Goal: Task Accomplishment & Management: Use online tool/utility

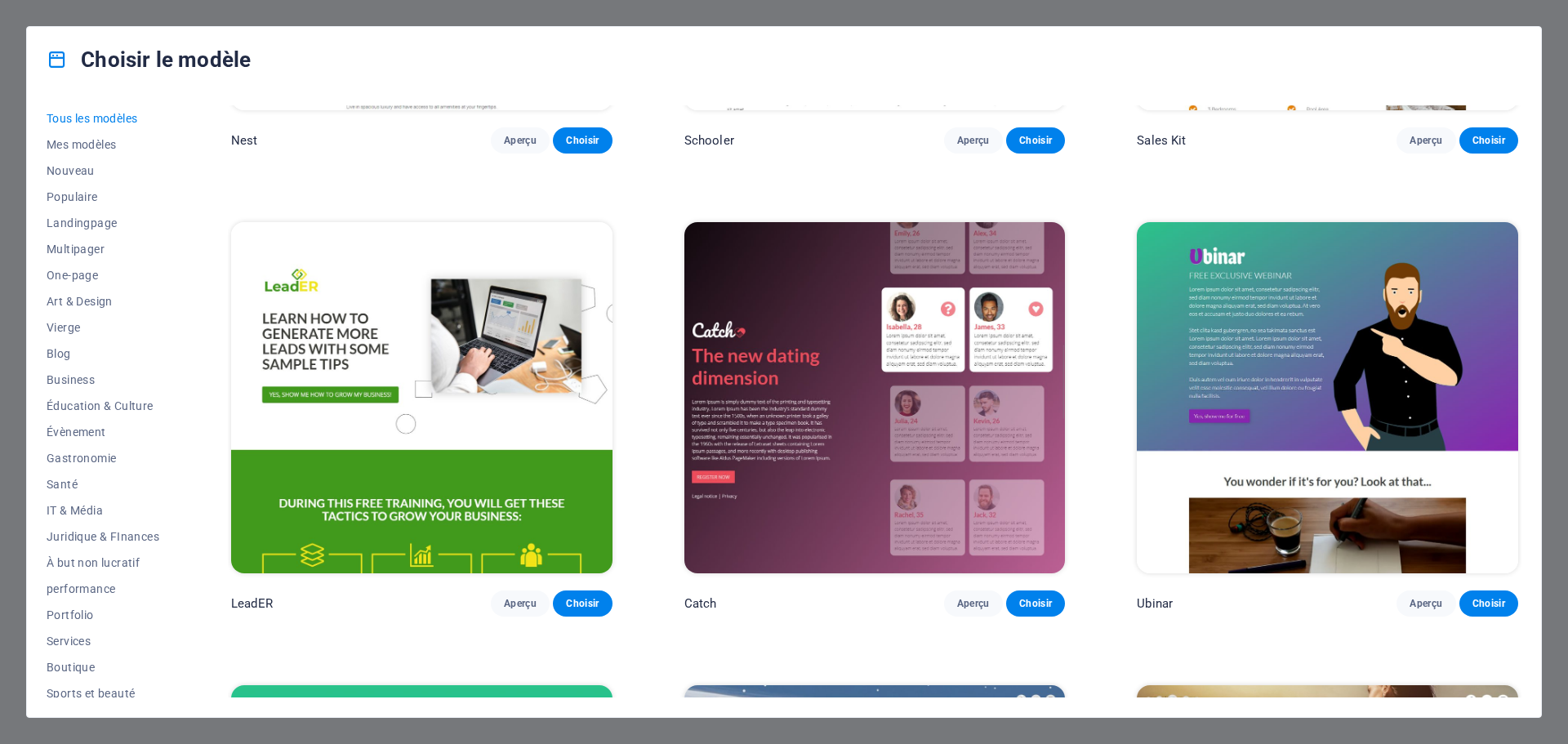
scroll to position [25817, 0]
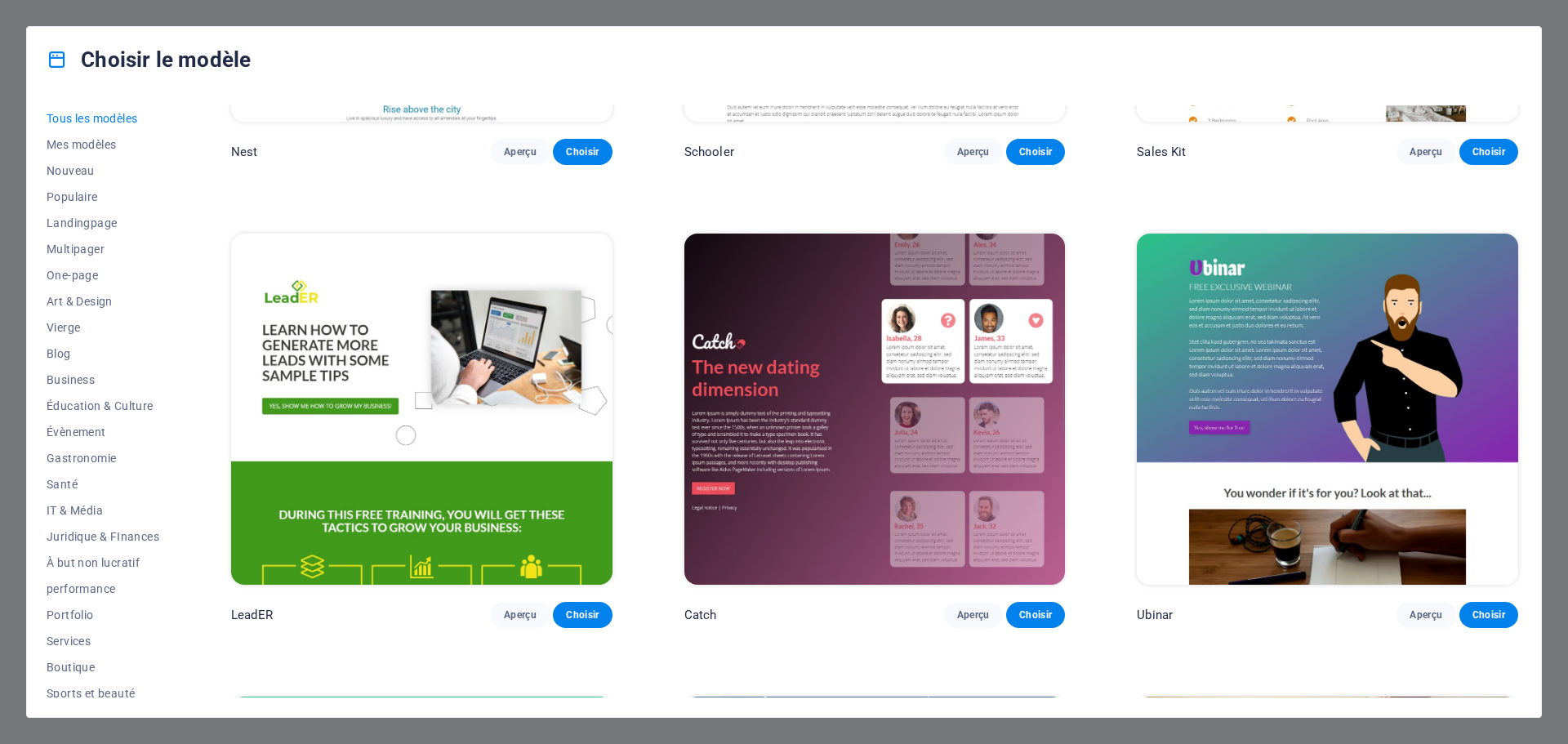
click at [770, 276] on img at bounding box center [875, 409] width 382 height 351
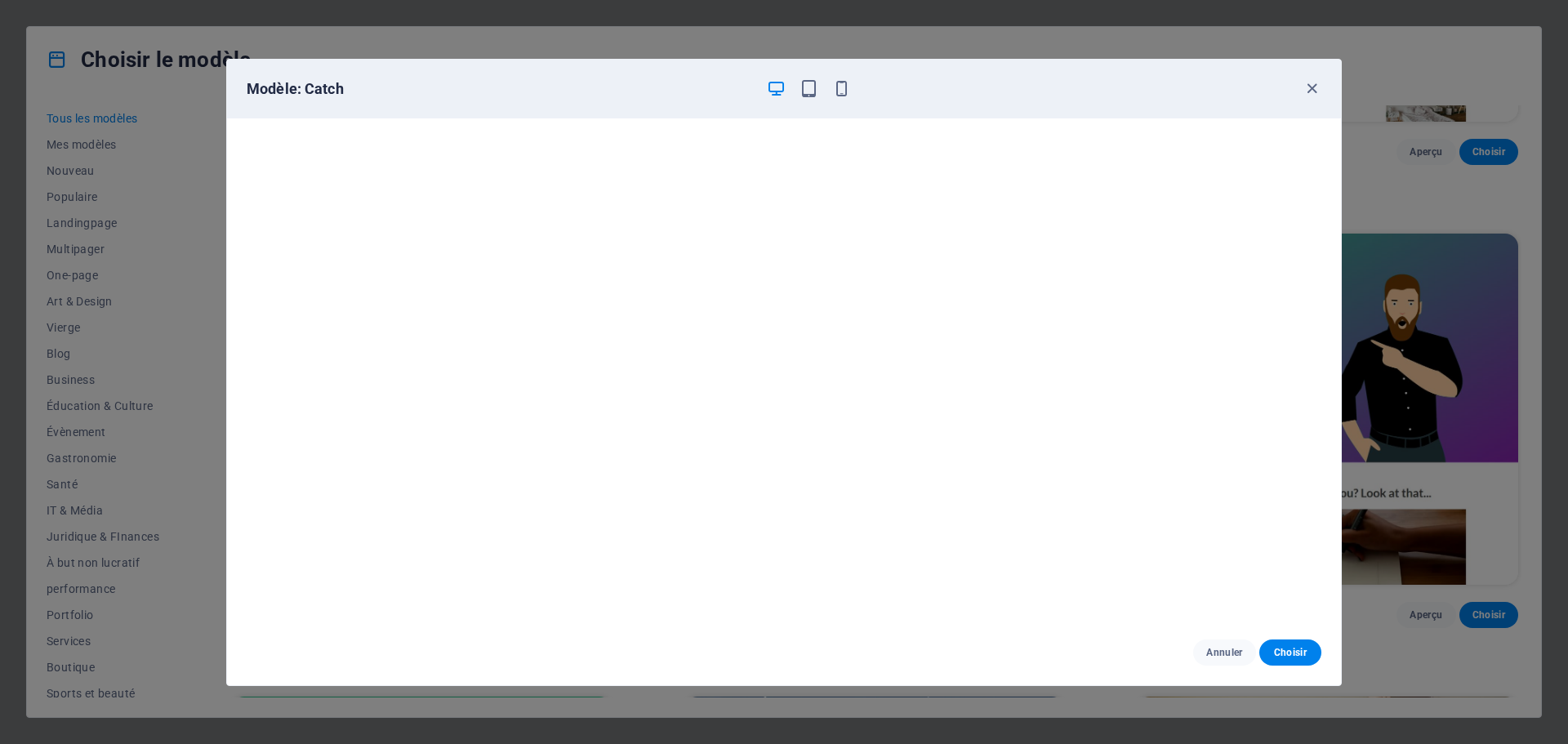
scroll to position [0, 0]
click at [1314, 92] on icon "button" at bounding box center [1312, 89] width 19 height 19
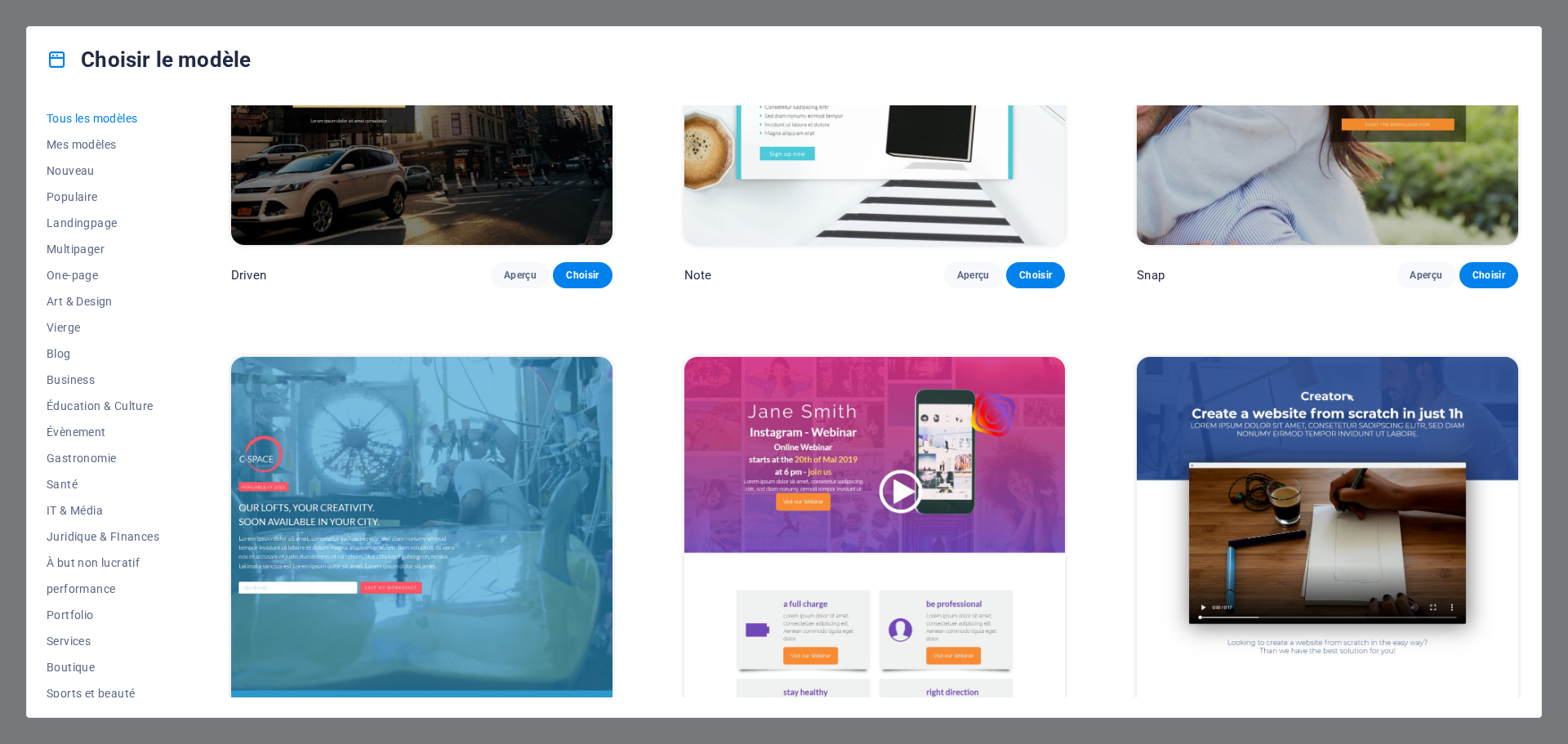
scroll to position [24674, 0]
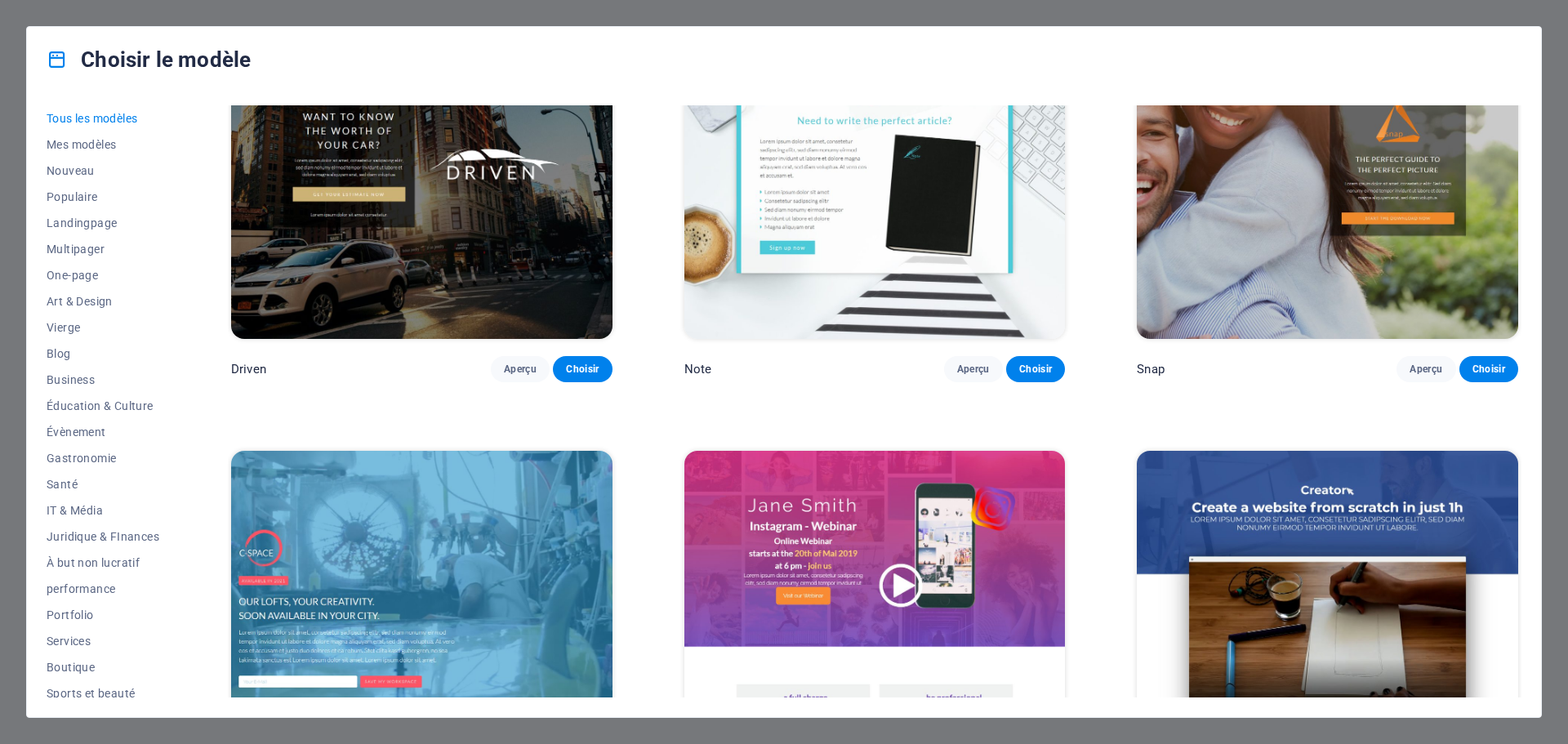
click at [1039, 477] on img at bounding box center [875, 626] width 382 height 351
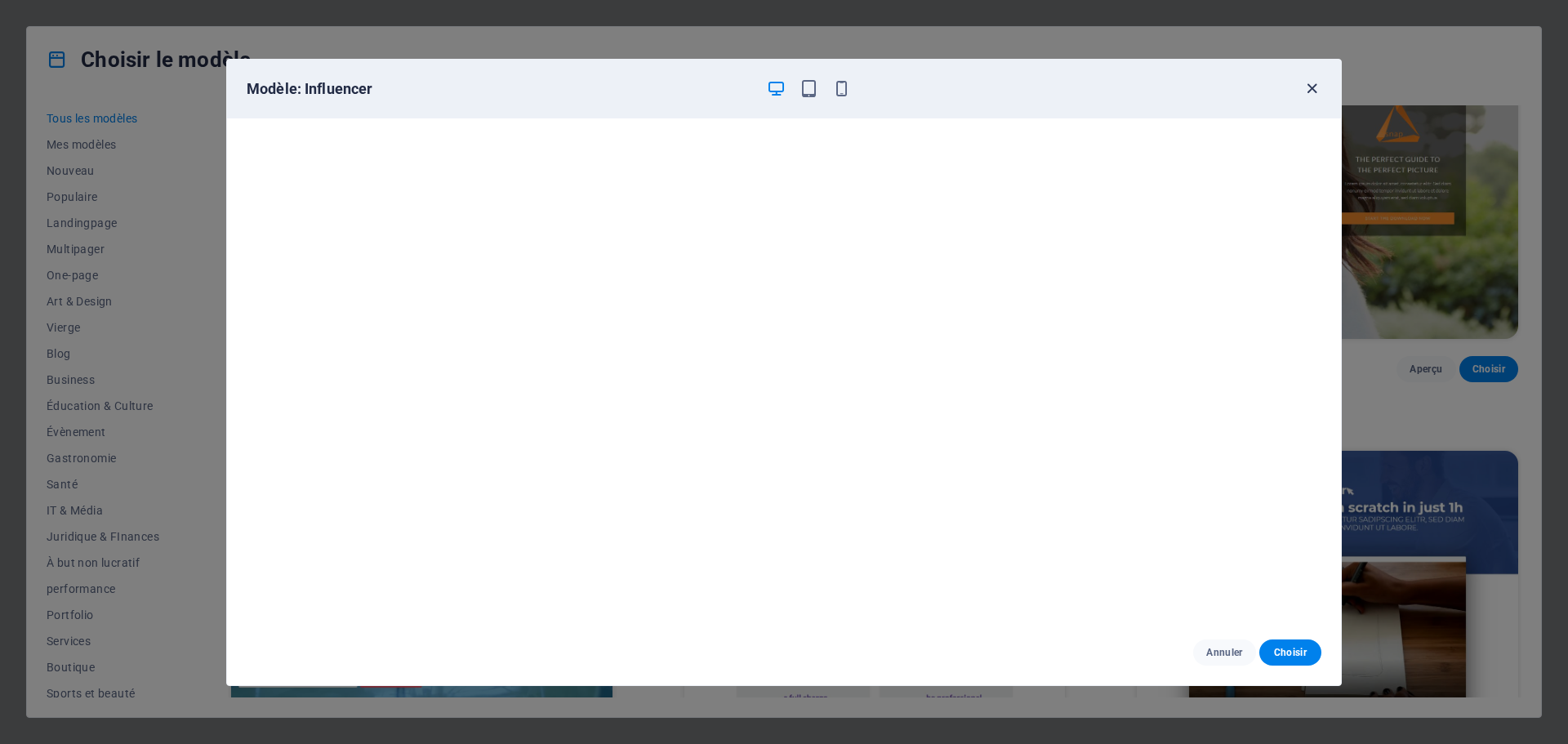
click at [1314, 86] on icon "button" at bounding box center [1312, 89] width 19 height 19
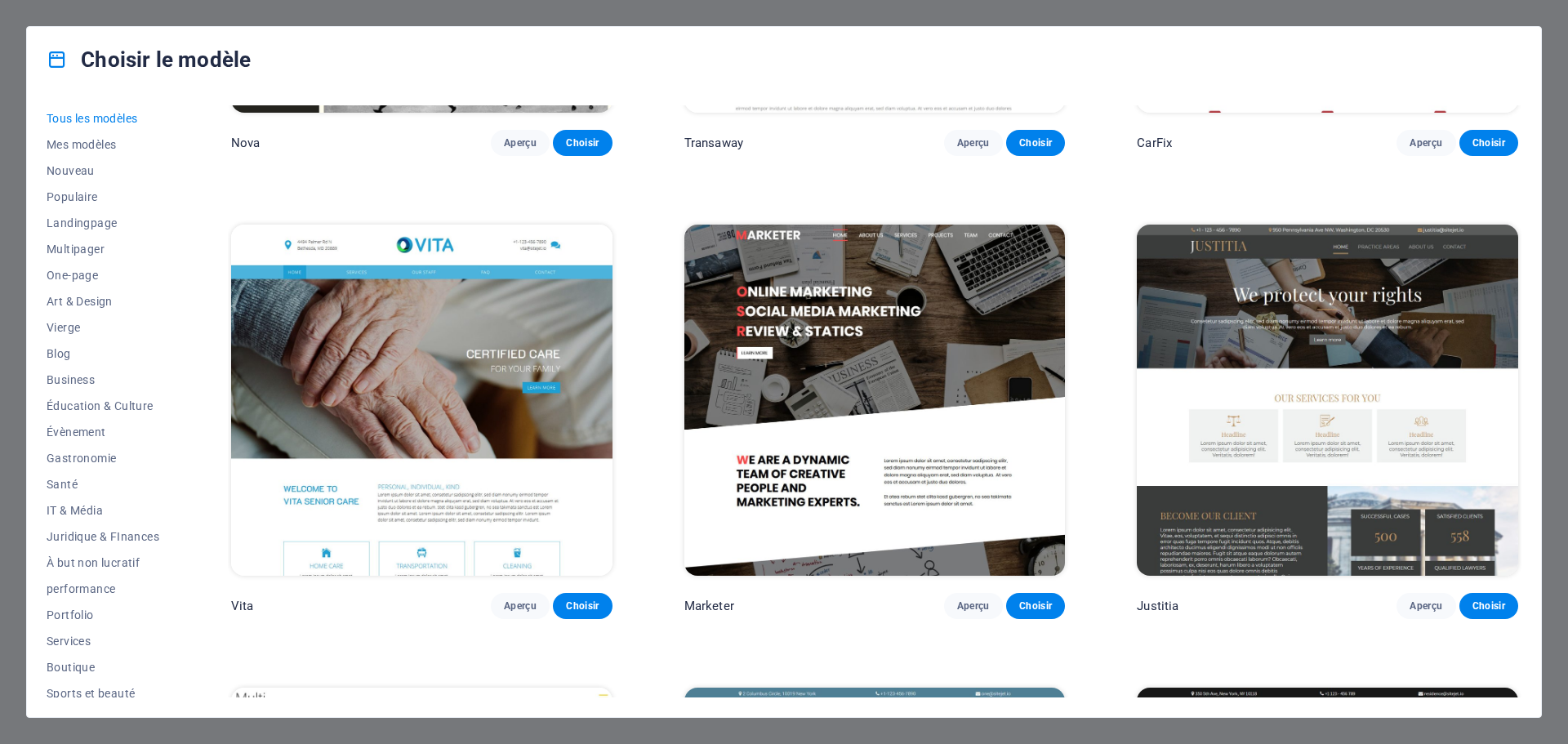
scroll to position [20261, 0]
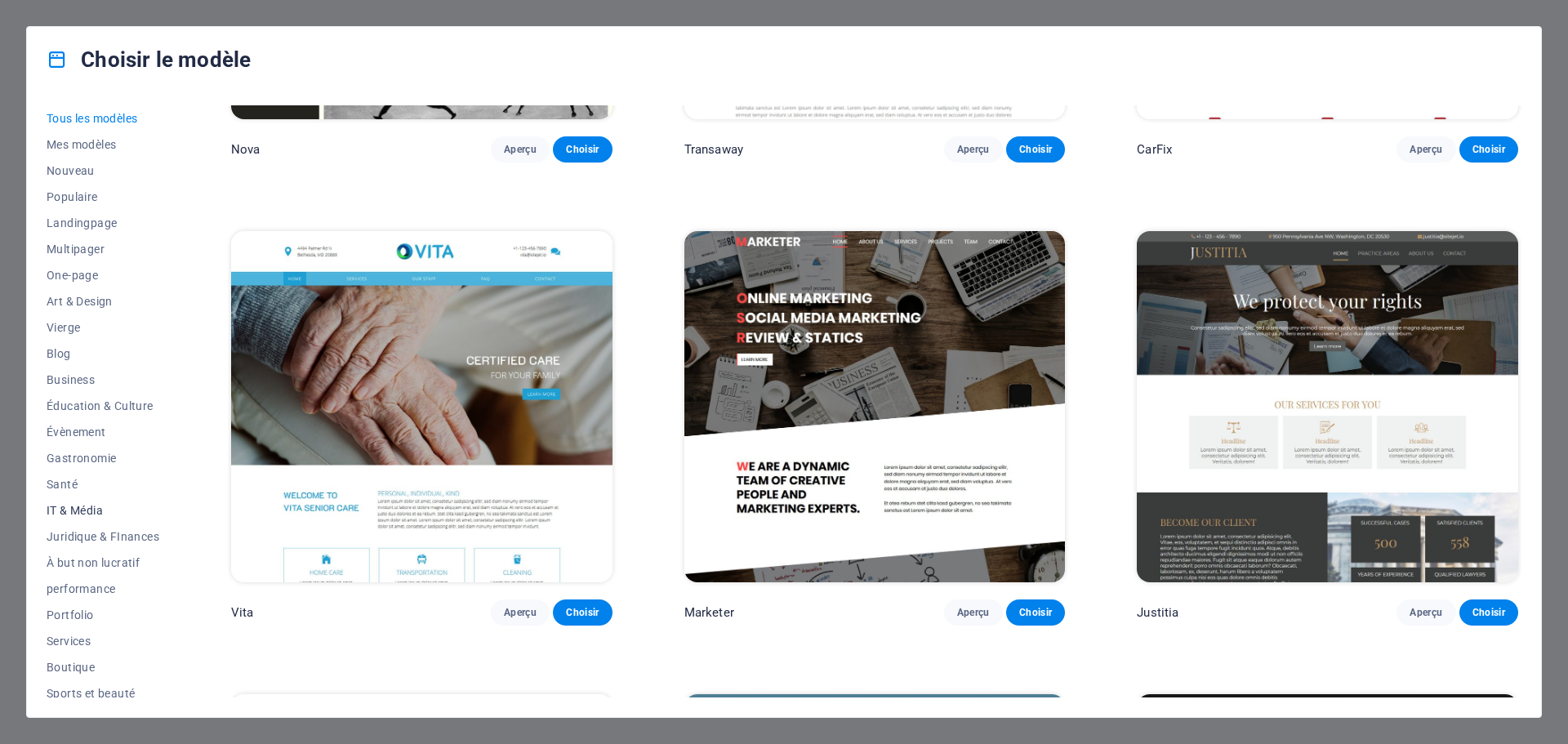
click at [65, 511] on span "IT & Média" at bounding box center [103, 511] width 113 height 13
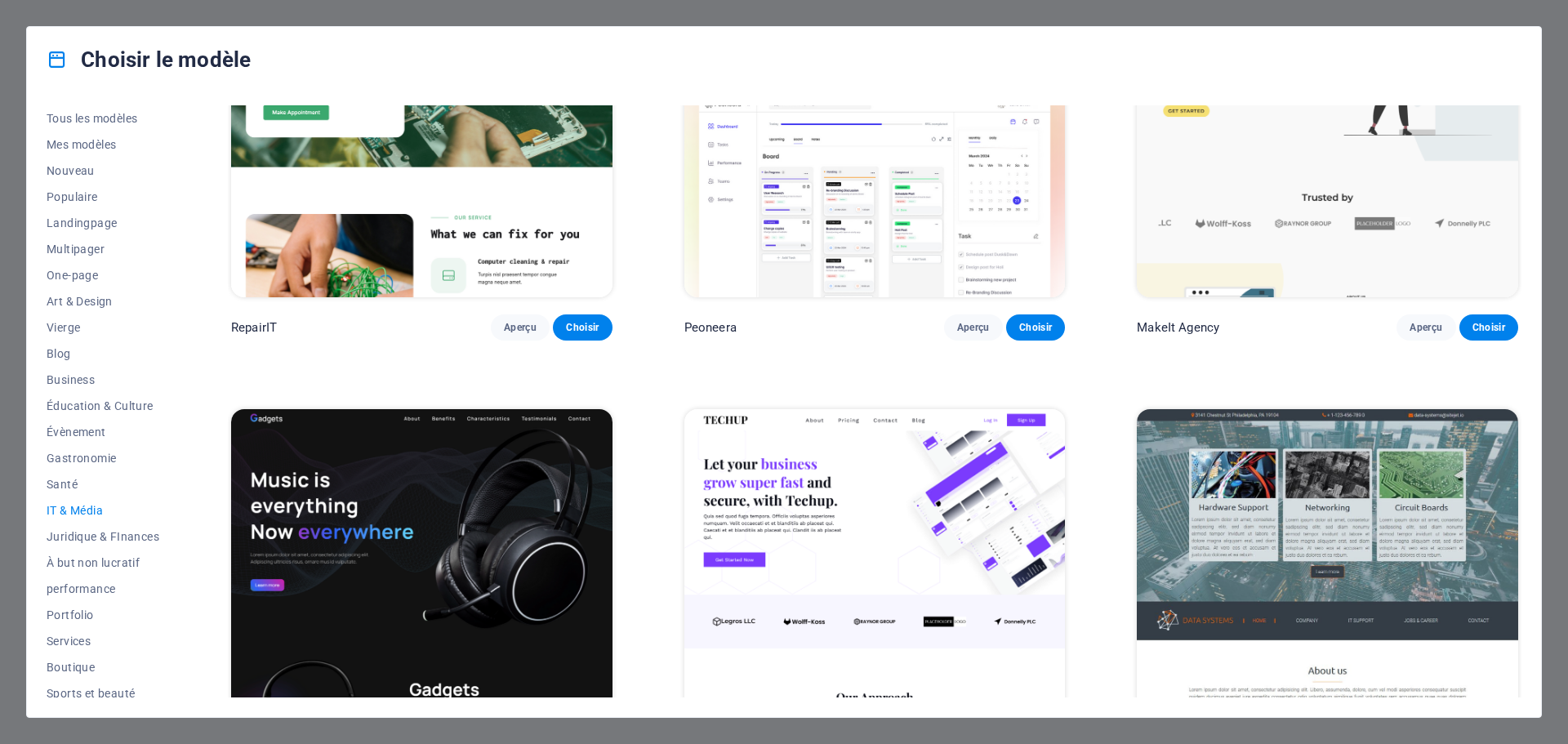
scroll to position [164, 0]
click at [1009, 200] on img at bounding box center [875, 121] width 382 height 351
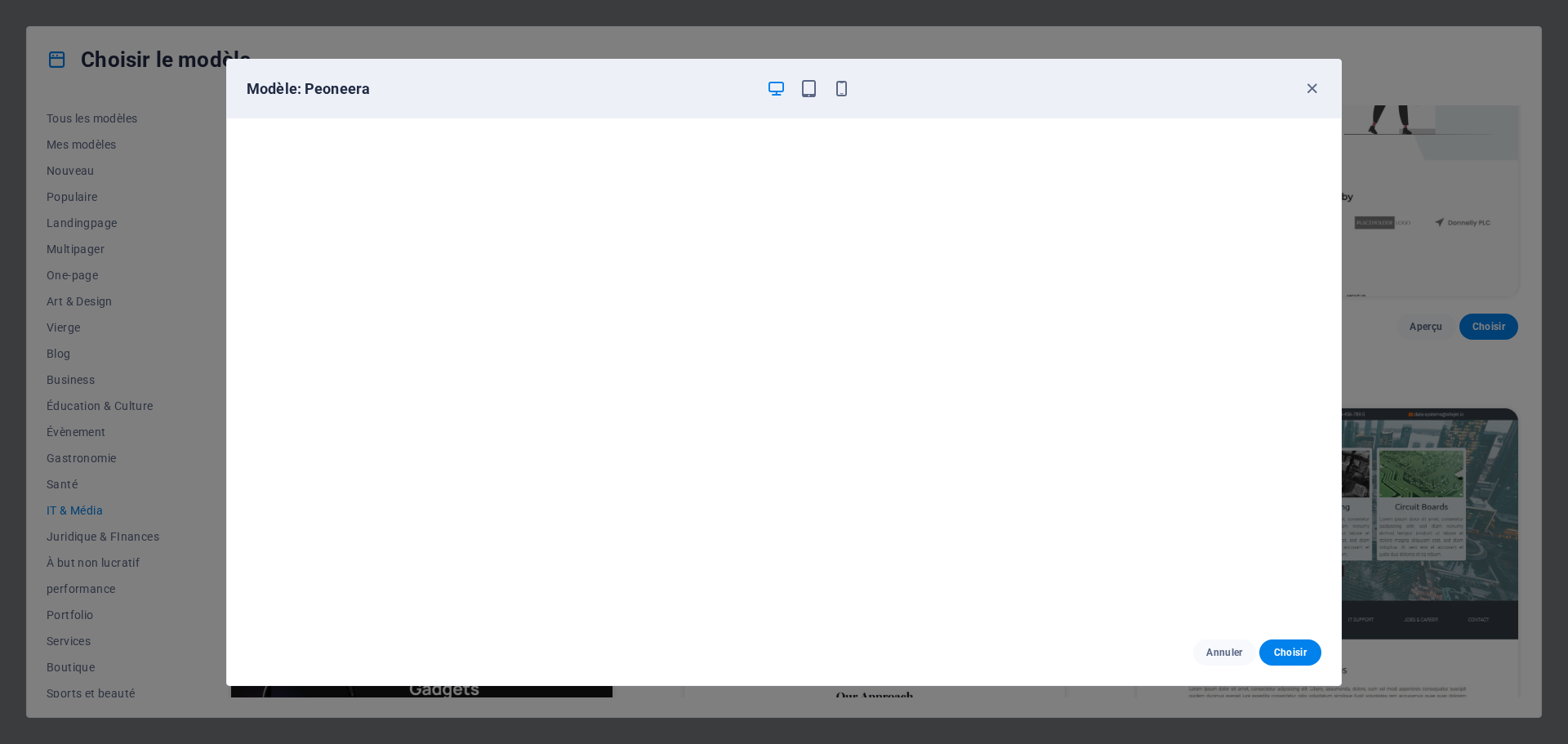
click at [1293, 98] on div "Modèle: Peoneera" at bounding box center [774, 89] width 1056 height 19
click at [1323, 98] on div "Modèle: Peoneera" at bounding box center [784, 88] width 1114 height 58
click at [1307, 89] on icon "button" at bounding box center [1312, 89] width 19 height 19
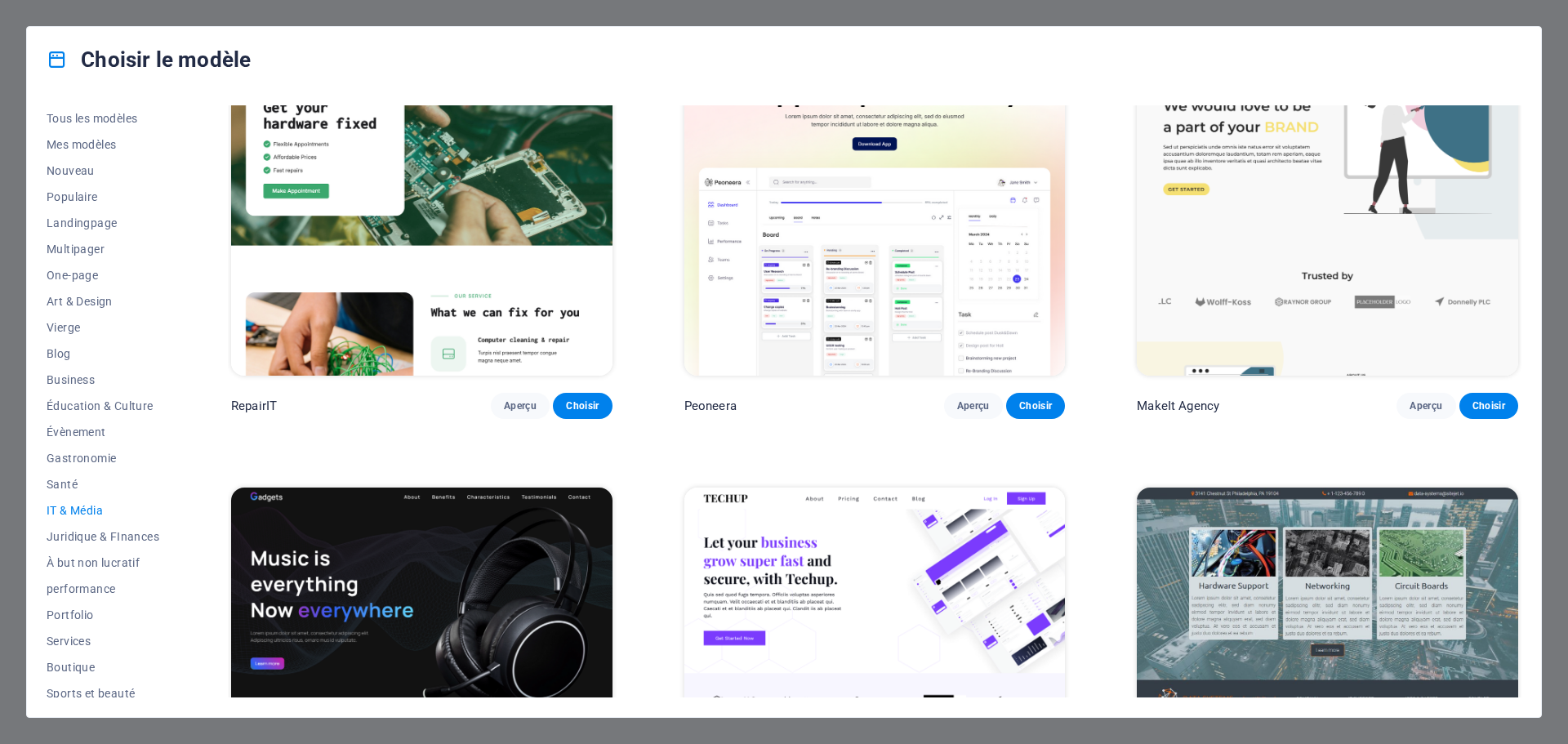
scroll to position [0, 0]
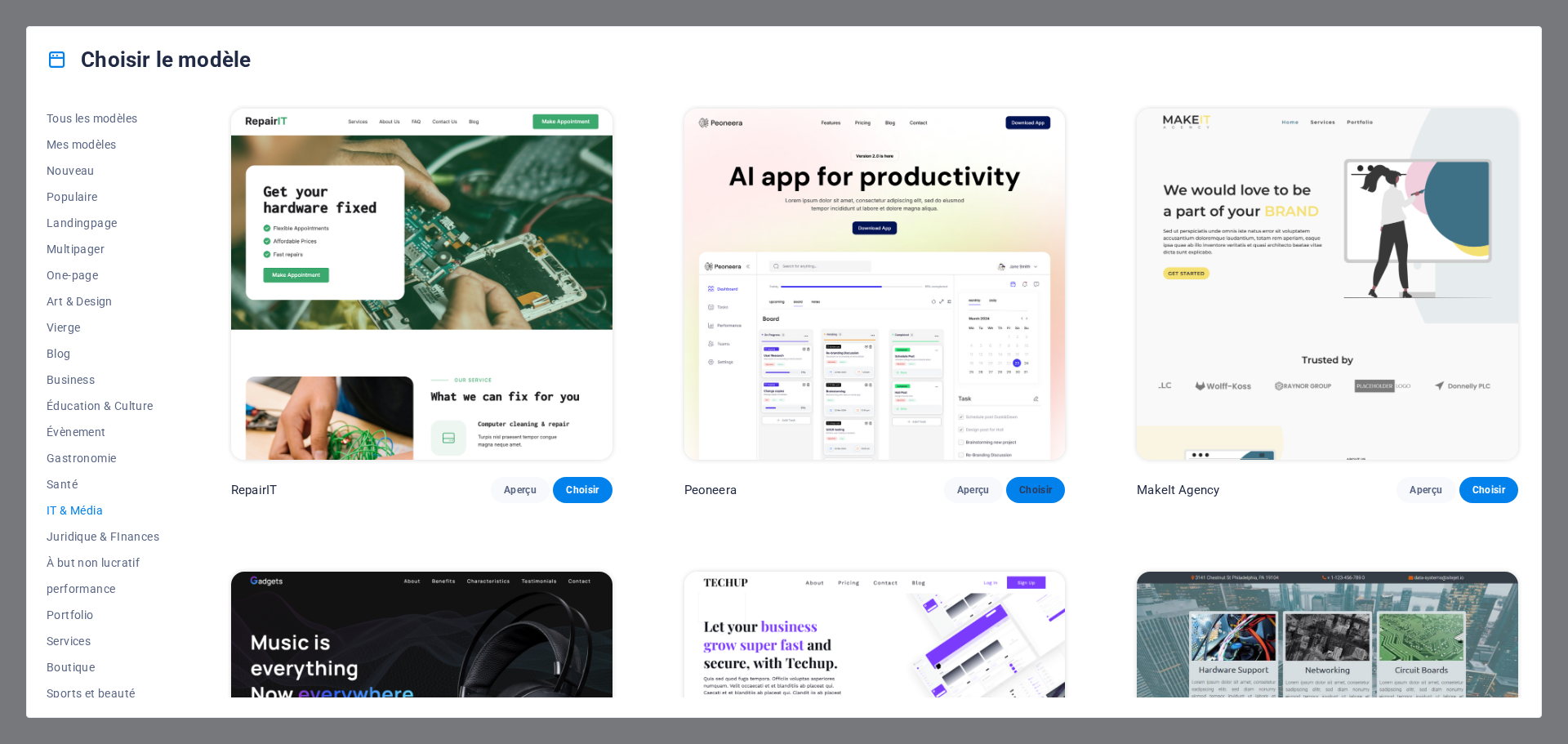
click at [1028, 484] on span "Choisir" at bounding box center [1036, 490] width 33 height 13
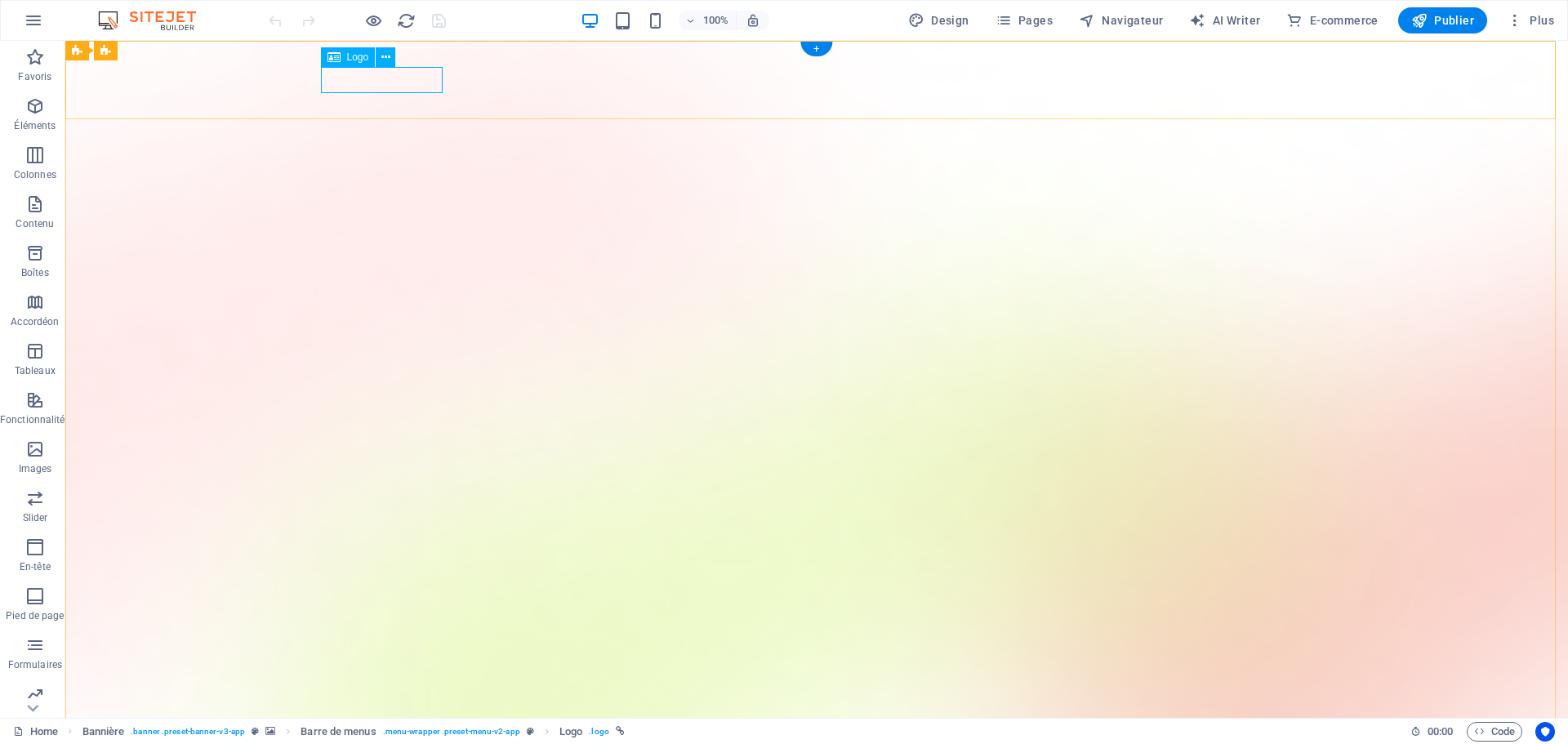
click at [382, 58] on icon at bounding box center [386, 57] width 9 height 17
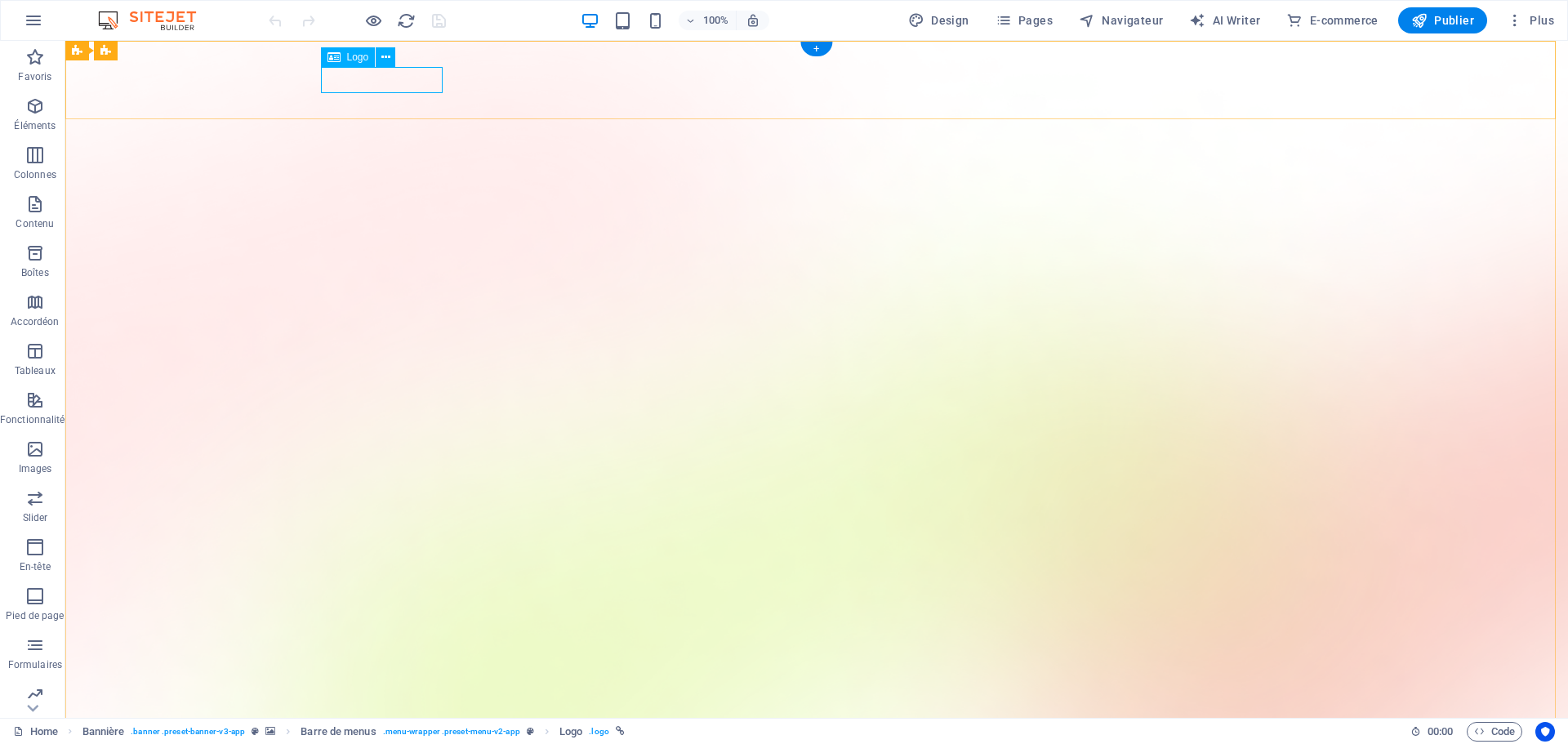
select select "px"
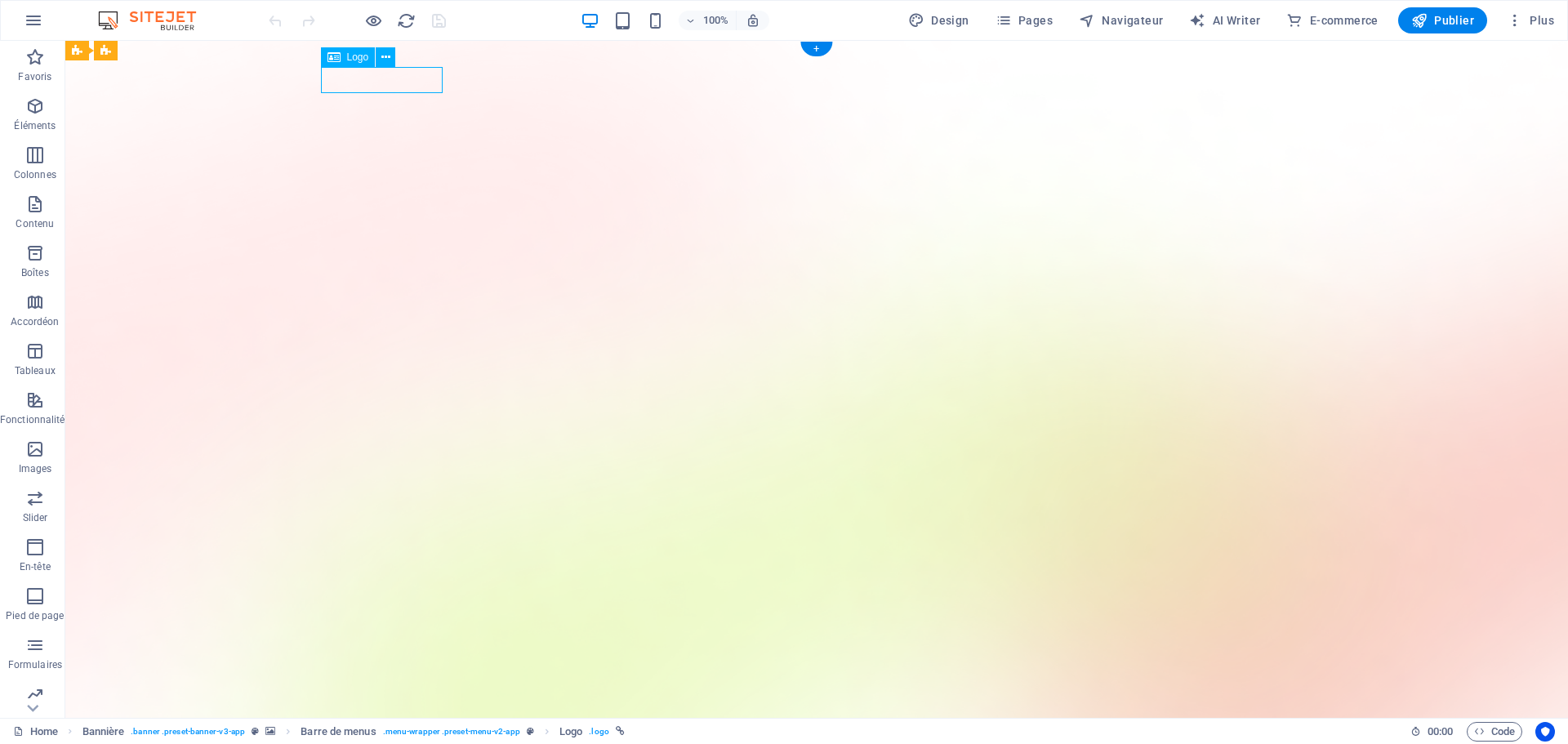
select select "px"
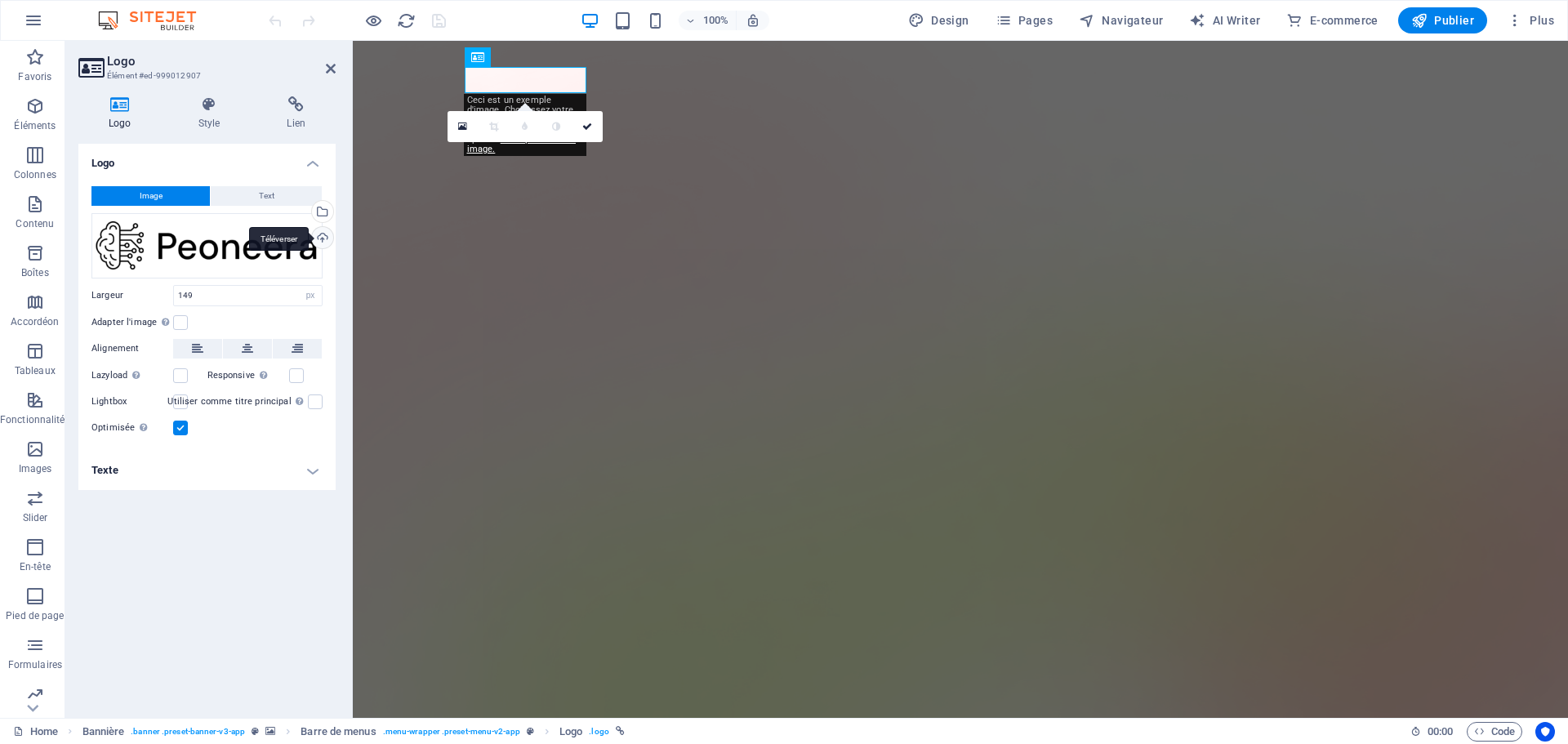
click at [324, 236] on div "Téléverser" at bounding box center [322, 239] width 25 height 25
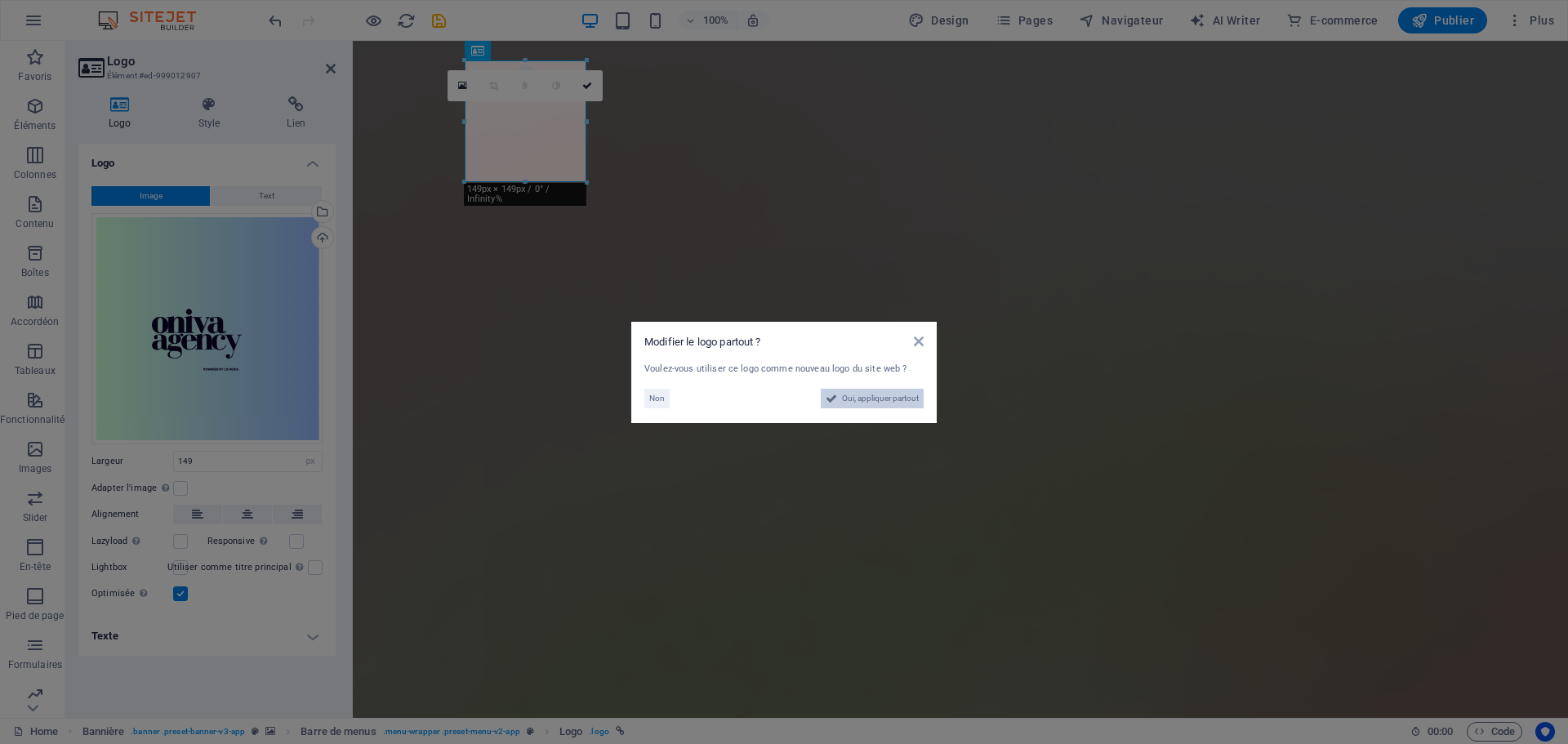
click at [857, 399] on span "Oui, appliquer partout" at bounding box center [881, 398] width 77 height 19
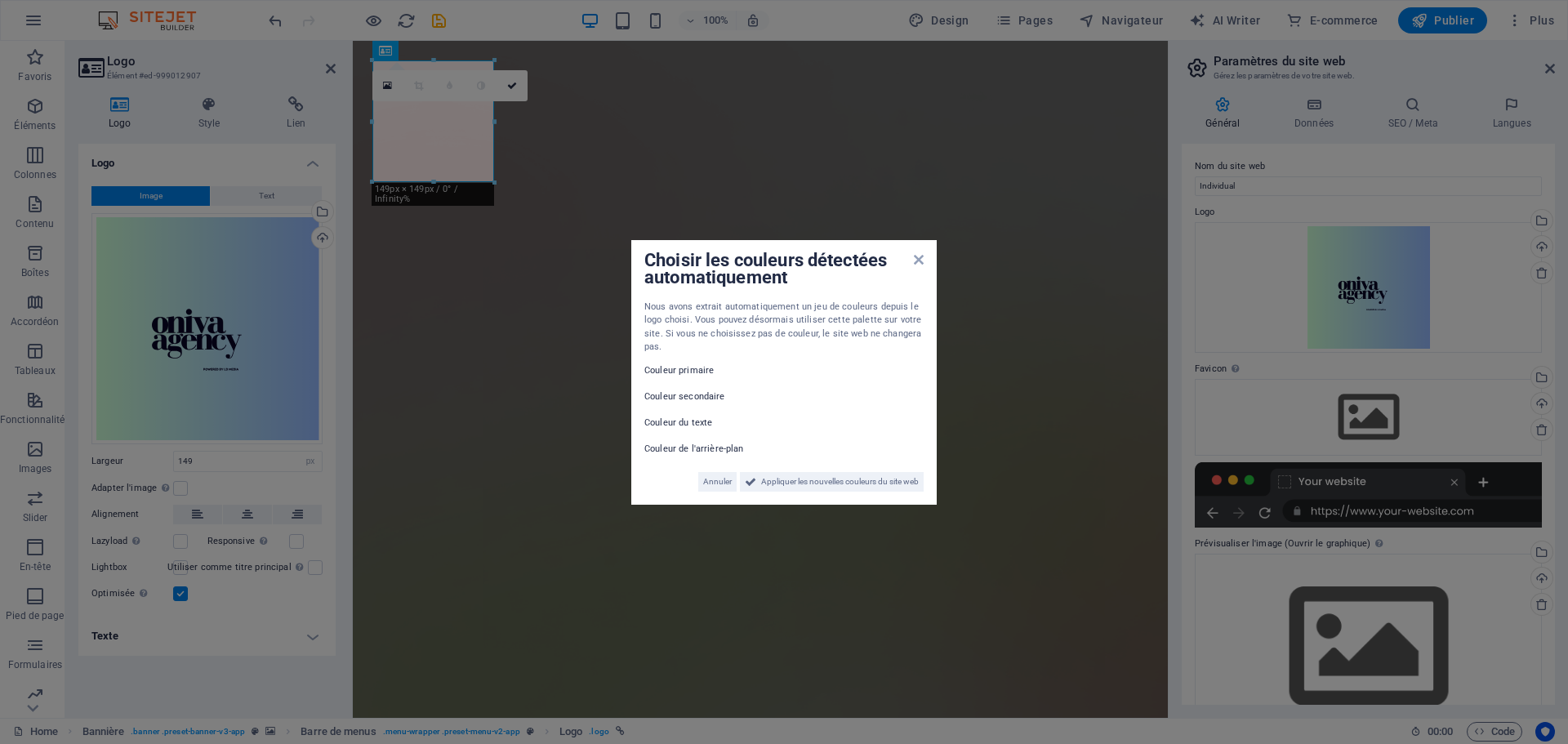
drag, startPoint x: 686, startPoint y: 374, endPoint x: 688, endPoint y: 393, distance: 19.1
click at [686, 375] on label "Couleur primaire" at bounding box center [693, 371] width 98 height 19
click at [775, 480] on span "Appliquer les nouvelles couleurs du site web" at bounding box center [840, 482] width 158 height 19
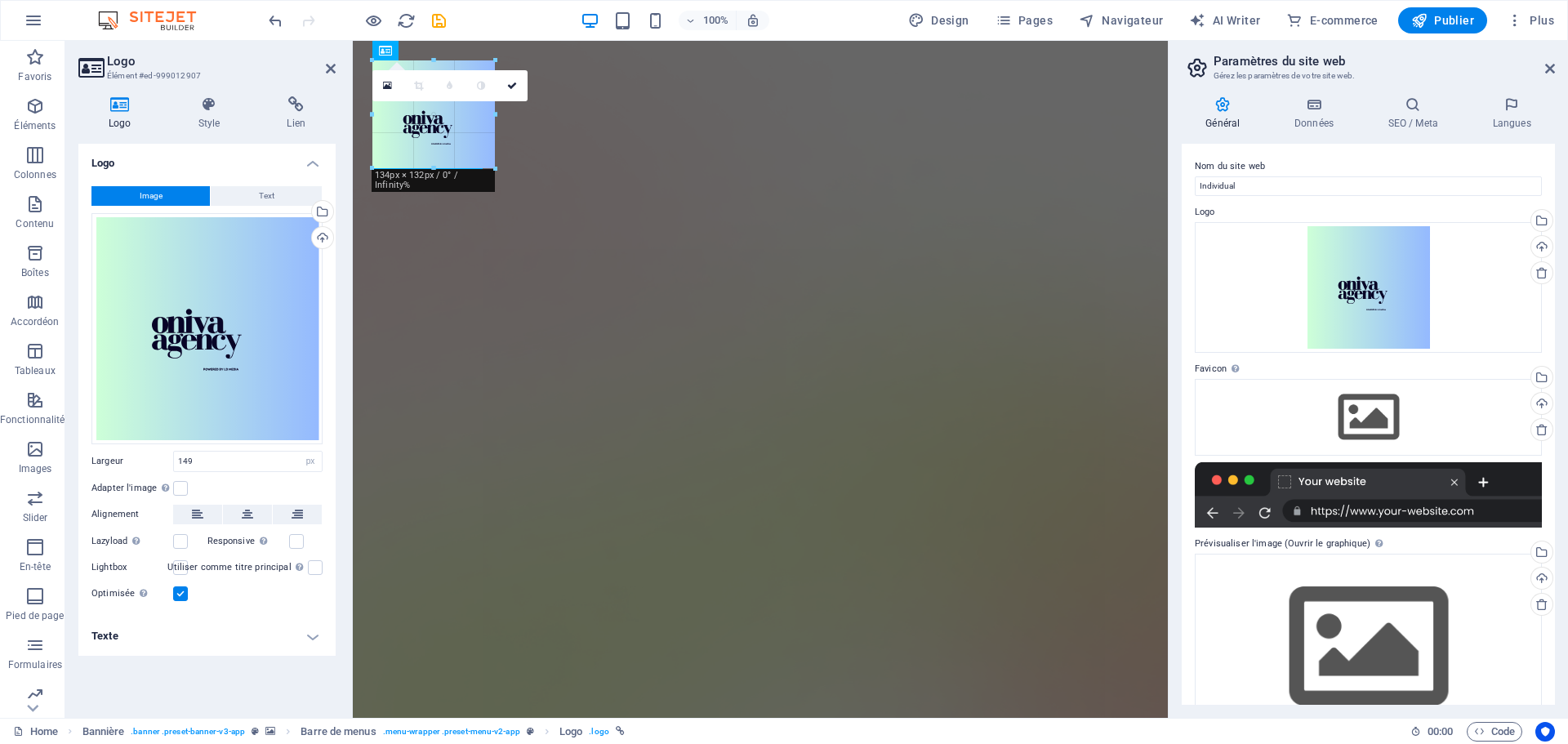
drag, startPoint x: 434, startPoint y: 181, endPoint x: 447, endPoint y: 181, distance: 13.0
drag, startPoint x: 498, startPoint y: 186, endPoint x: 239, endPoint y: 89, distance: 276.6
type input "147"
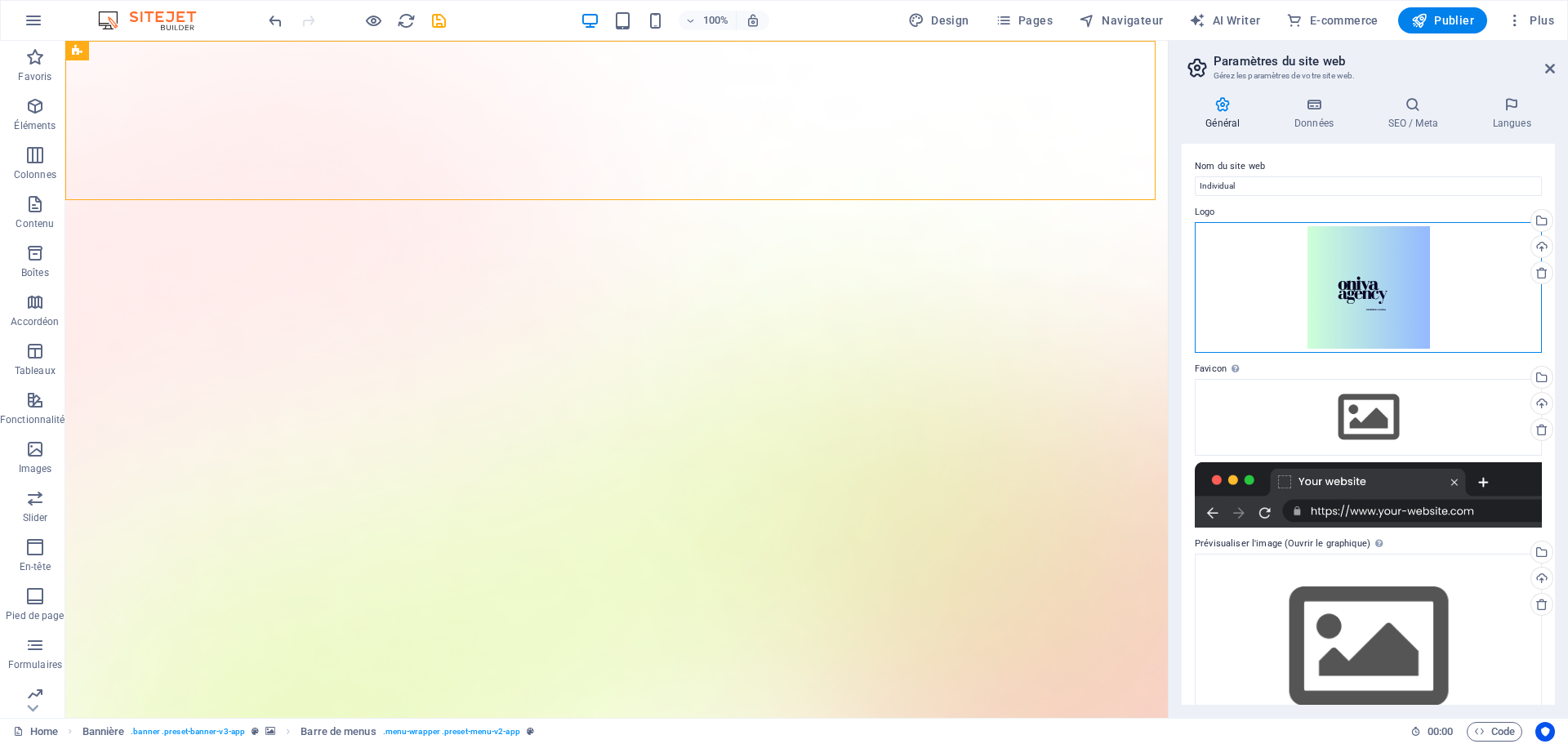
click at [1329, 302] on div "Glissez les fichiers ici, cliquez pour choisir les fichiers ou sélectionnez les…" at bounding box center [1368, 287] width 347 height 131
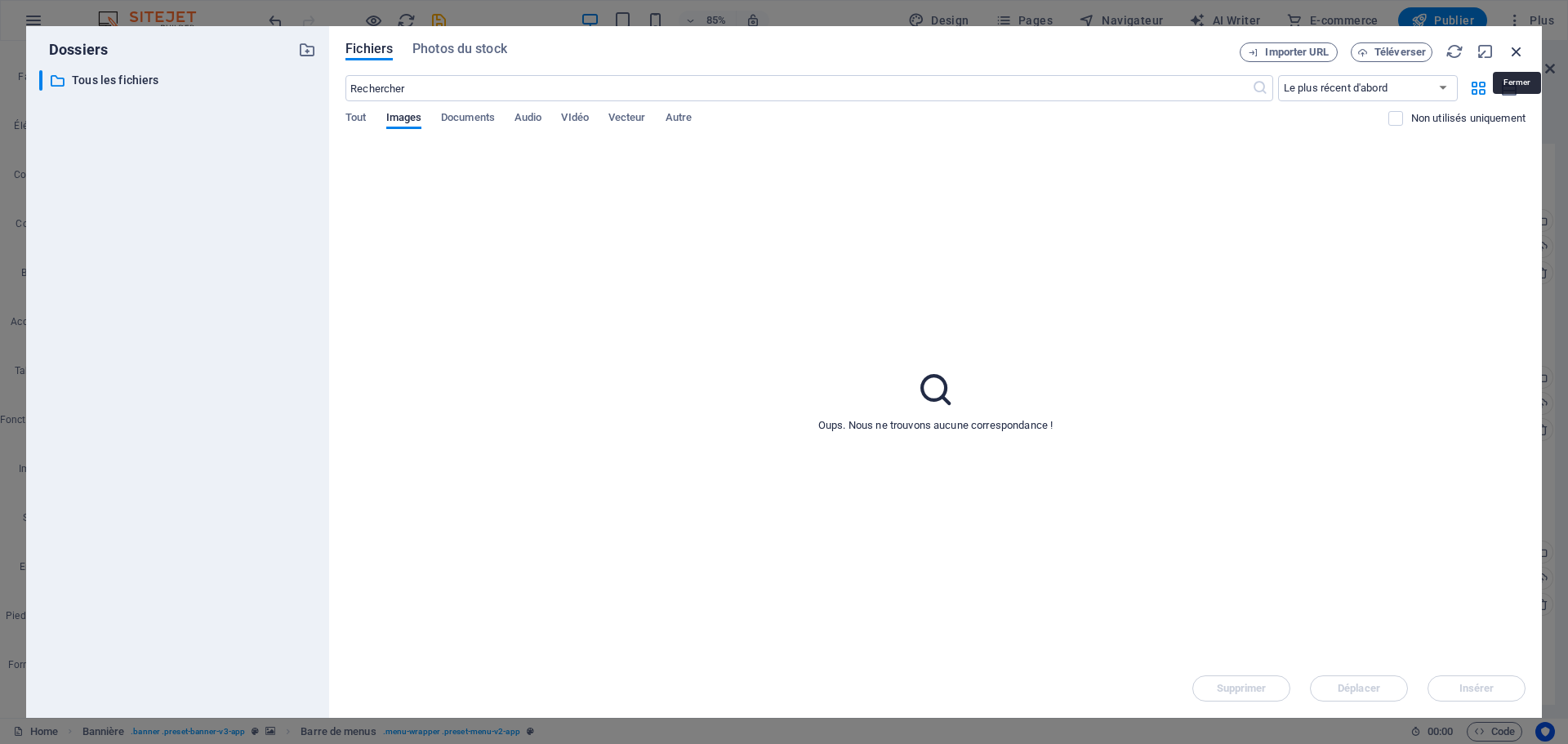
click at [1510, 47] on icon "button" at bounding box center [1516, 51] width 18 height 18
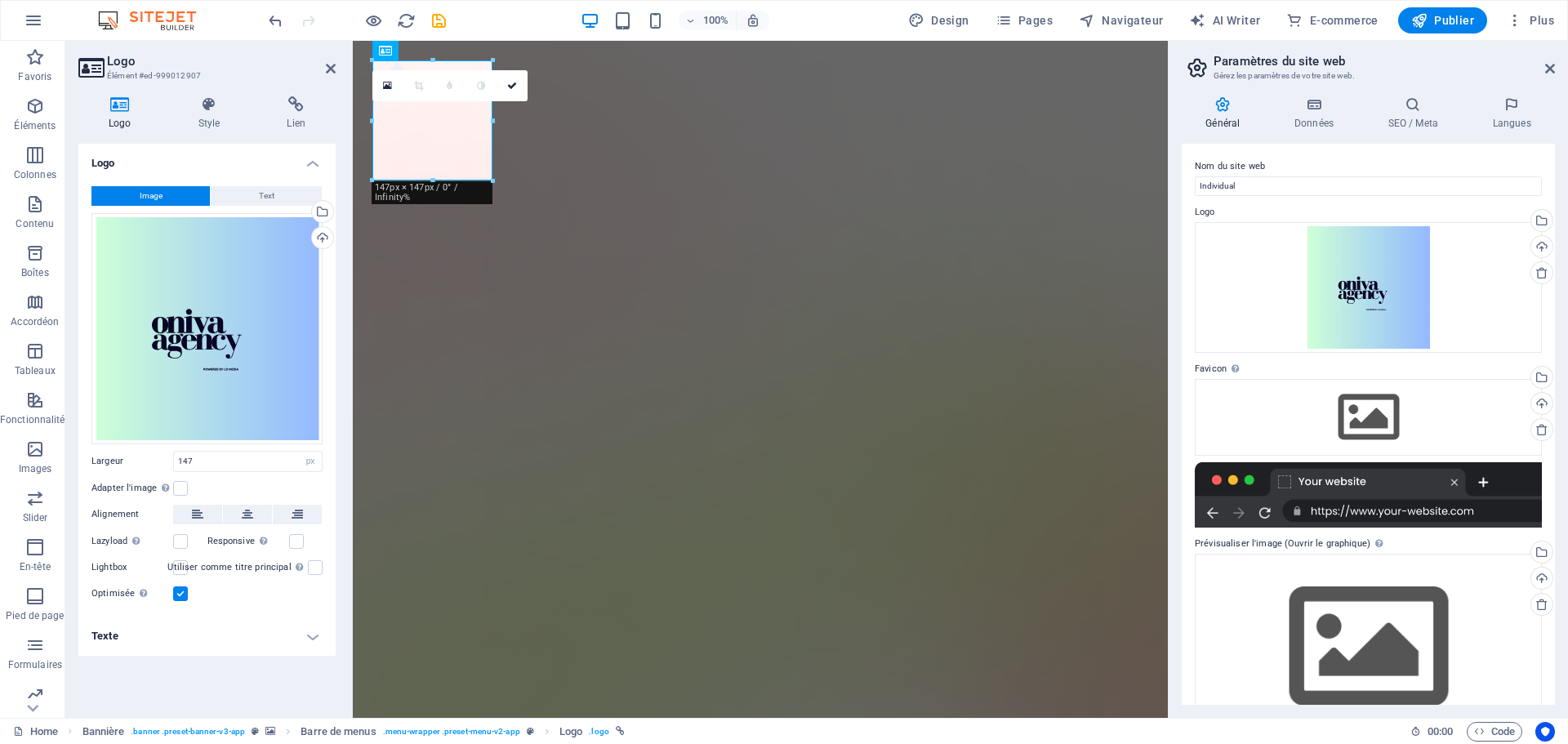
click at [217, 121] on h4 "Style" at bounding box center [213, 114] width 89 height 34
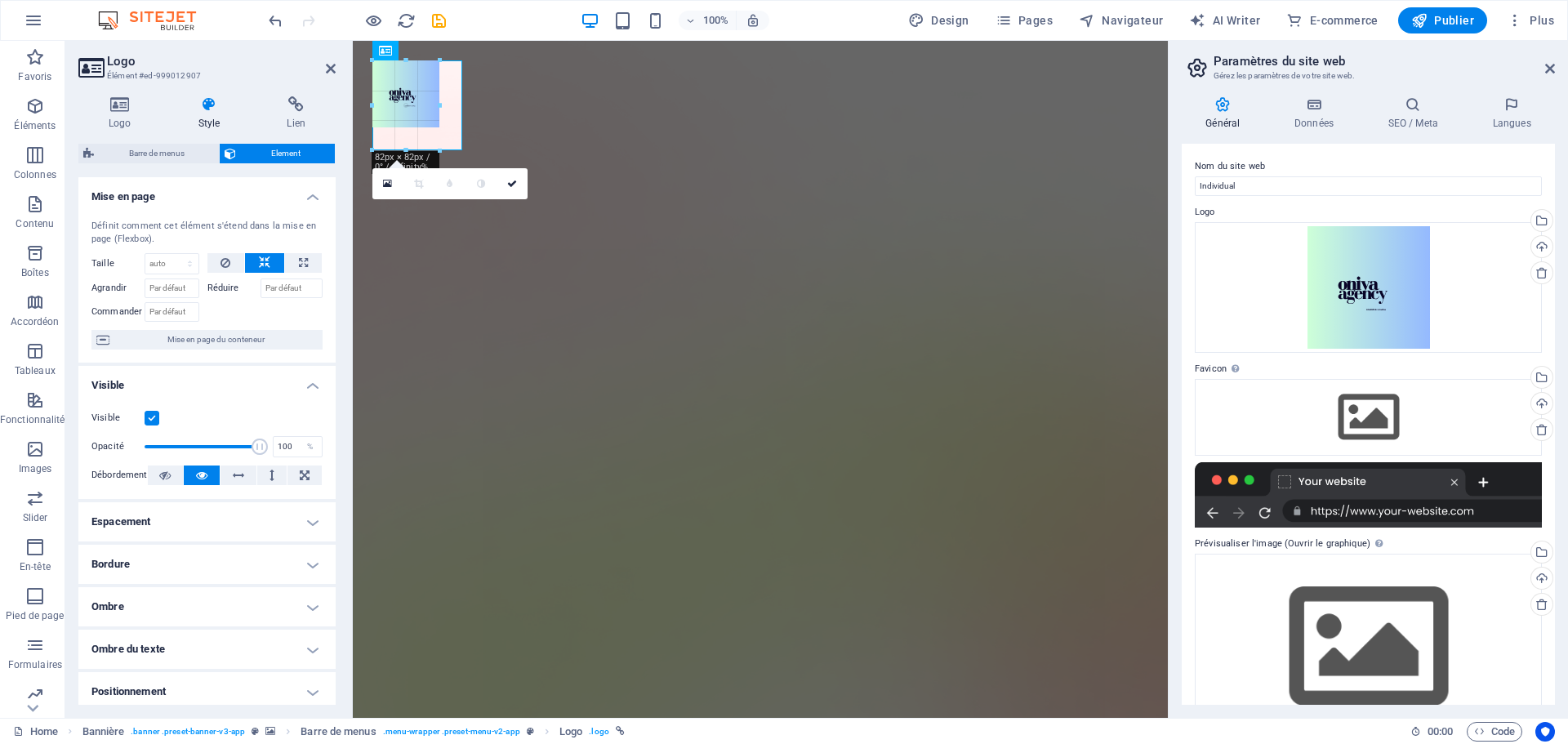
drag, startPoint x: 492, startPoint y: 58, endPoint x: 193, endPoint y: 83, distance: 300.0
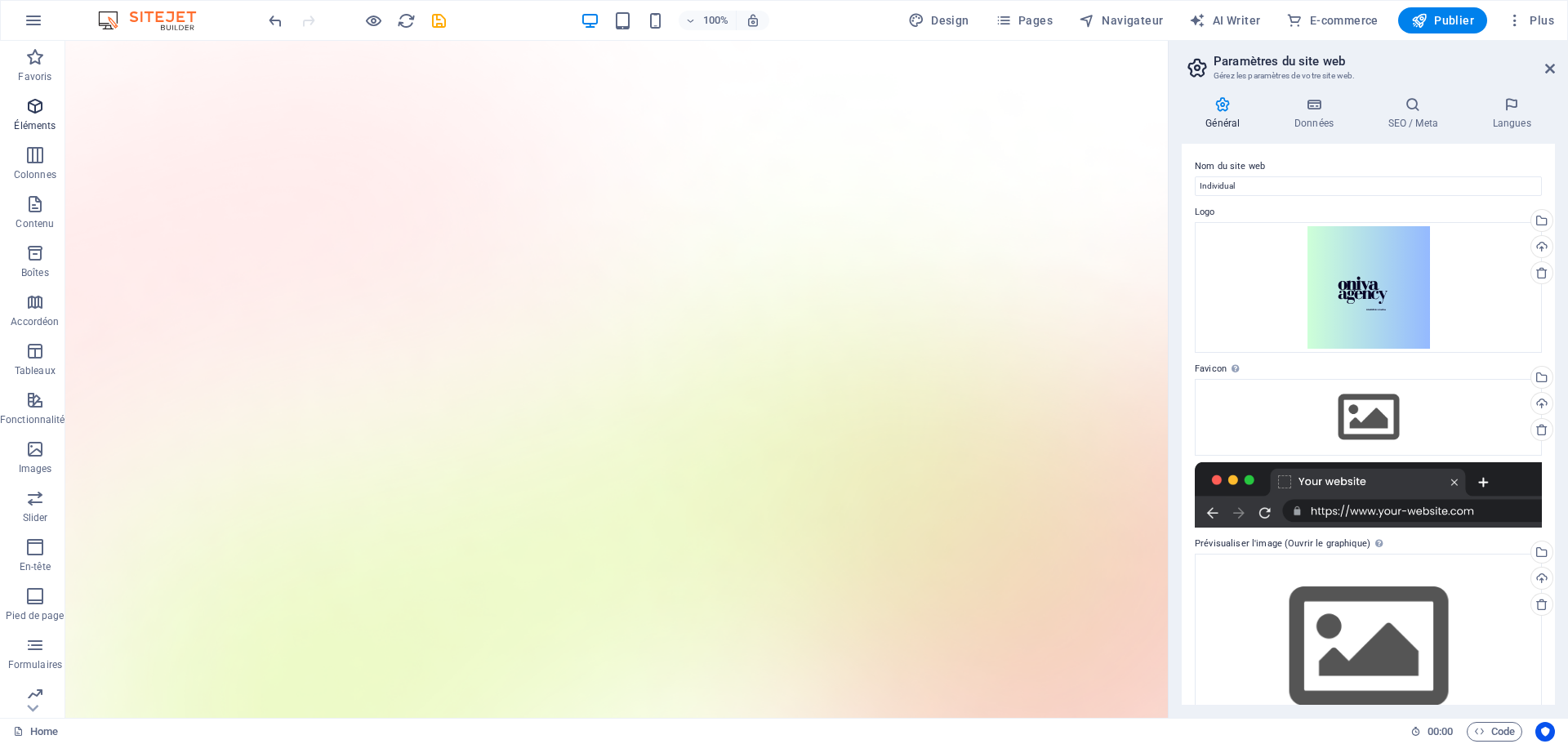
click at [53, 114] on span "Éléments" at bounding box center [34, 116] width 70 height 39
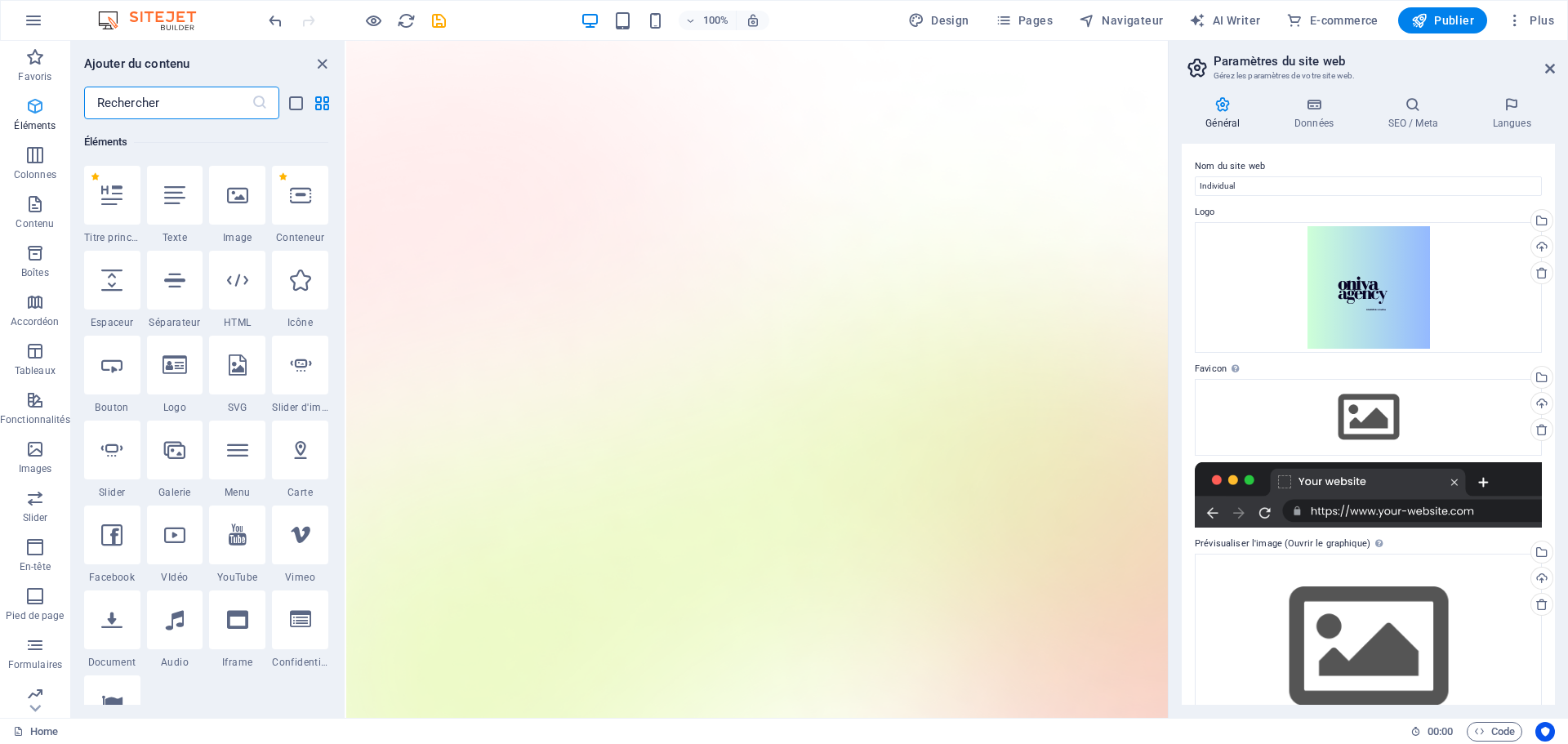
scroll to position [174, 0]
drag, startPoint x: 987, startPoint y: 12, endPoint x: 931, endPoint y: 25, distance: 57.5
click at [986, 12] on div "Design Pages Navigateur AI Writer E-commerce Publier Plus" at bounding box center [1231, 20] width 660 height 26
click at [931, 25] on span "Design" at bounding box center [939, 20] width 61 height 16
select select "600"
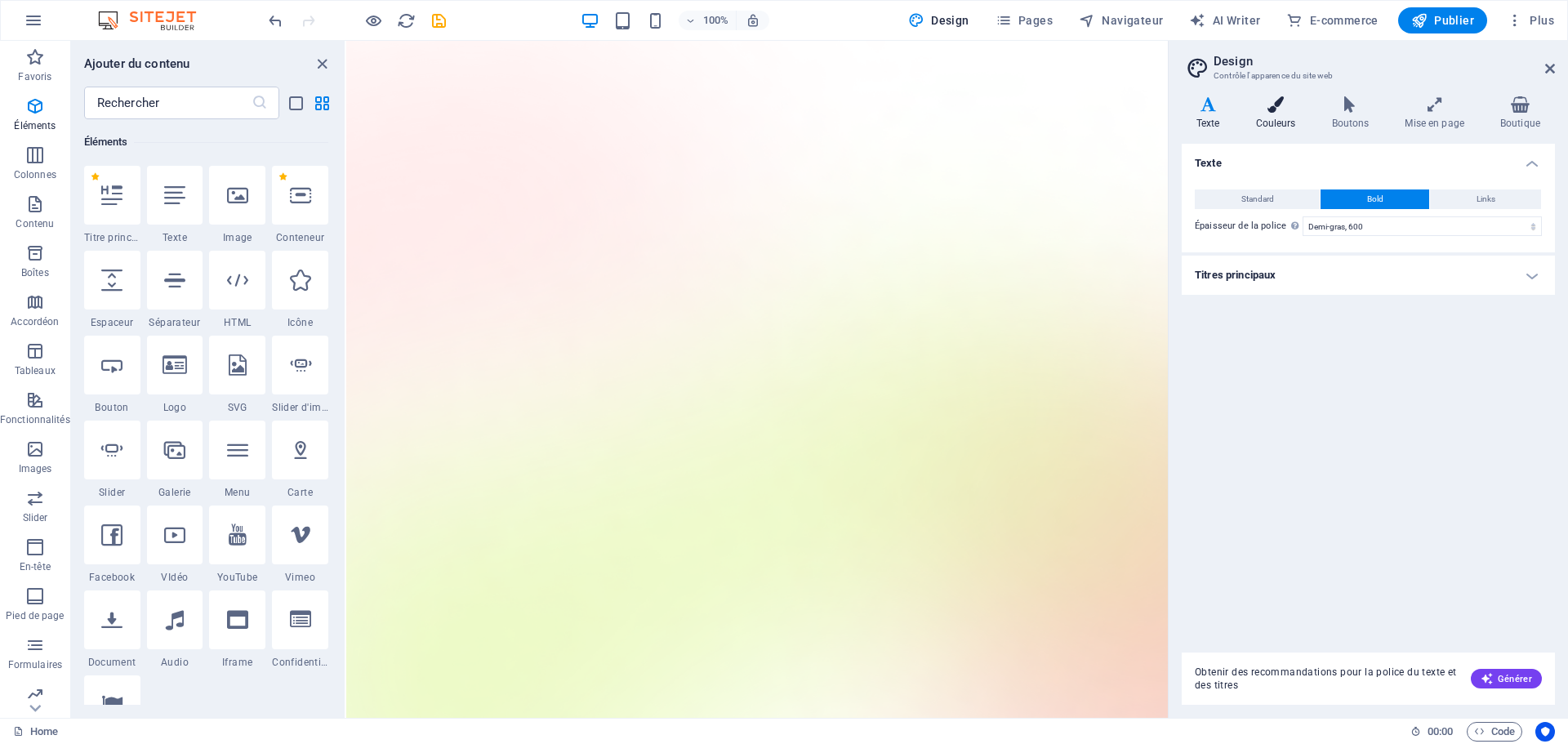
click at [1293, 120] on h4 "Couleurs" at bounding box center [1279, 114] width 76 height 34
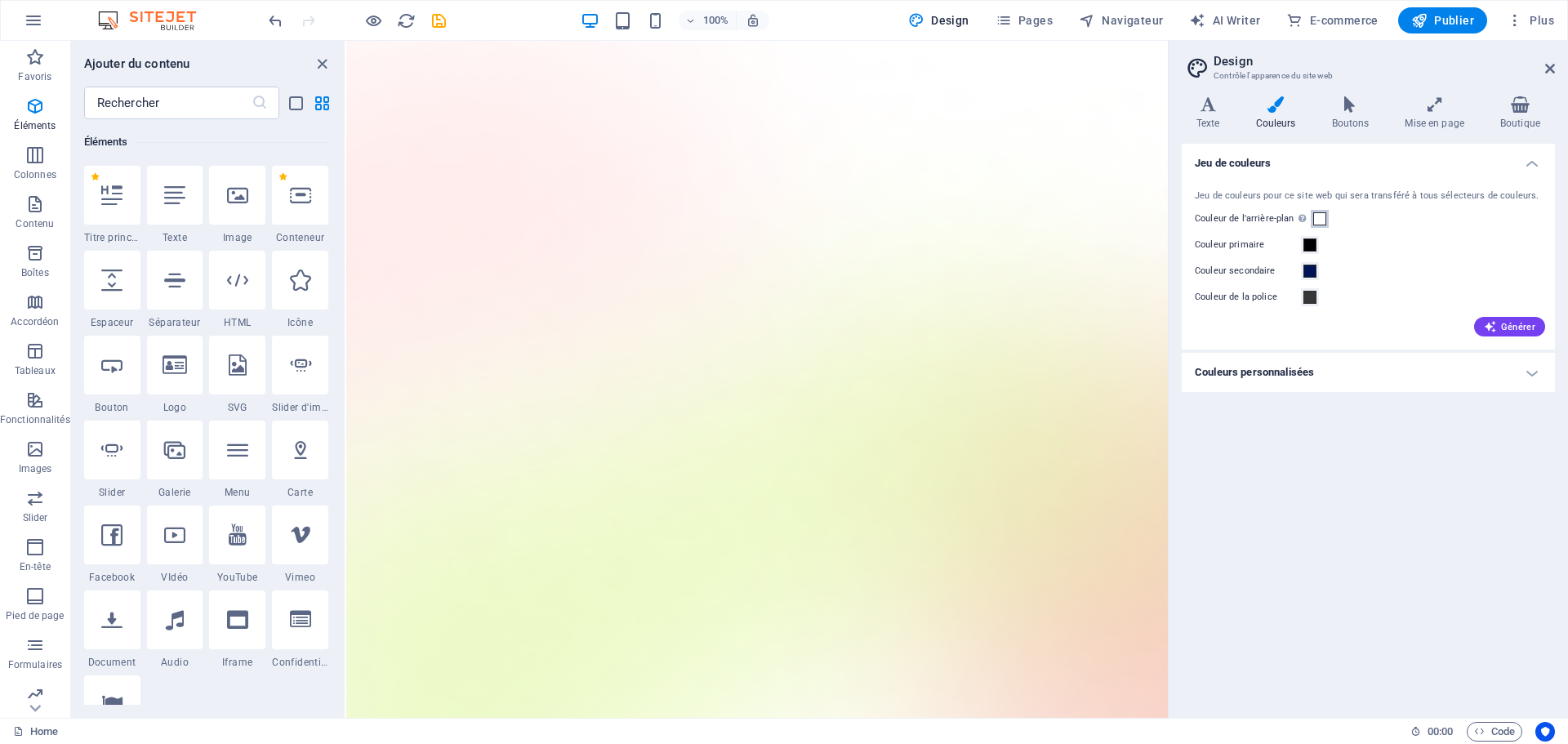
click at [1323, 221] on span at bounding box center [1320, 219] width 13 height 13
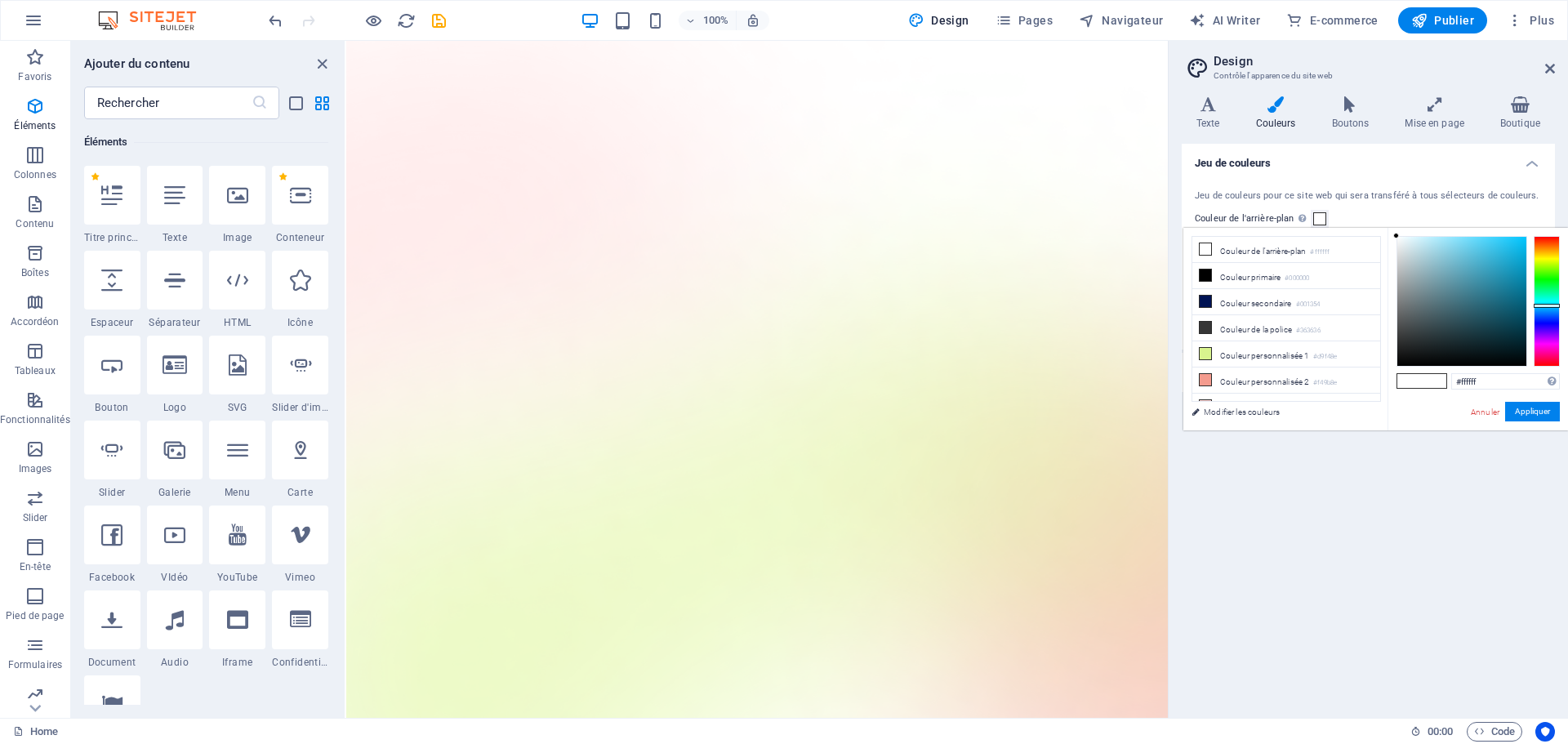
drag, startPoint x: 1553, startPoint y: 270, endPoint x: 1548, endPoint y: 305, distance: 35.4
click at [1548, 305] on div at bounding box center [1547, 302] width 26 height 131
click at [1530, 416] on button "Appliquer" at bounding box center [1533, 412] width 55 height 19
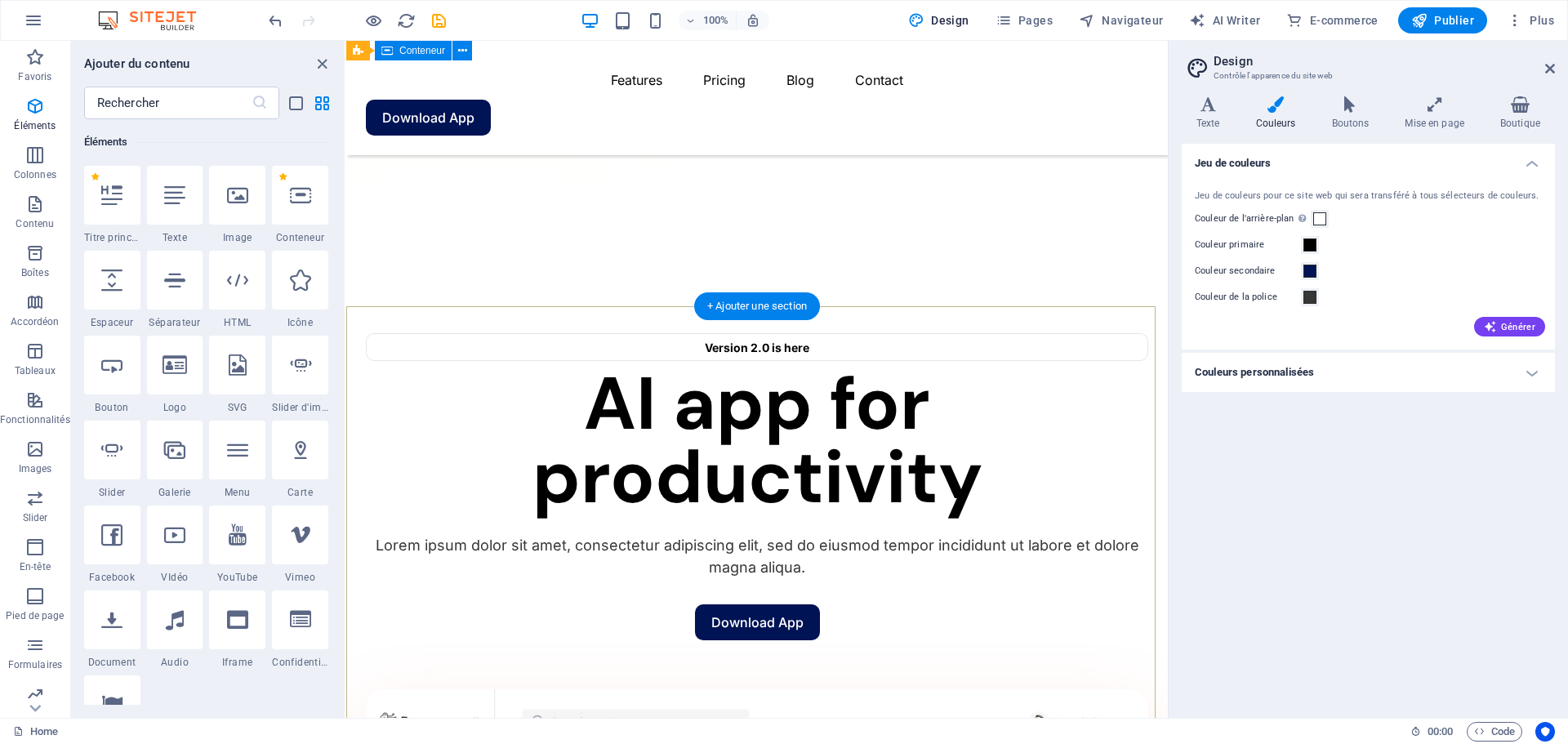
scroll to position [735, 0]
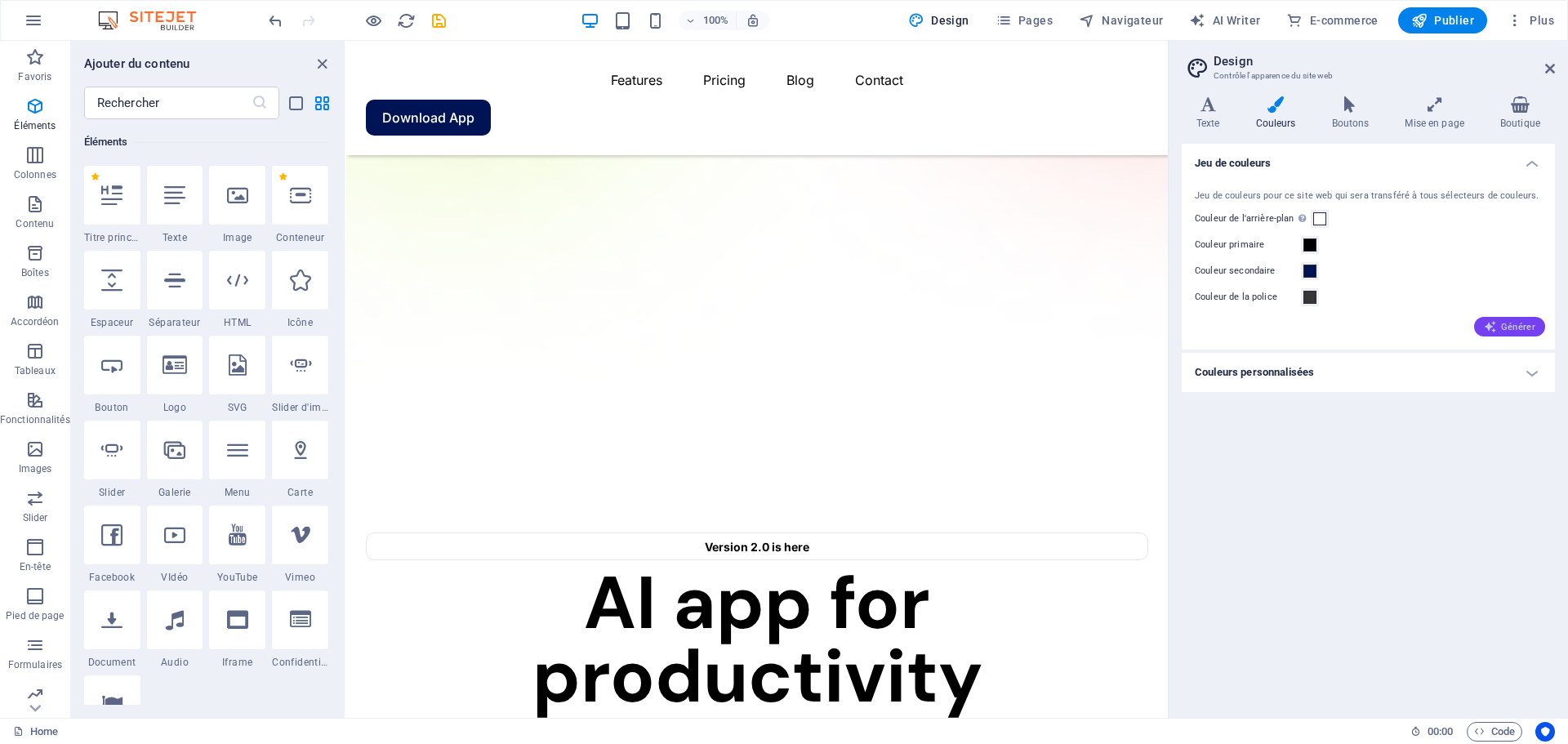
click at [1493, 321] on icon "button" at bounding box center [1491, 327] width 13 height 13
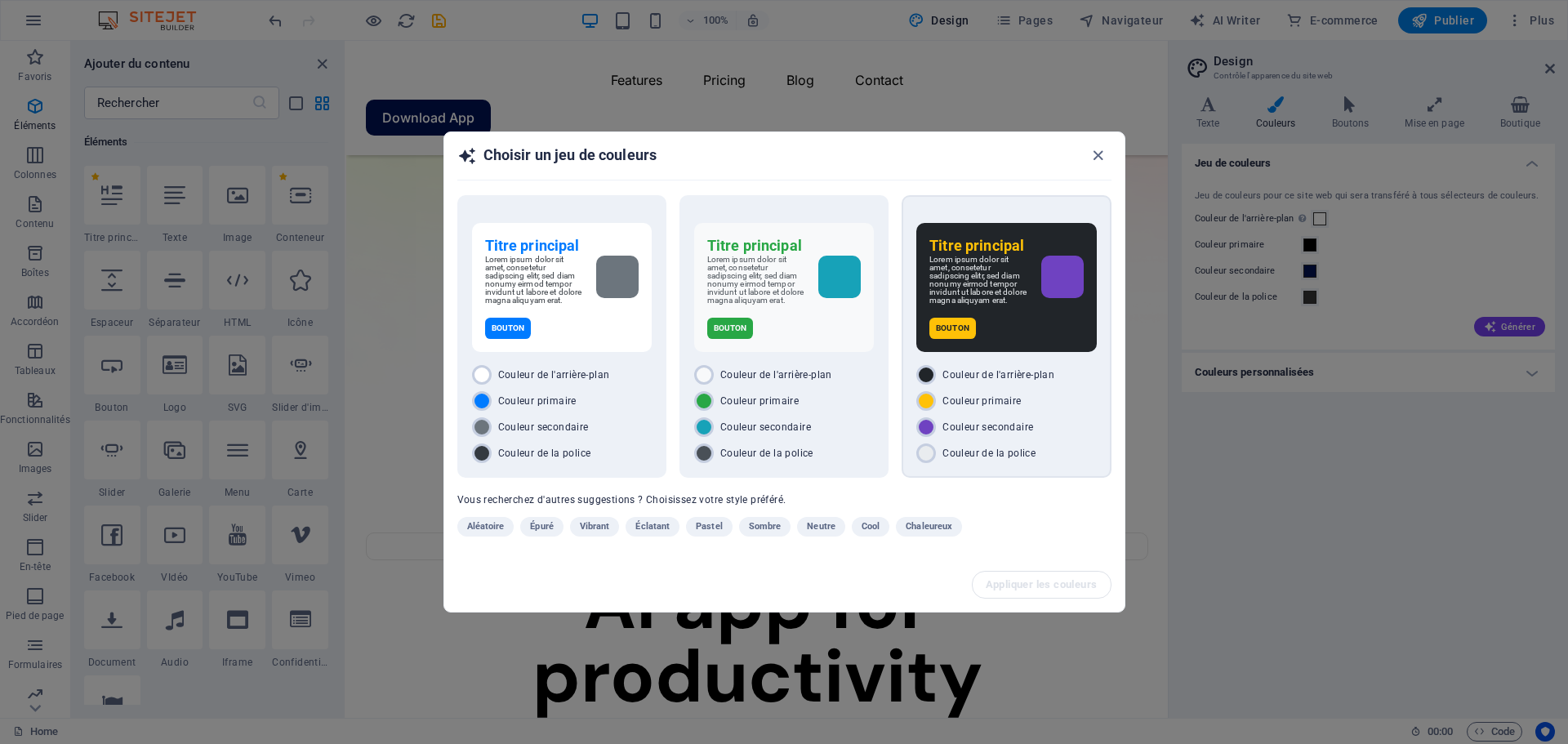
click at [935, 240] on h6 "Titre principal" at bounding box center [1006, 246] width 153 height 19
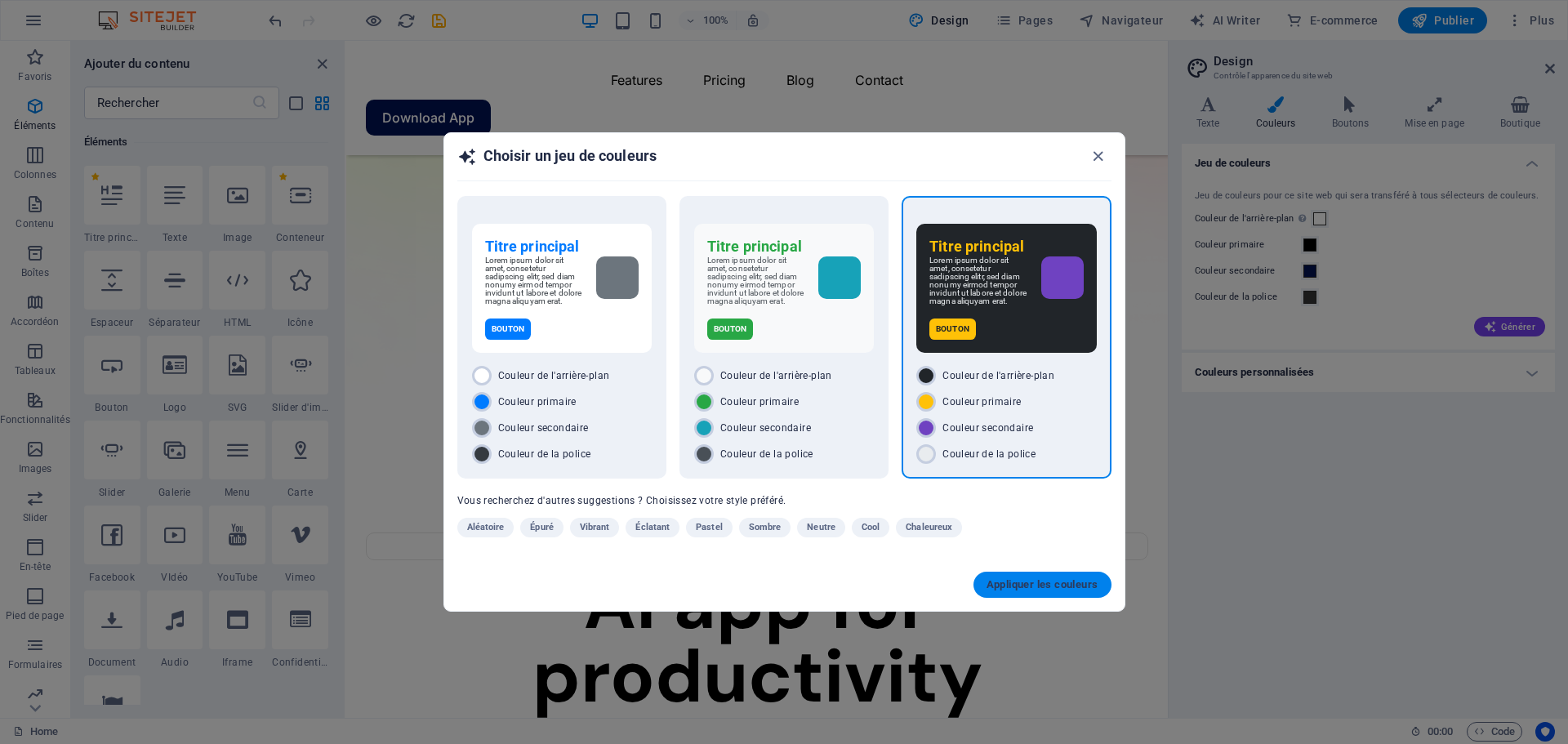
click at [1049, 597] on button "Appliquer les couleurs" at bounding box center [1042, 584] width 138 height 26
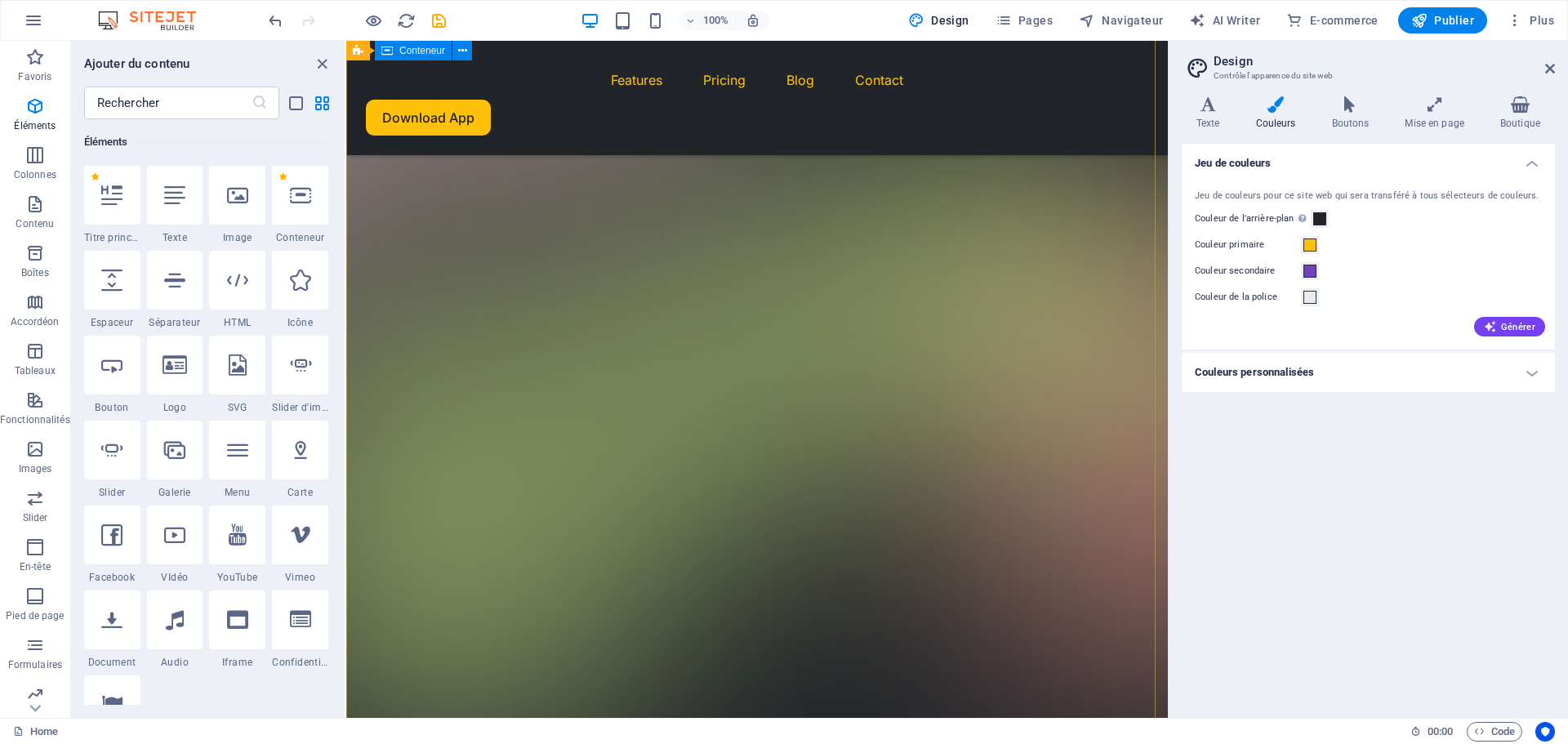
scroll to position [0, 0]
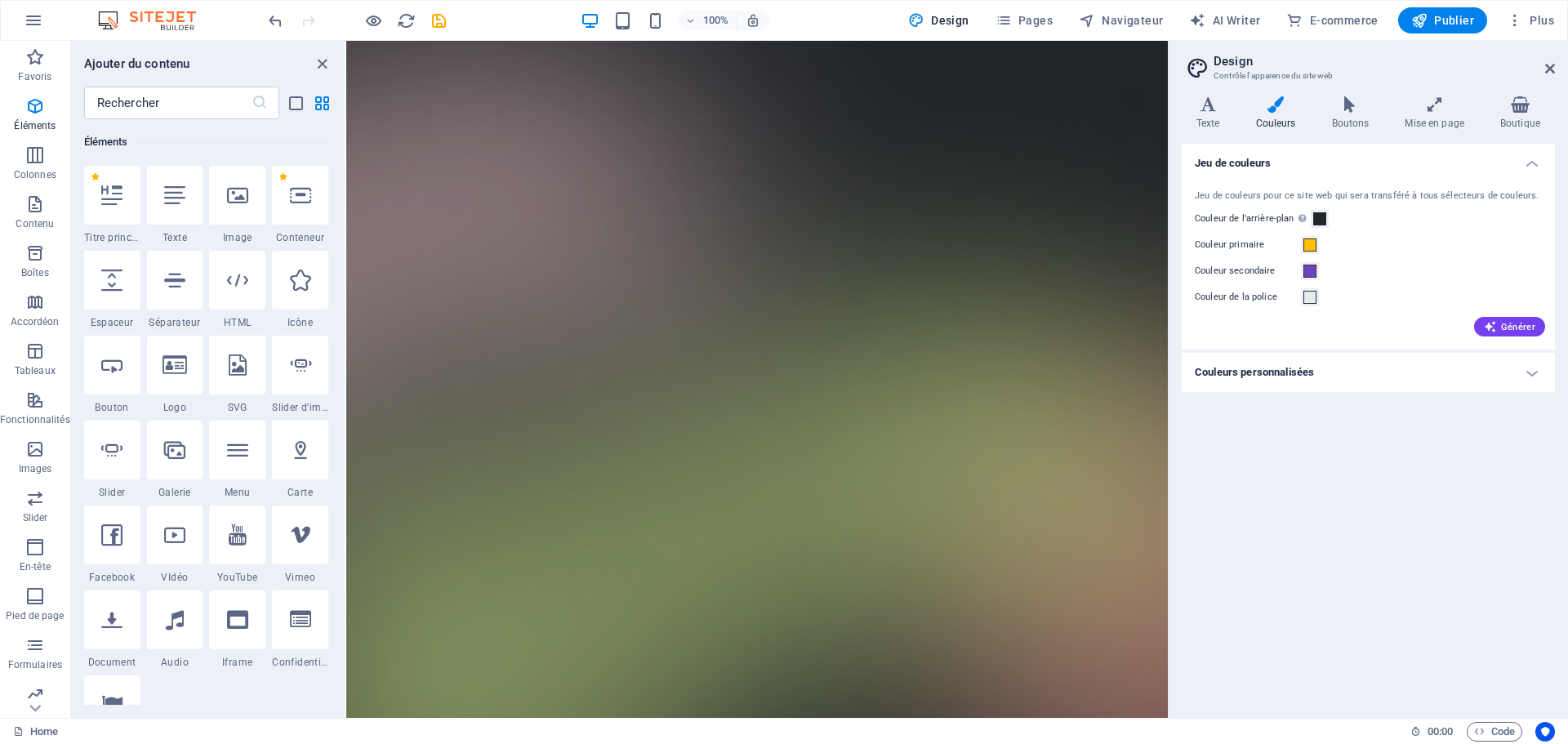
click at [1516, 374] on h4 "Couleurs personnalisées" at bounding box center [1369, 372] width 373 height 39
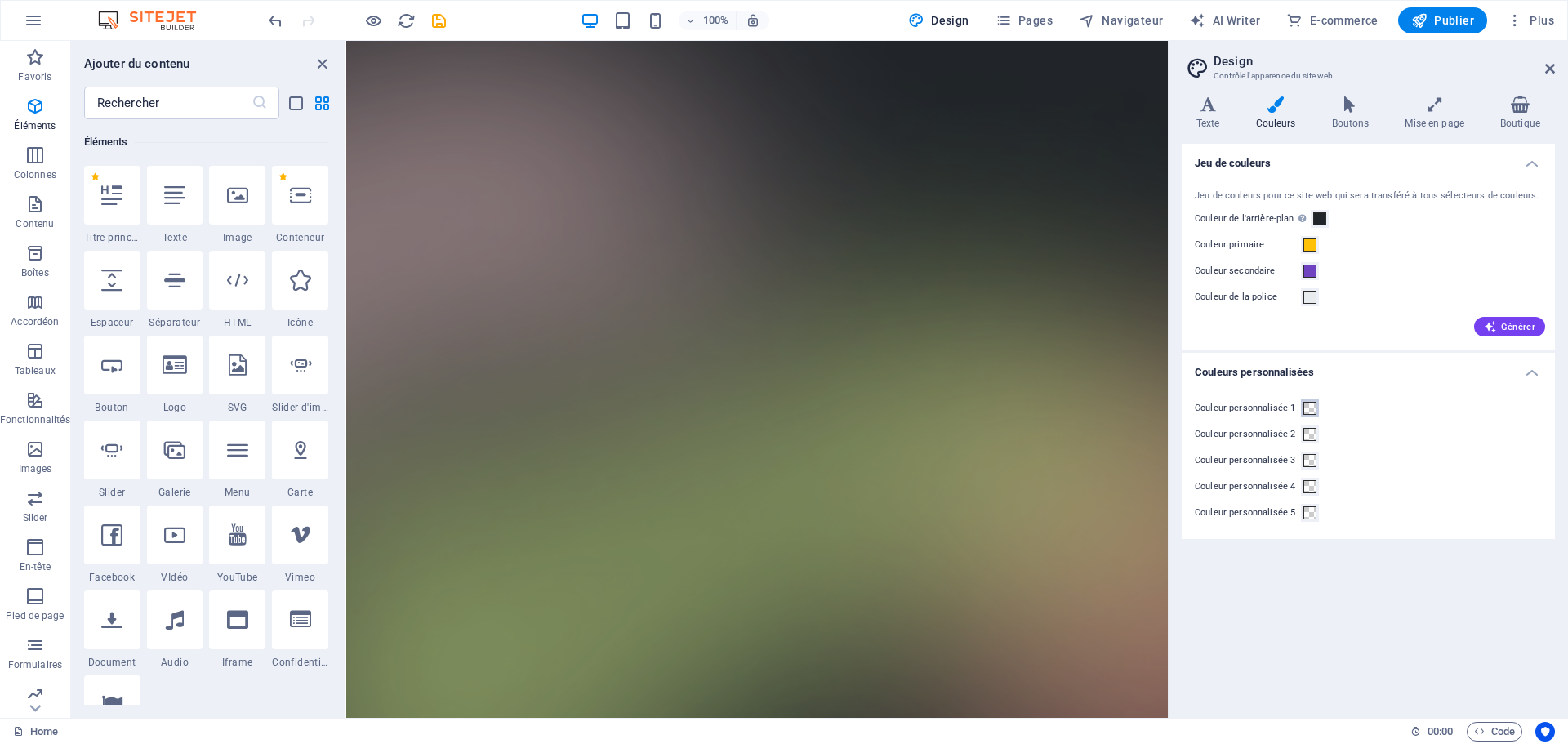
click at [1310, 406] on span at bounding box center [1310, 409] width 13 height 13
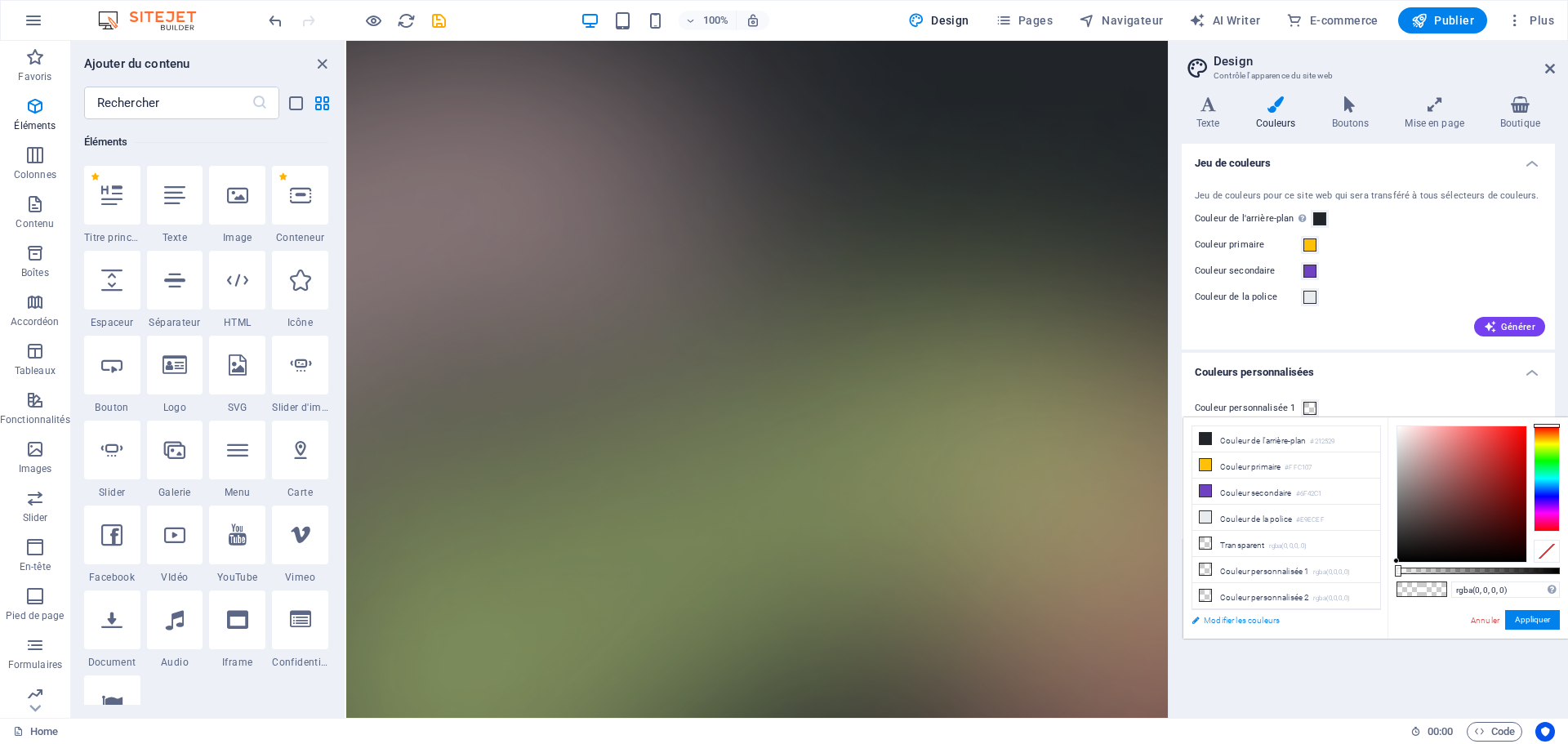
click at [1256, 620] on link "Modifier les couleurs" at bounding box center [1279, 620] width 190 height 20
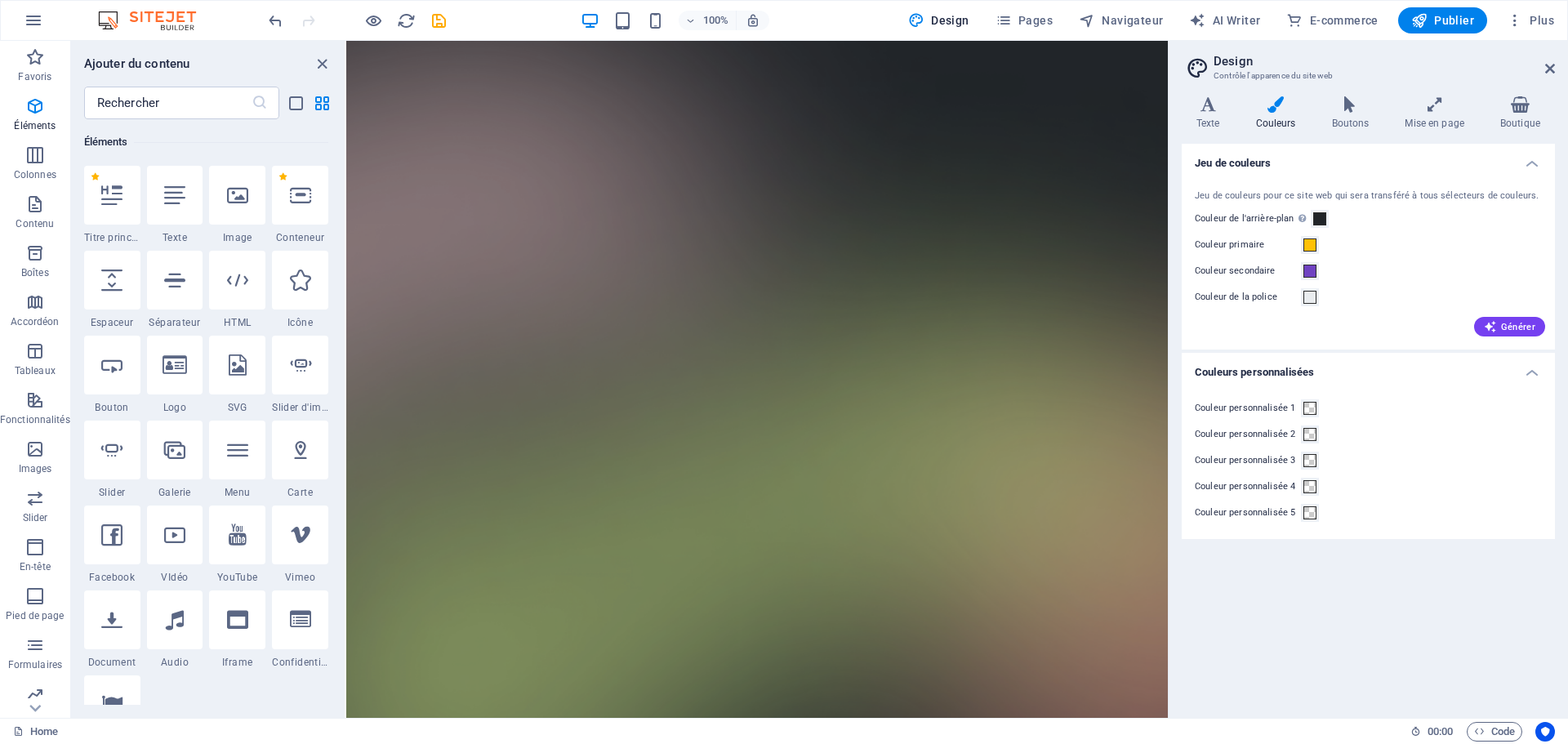
click at [1531, 377] on h4 "Couleurs personnalisées" at bounding box center [1369, 368] width 373 height 30
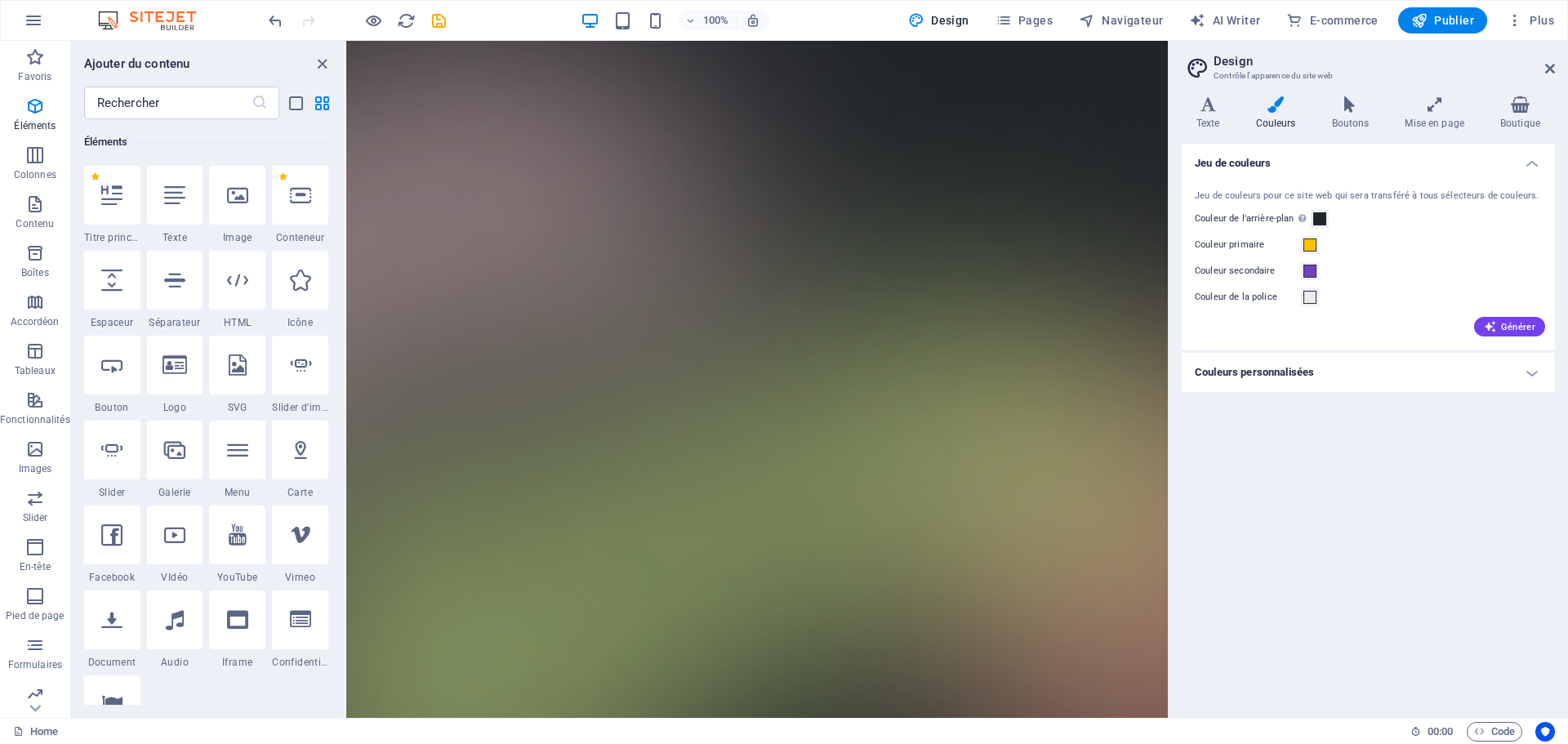
click at [1530, 378] on h4 "Couleurs personnalisées" at bounding box center [1369, 372] width 373 height 39
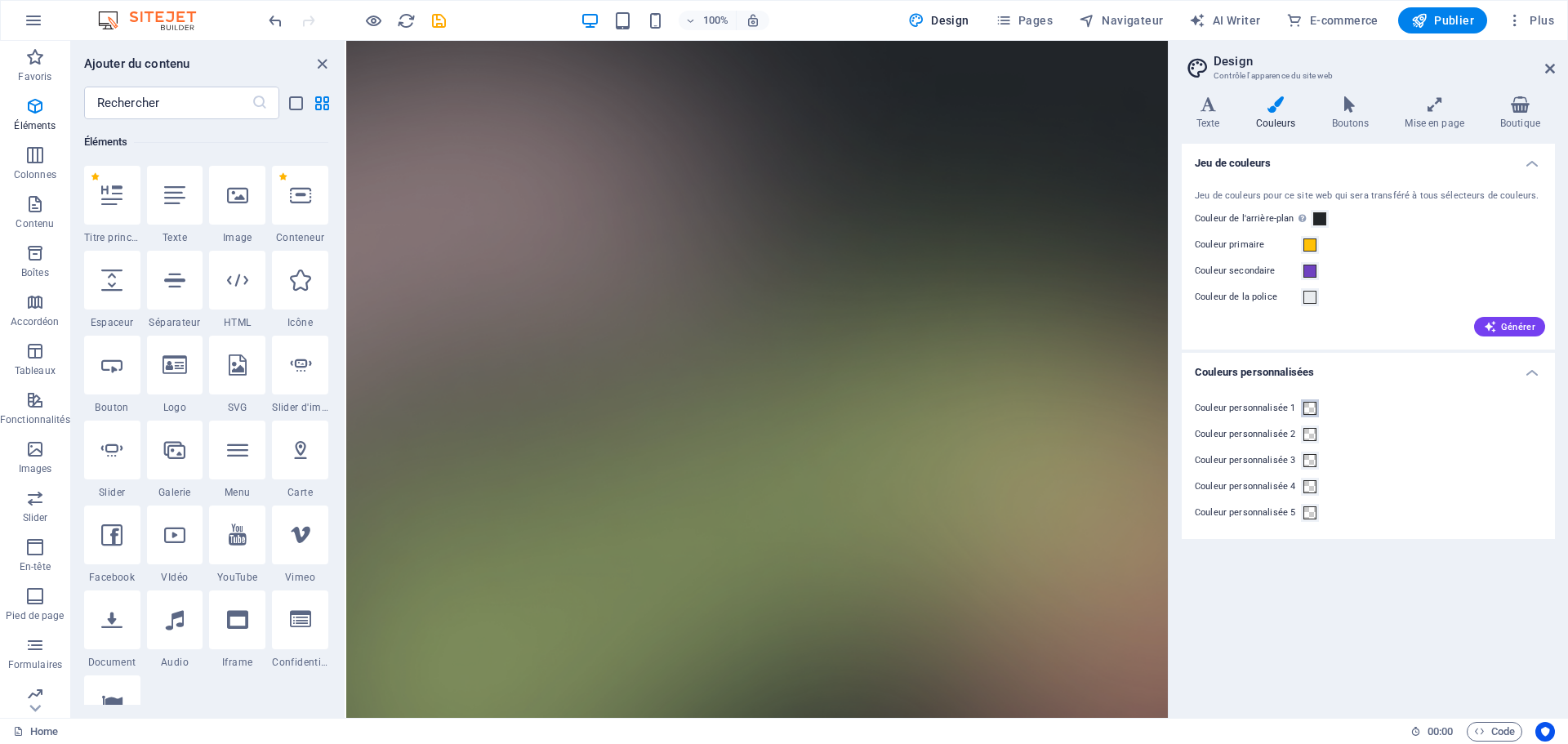
click at [1310, 404] on span at bounding box center [1310, 409] width 13 height 13
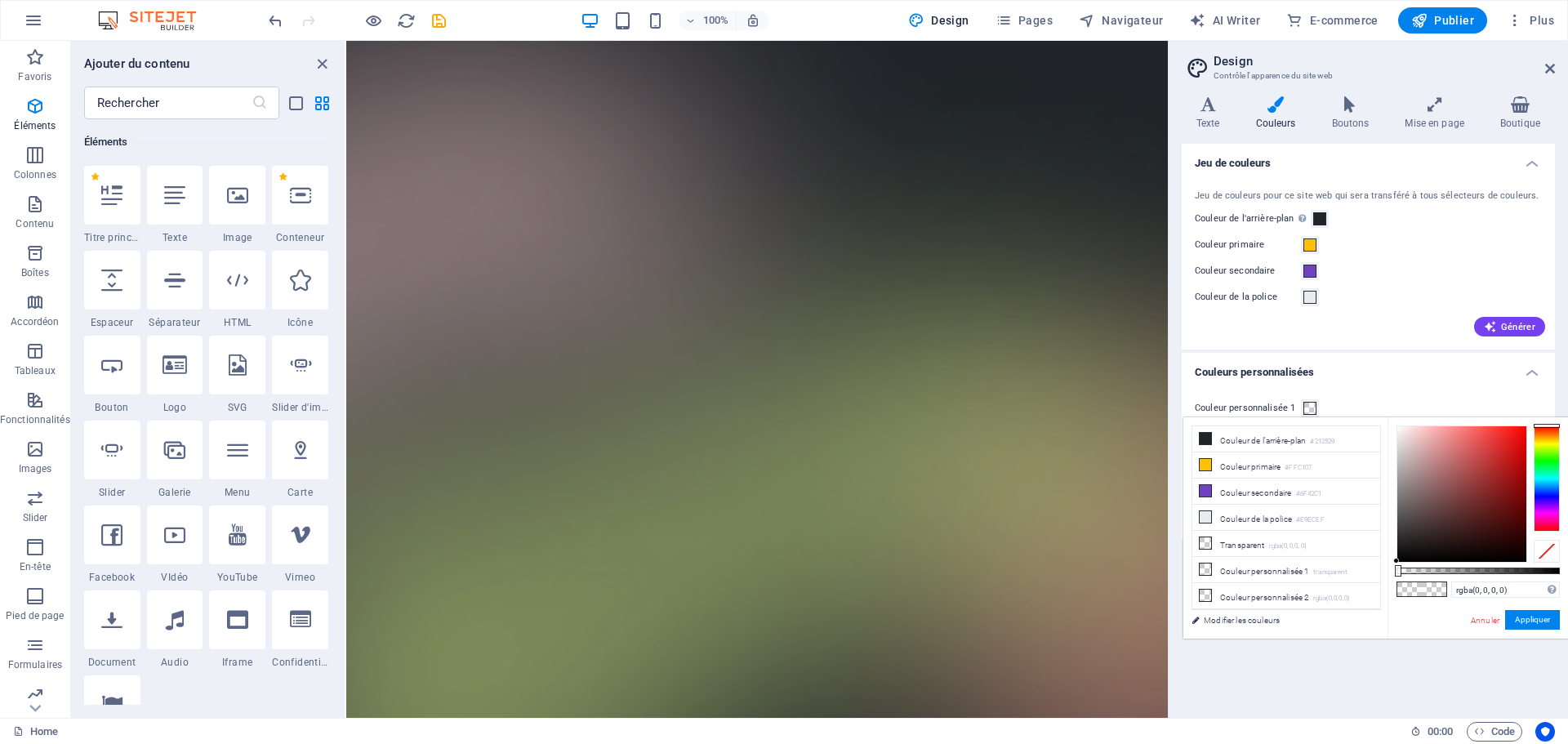
click at [1390, 376] on h4 "Couleurs personnalisées" at bounding box center [1369, 368] width 373 height 30
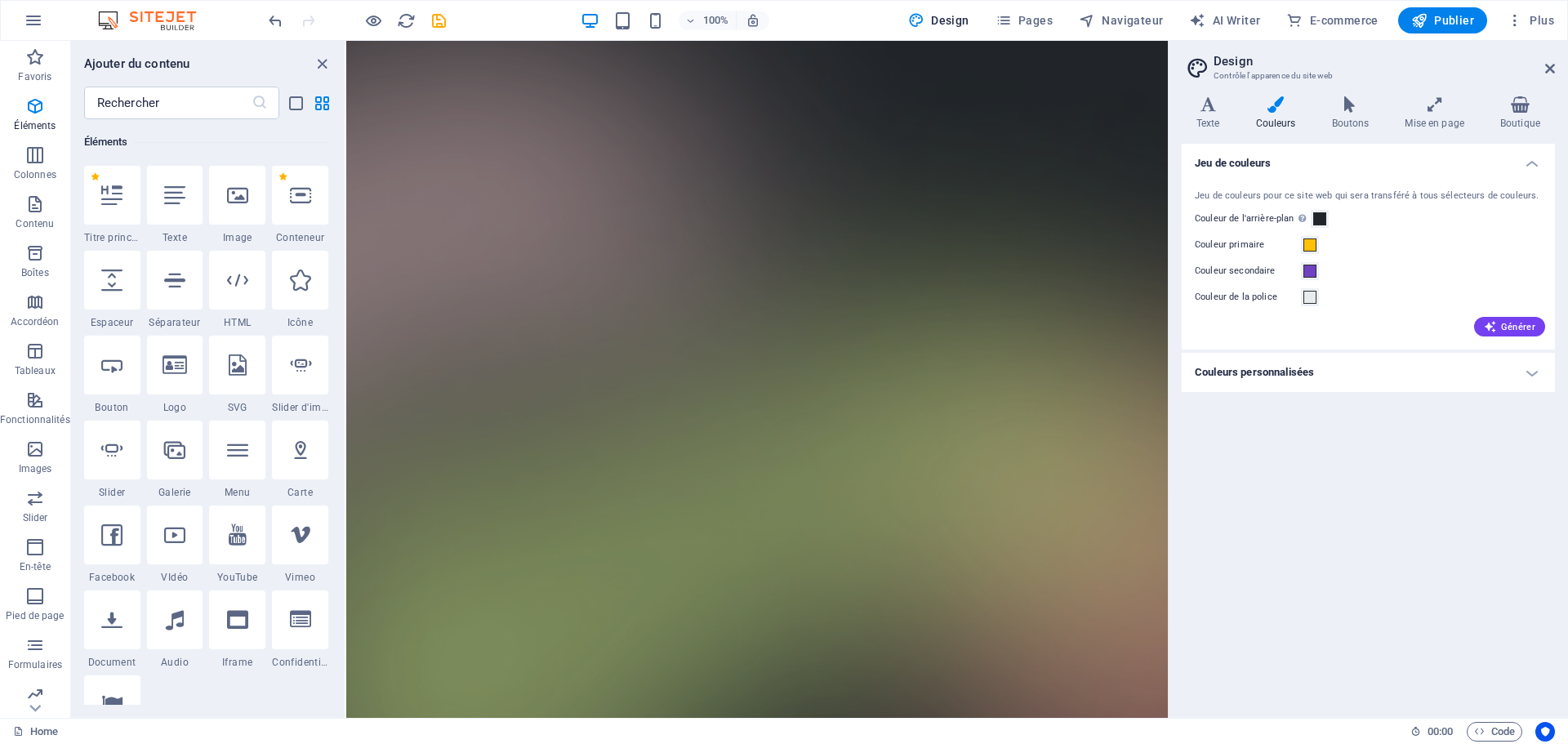
click at [1326, 360] on h4 "Couleurs personnalisées" at bounding box center [1369, 372] width 373 height 39
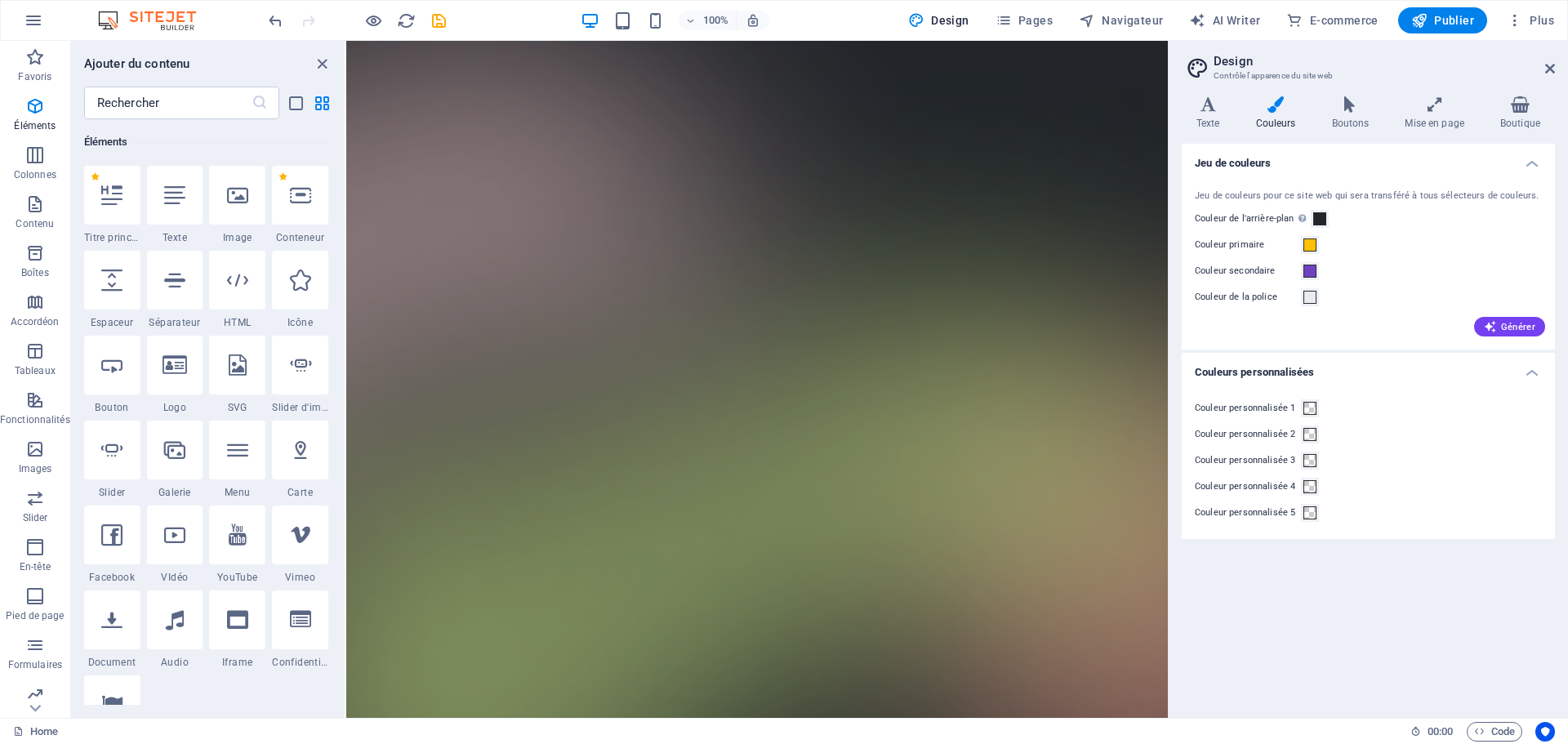
click at [1256, 400] on label "Couleur personnalisée 1" at bounding box center [1247, 408] width 106 height 19
click at [1301, 400] on button "Couleur personnalisée 1" at bounding box center [1310, 408] width 18 height 18
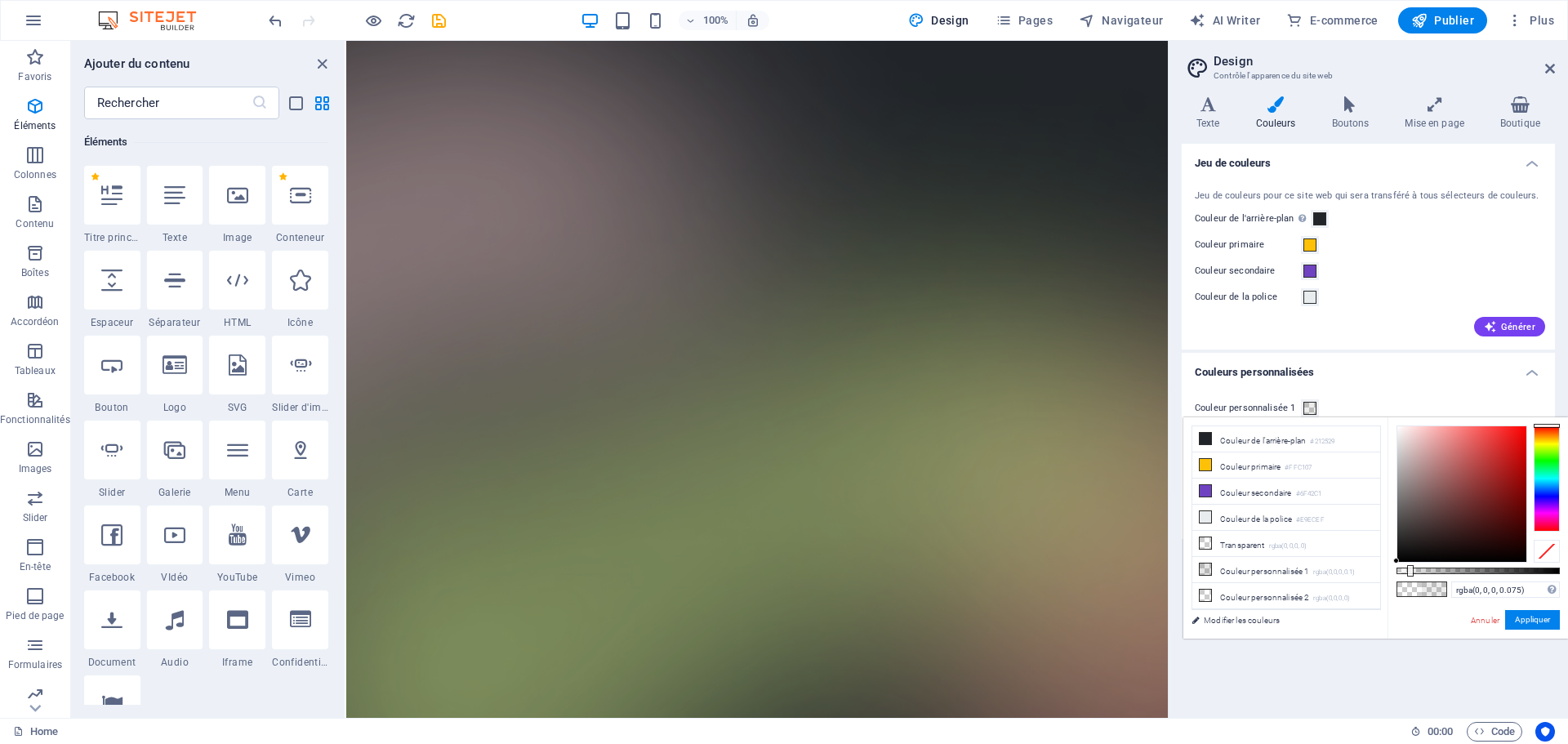
drag, startPoint x: 1400, startPoint y: 566, endPoint x: 1409, endPoint y: 571, distance: 10.3
click at [1409, 571] on div at bounding box center [1410, 572] width 7 height 11
drag, startPoint x: 1406, startPoint y: 568, endPoint x: 1384, endPoint y: 570, distance: 22.1
click at [1384, 568] on div "less Couleur de l'arrière-plan #212529 Couleur primaire #FFC107 Couleur seconda…" at bounding box center [1377, 528] width 385 height 221
click at [1467, 591] on input "rgba(0, 0, 0, 0)" at bounding box center [1505, 590] width 108 height 16
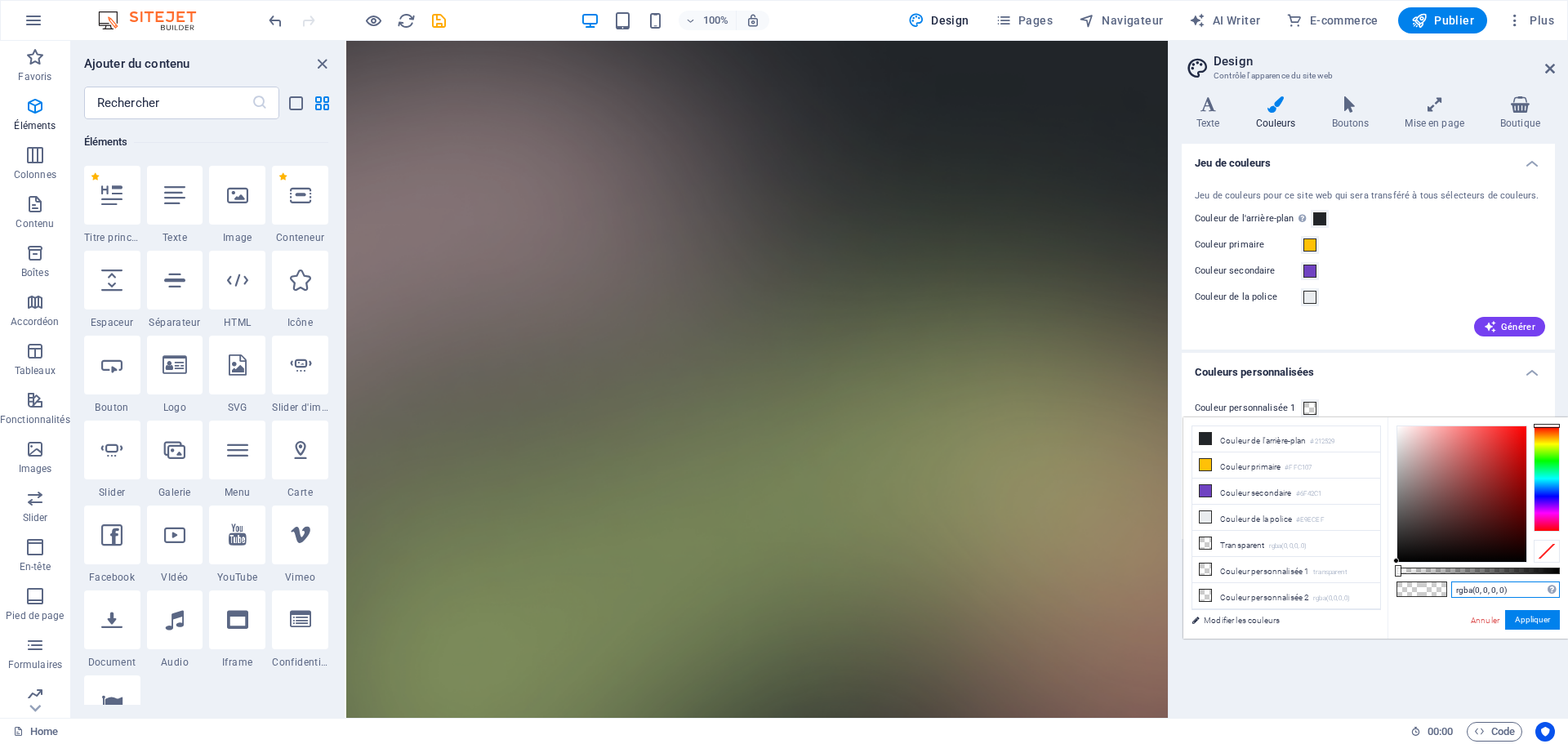
click at [1468, 590] on input "rgba(0, 0, 0, 0)" at bounding box center [1505, 590] width 108 height 16
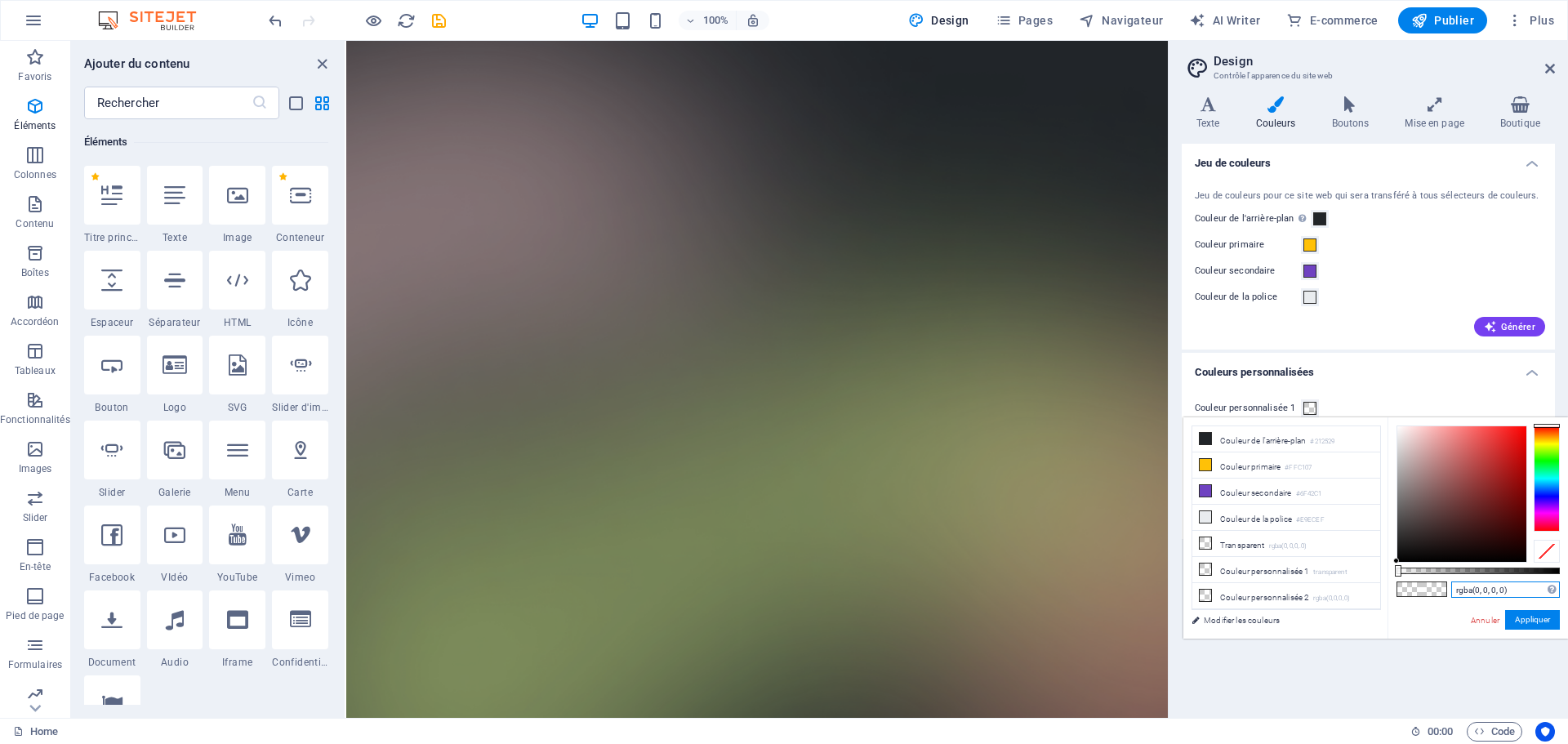
paste input "90deg"
click at [1508, 592] on input "90deg" at bounding box center [1505, 590] width 108 height 16
click at [1517, 615] on button "Appliquer" at bounding box center [1533, 620] width 55 height 19
click at [1516, 591] on input "90deg" at bounding box center [1505, 590] width 108 height 16
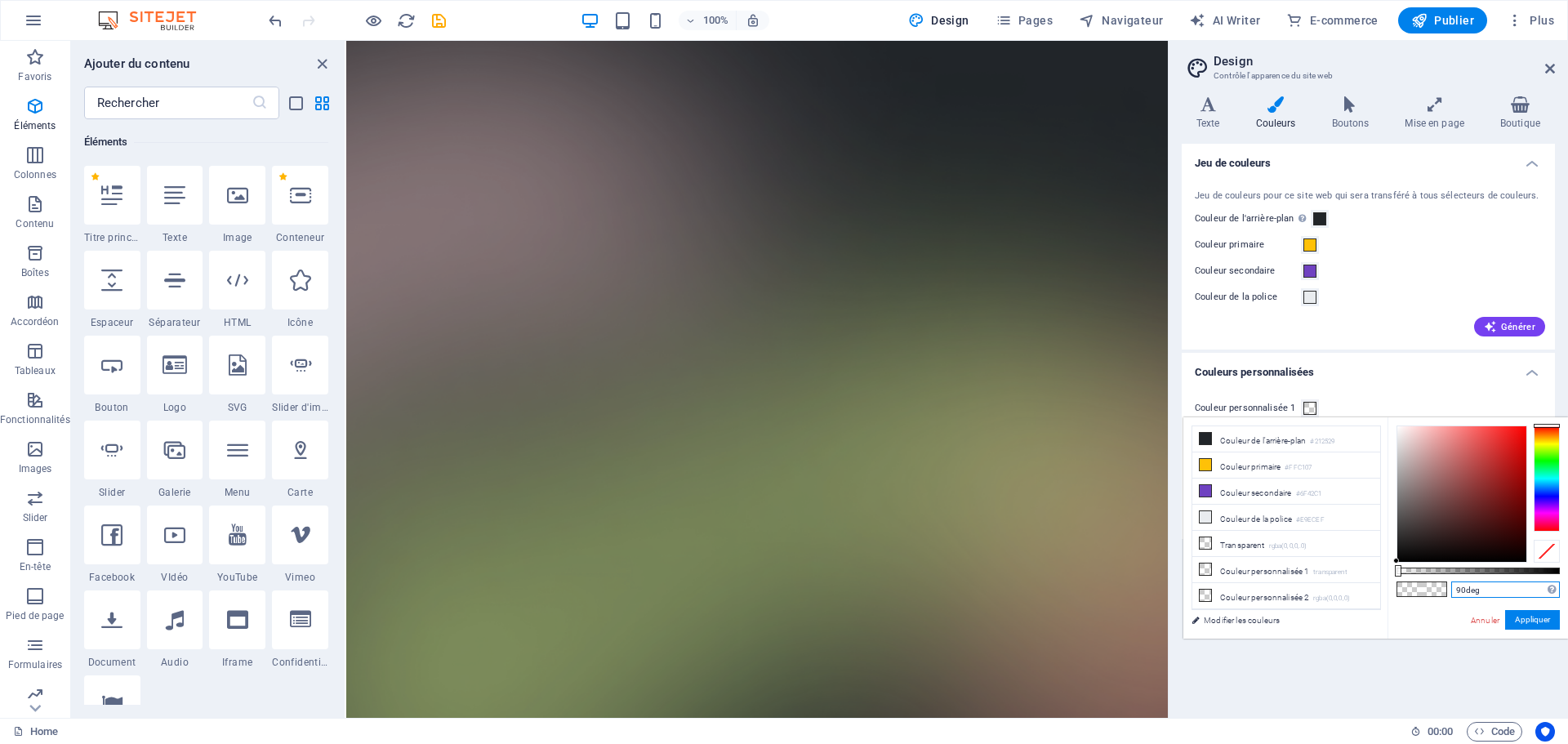
click at [1516, 591] on input "90deg" at bounding box center [1505, 590] width 108 height 16
paste input "#cdffd8"
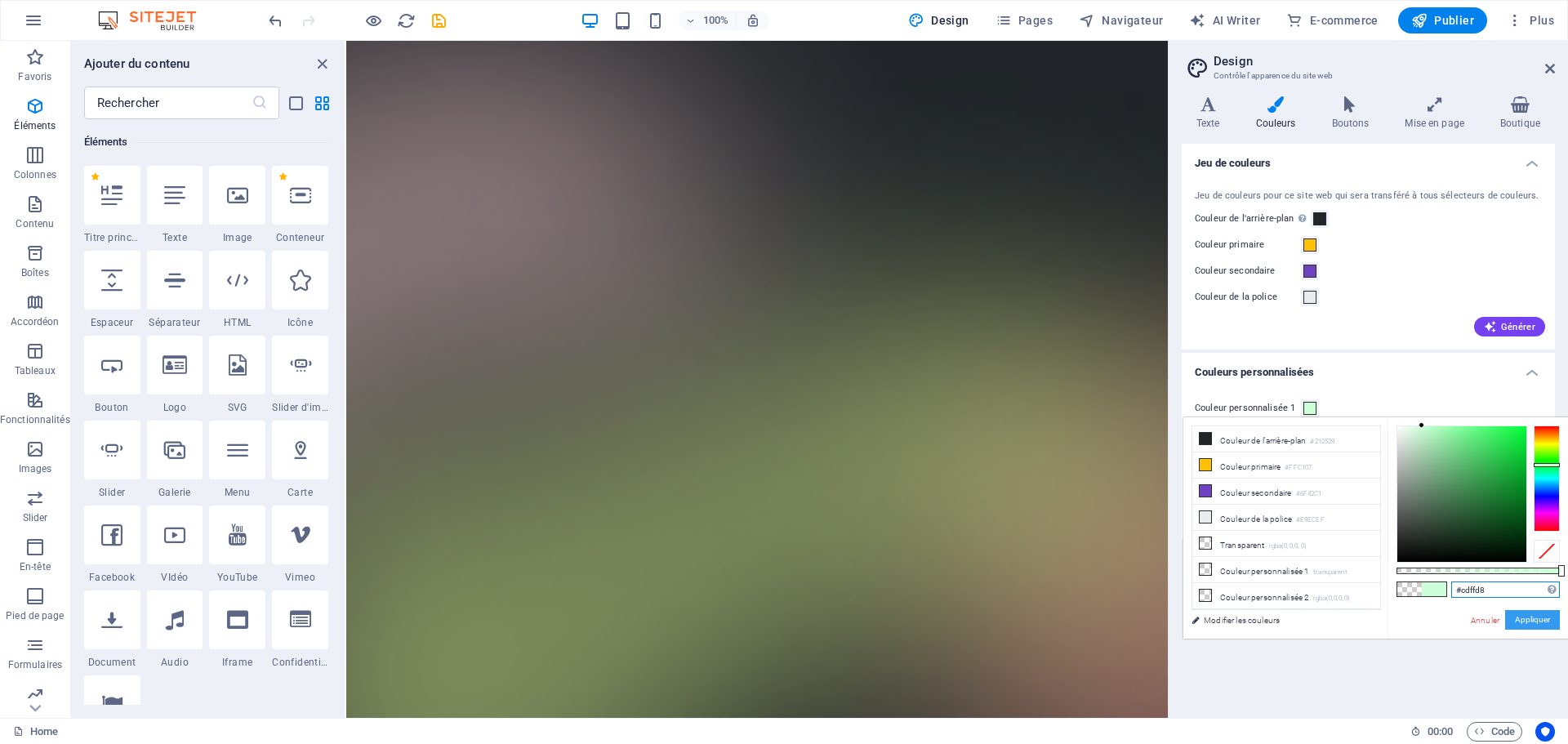
type input "#cdffd8"
click at [1537, 624] on button "Appliquer" at bounding box center [1533, 620] width 55 height 19
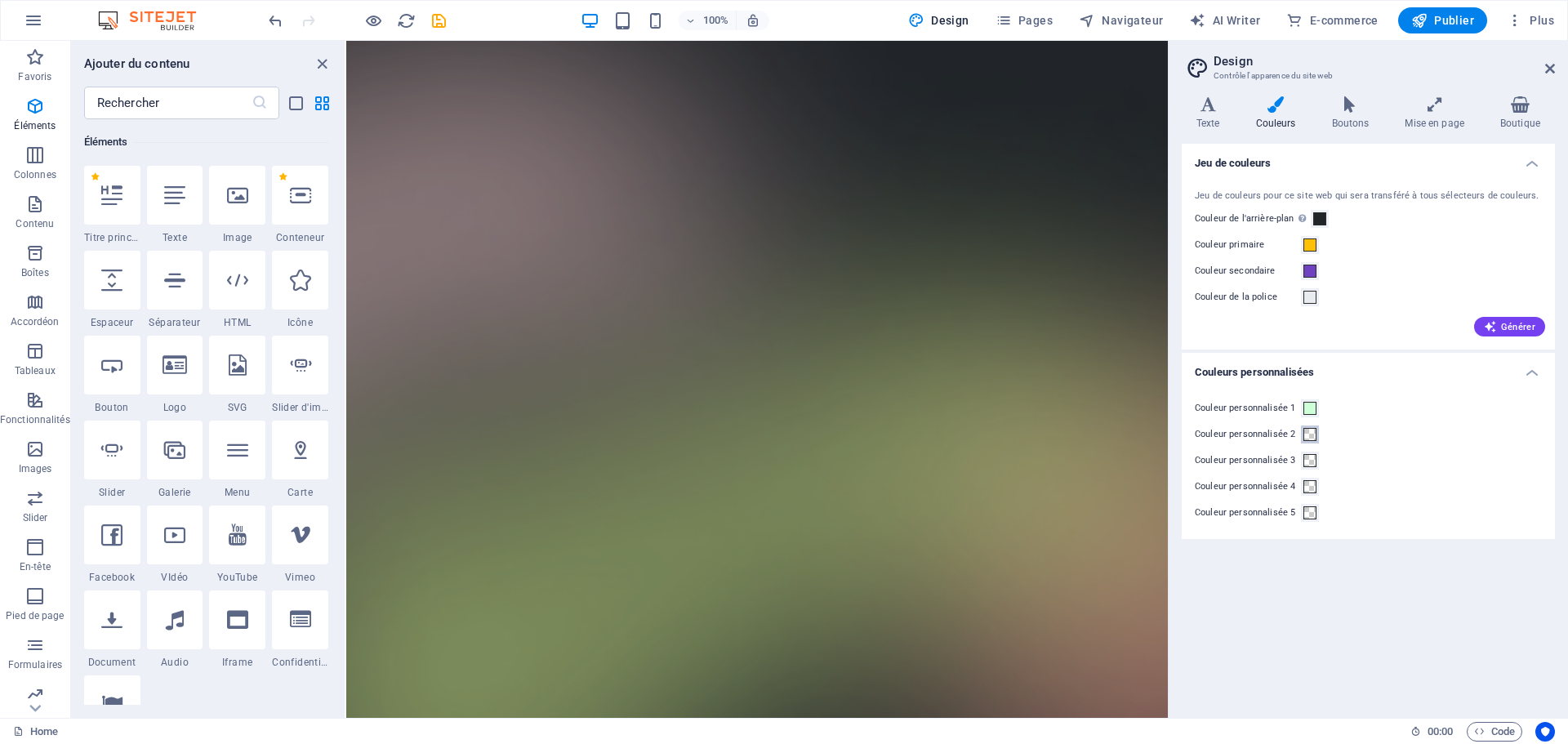
click at [1307, 434] on span at bounding box center [1310, 435] width 13 height 13
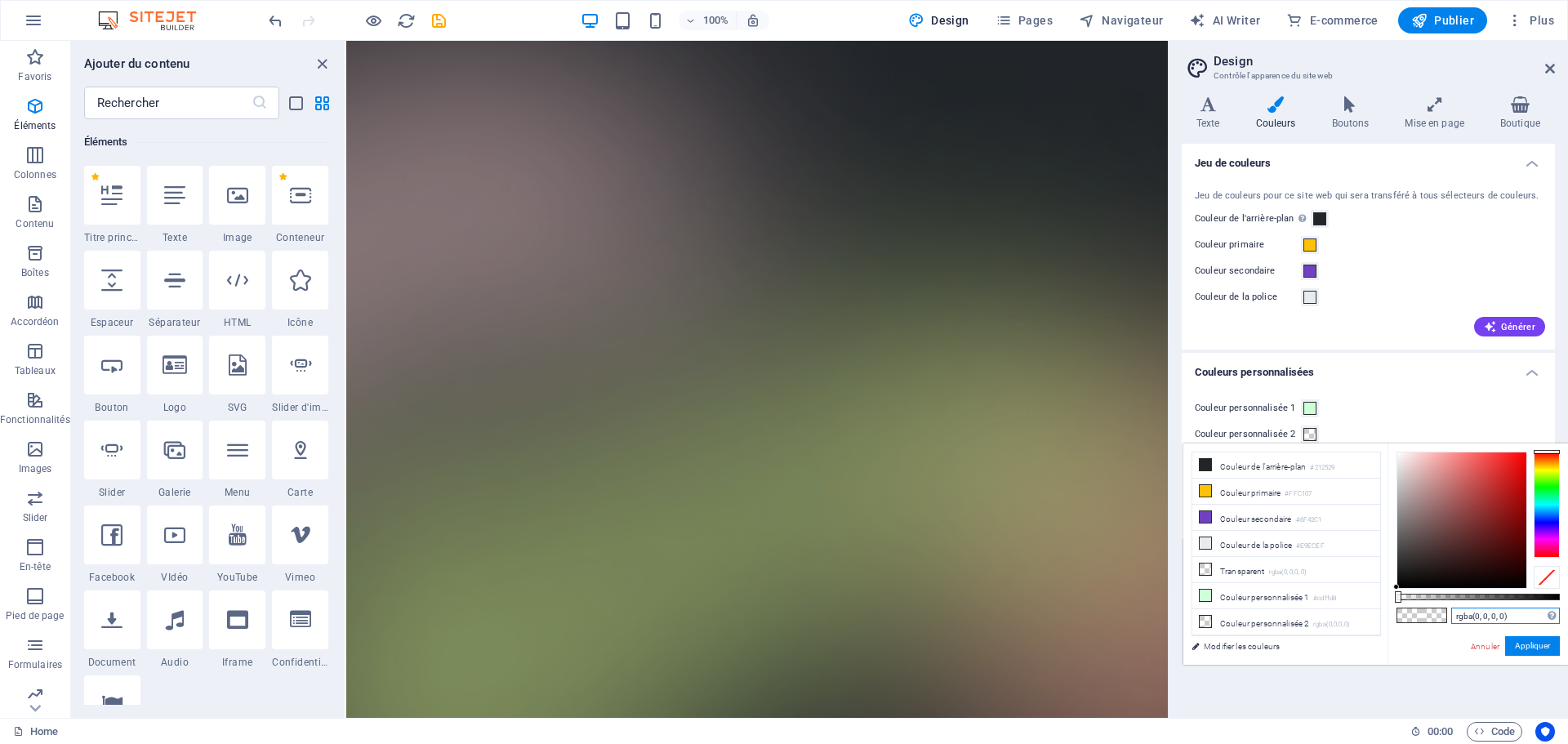
click at [1481, 621] on input "rgba(0, 0, 0, 0)" at bounding box center [1505, 616] width 108 height 16
paste input "#94b9ff"
type input "#94b9ff"
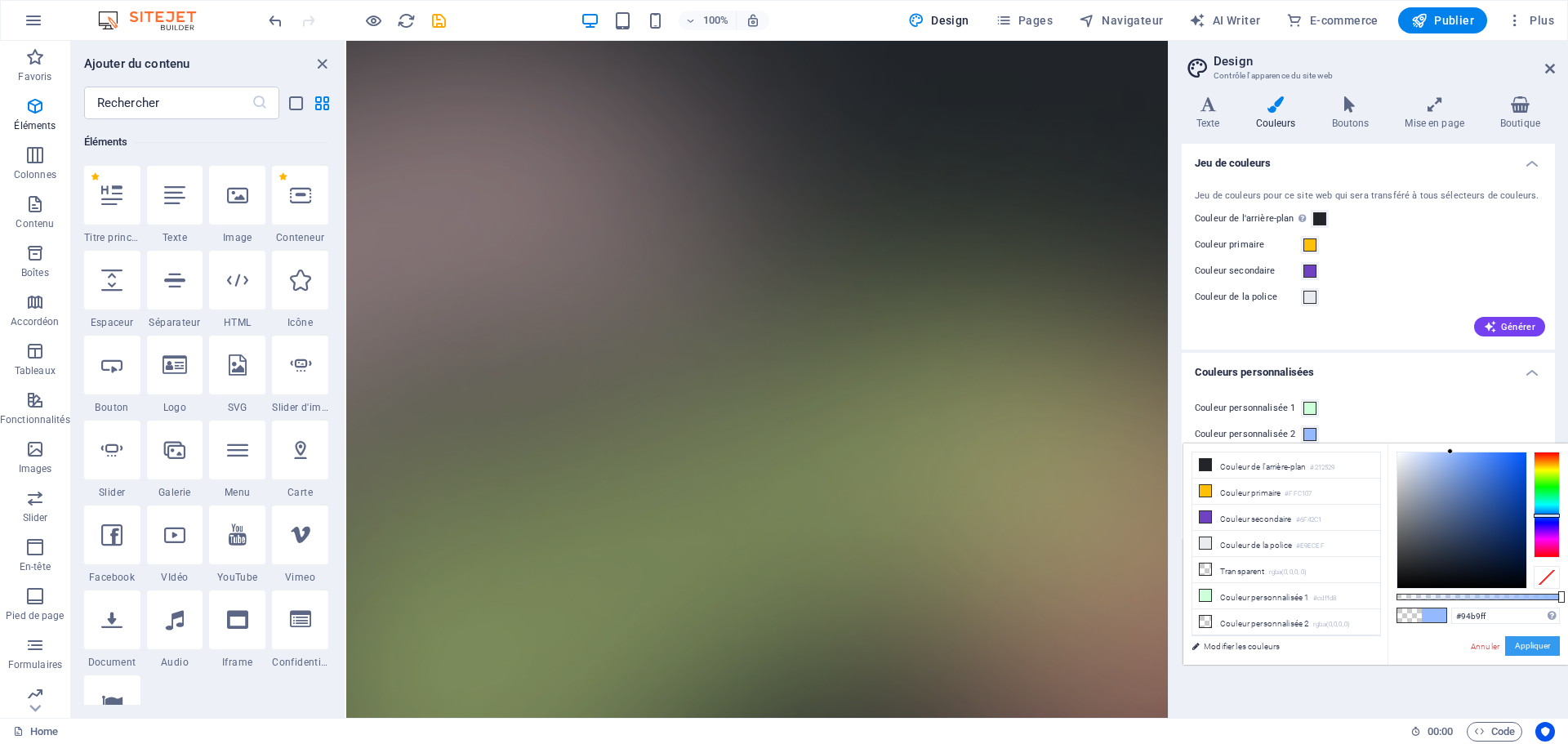
click at [1520, 643] on button "Appliquer" at bounding box center [1533, 646] width 55 height 19
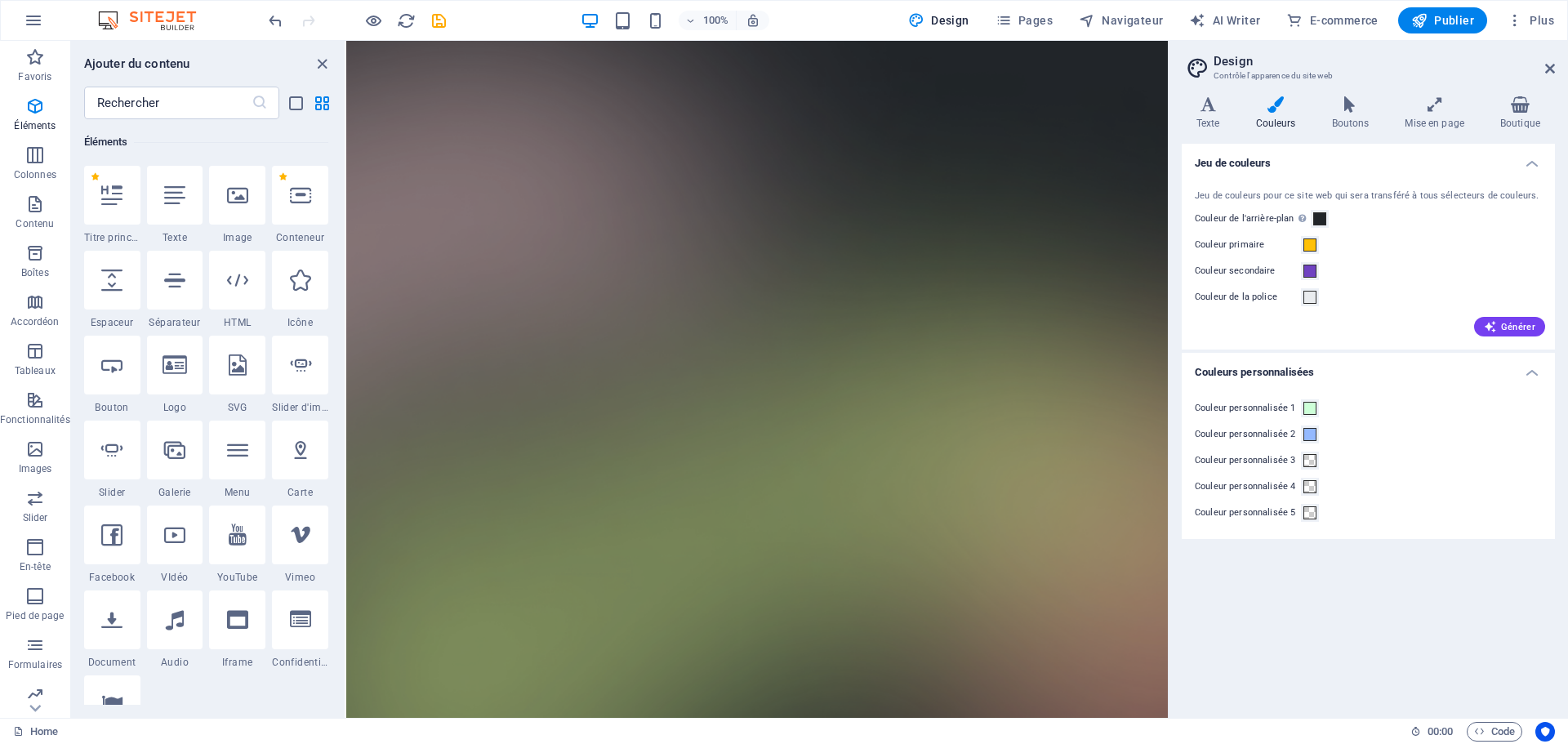
click at [1292, 659] on div "Jeu de couleurs Jeu de couleurs pour ce site web qui sera transféré à tous séle…" at bounding box center [1369, 424] width 373 height 561
drag, startPoint x: 1452, startPoint y: 554, endPoint x: 1379, endPoint y: 397, distance: 173.1
click at [1450, 538] on div "Jeu de couleurs Jeu de couleurs pour ce site web qui sera transféré à tous séle…" at bounding box center [1369, 424] width 373 height 561
click at [1383, 315] on div "Générer" at bounding box center [1368, 323] width 353 height 26
click at [1524, 323] on span "Générer" at bounding box center [1511, 327] width 52 height 13
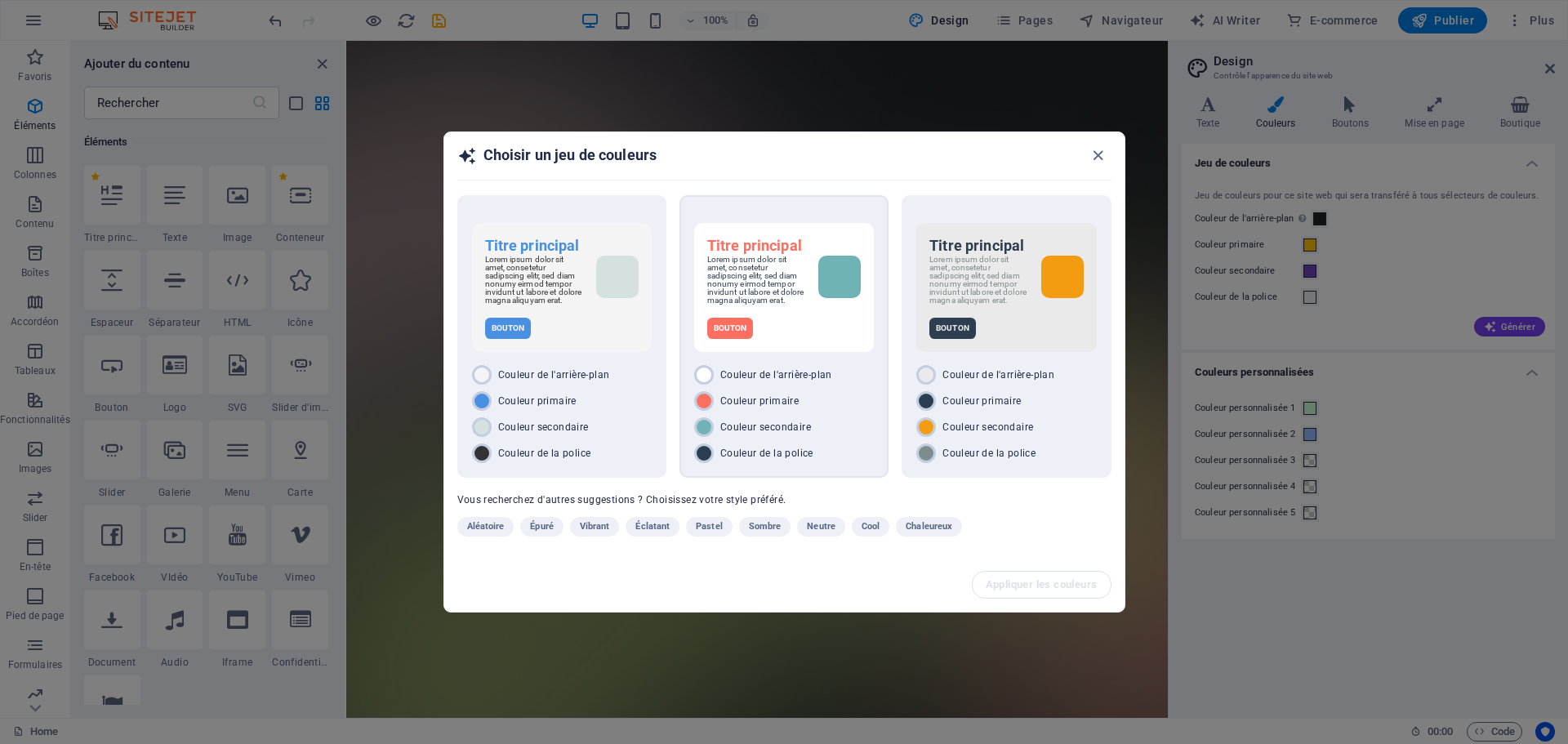
click at [817, 282] on div "Lorem ipsum dolor sit amet, consetetur sadipscing elitr, sed diam nonumy eirmod…" at bounding box center [784, 280] width 153 height 49
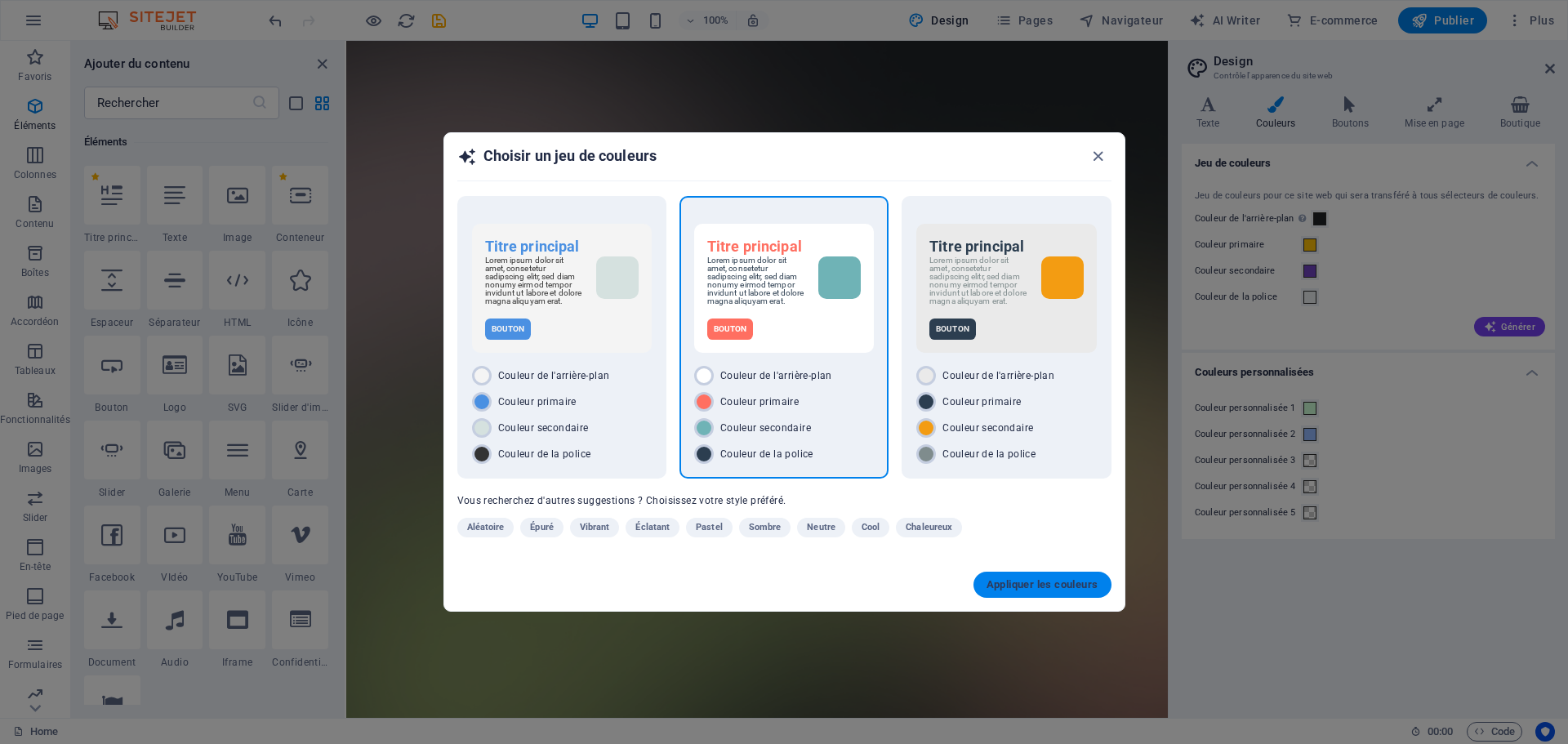
click at [1032, 591] on span "Appliquer les couleurs" at bounding box center [1042, 585] width 112 height 13
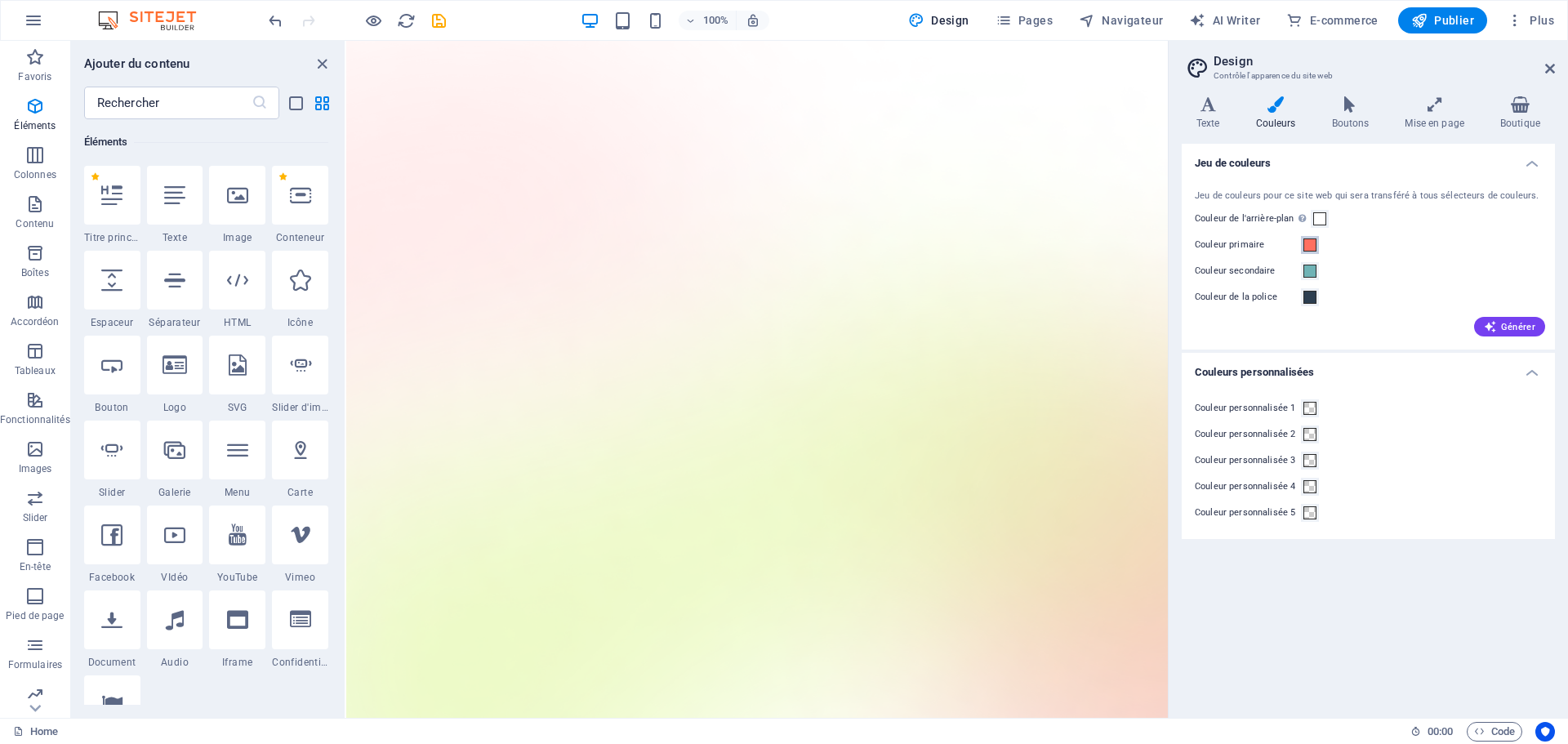
click at [1311, 244] on span at bounding box center [1310, 245] width 13 height 13
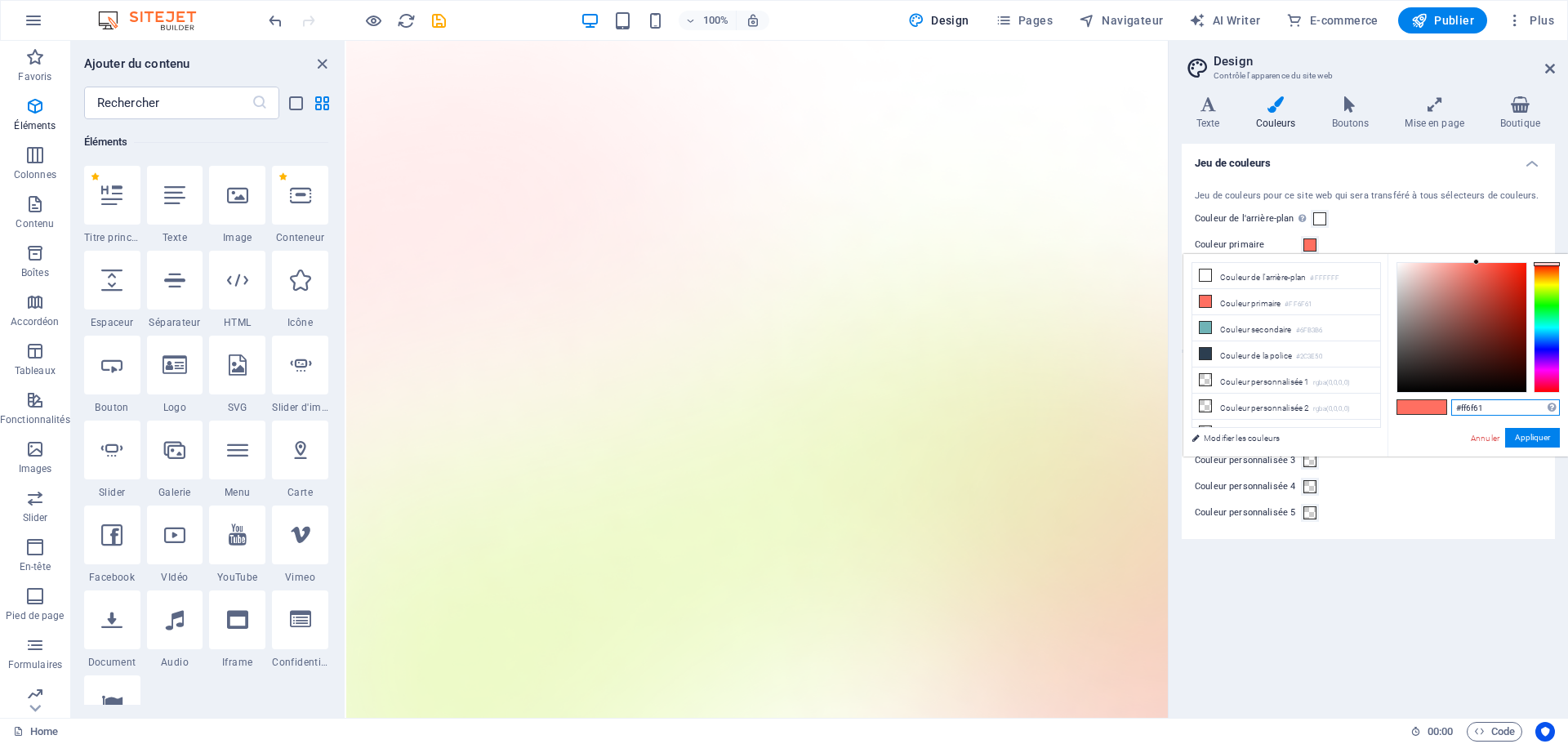
click at [1495, 410] on input "#ff6f61" at bounding box center [1505, 407] width 108 height 16
paste input "94b9ff"
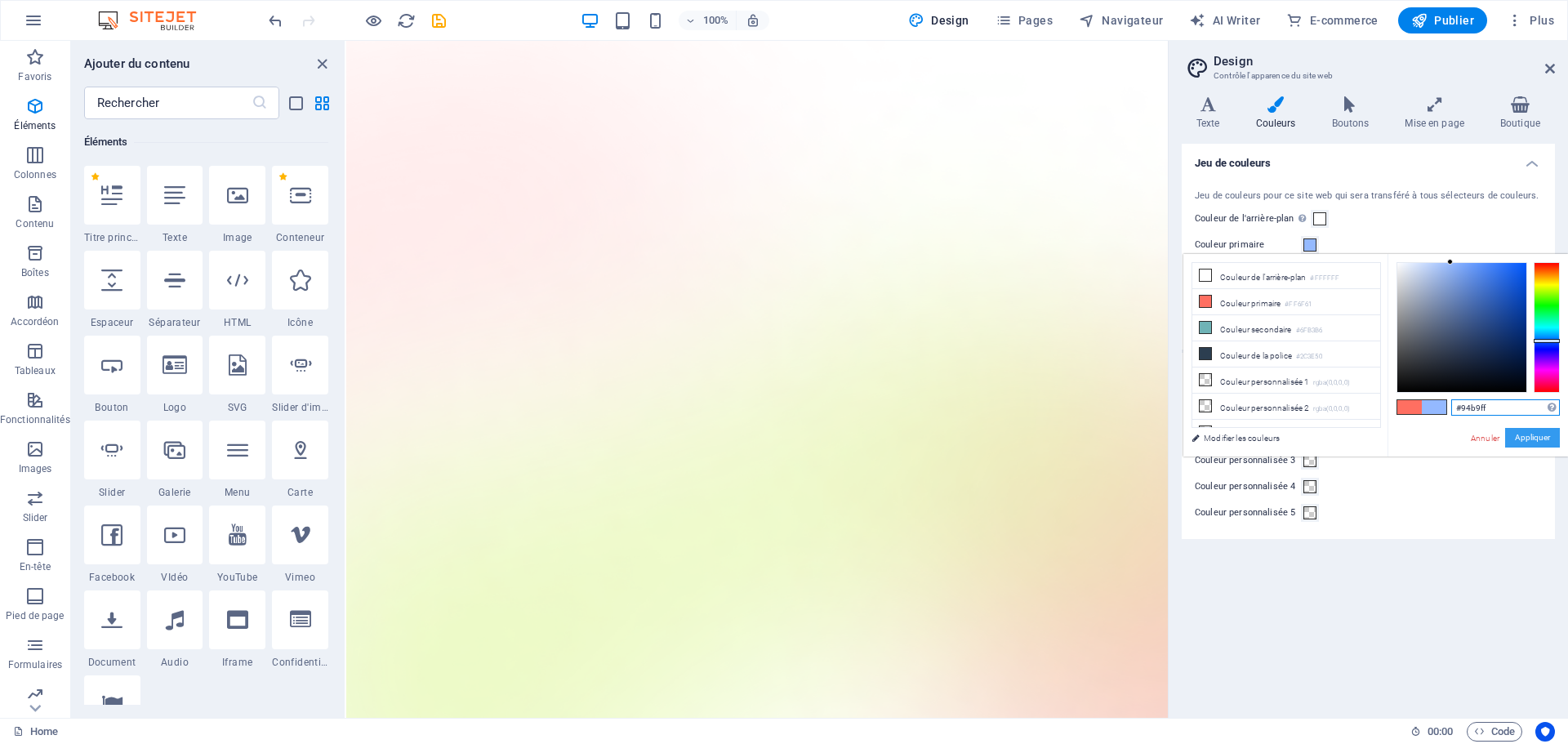
type input "#94b9ff"
click at [1528, 440] on button "Appliquer" at bounding box center [1533, 438] width 55 height 19
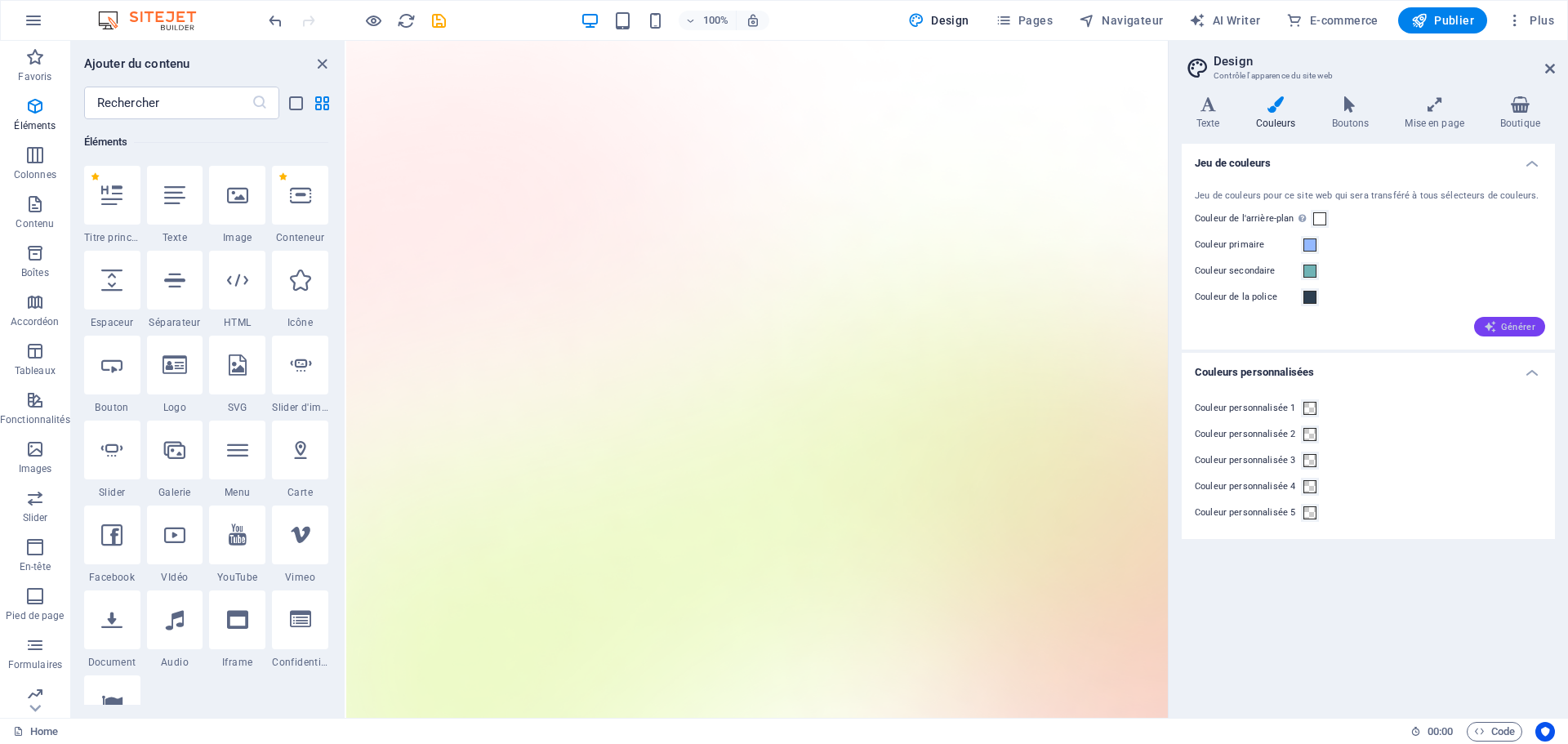
click at [1490, 324] on icon "button" at bounding box center [1491, 327] width 13 height 13
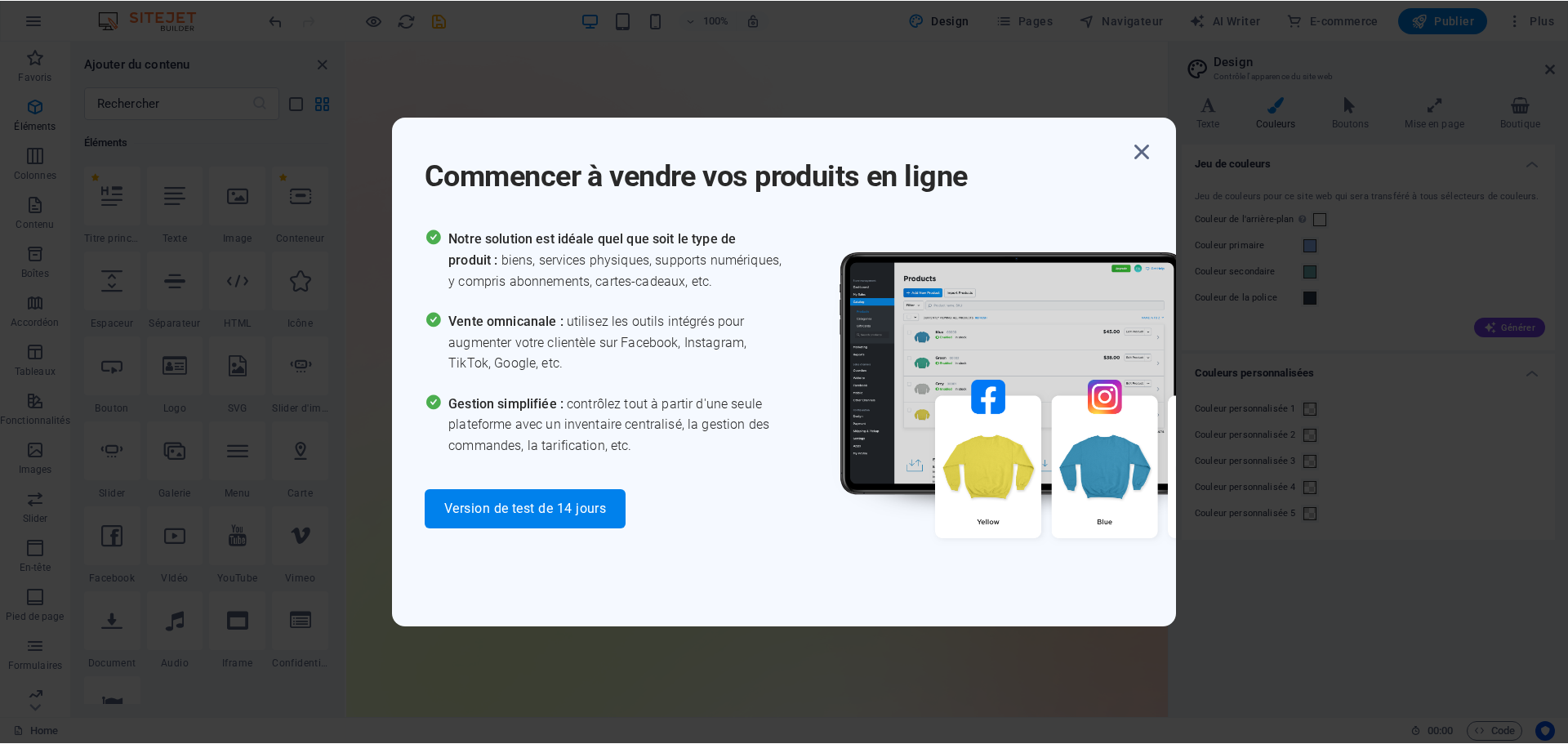
scroll to position [174, 0]
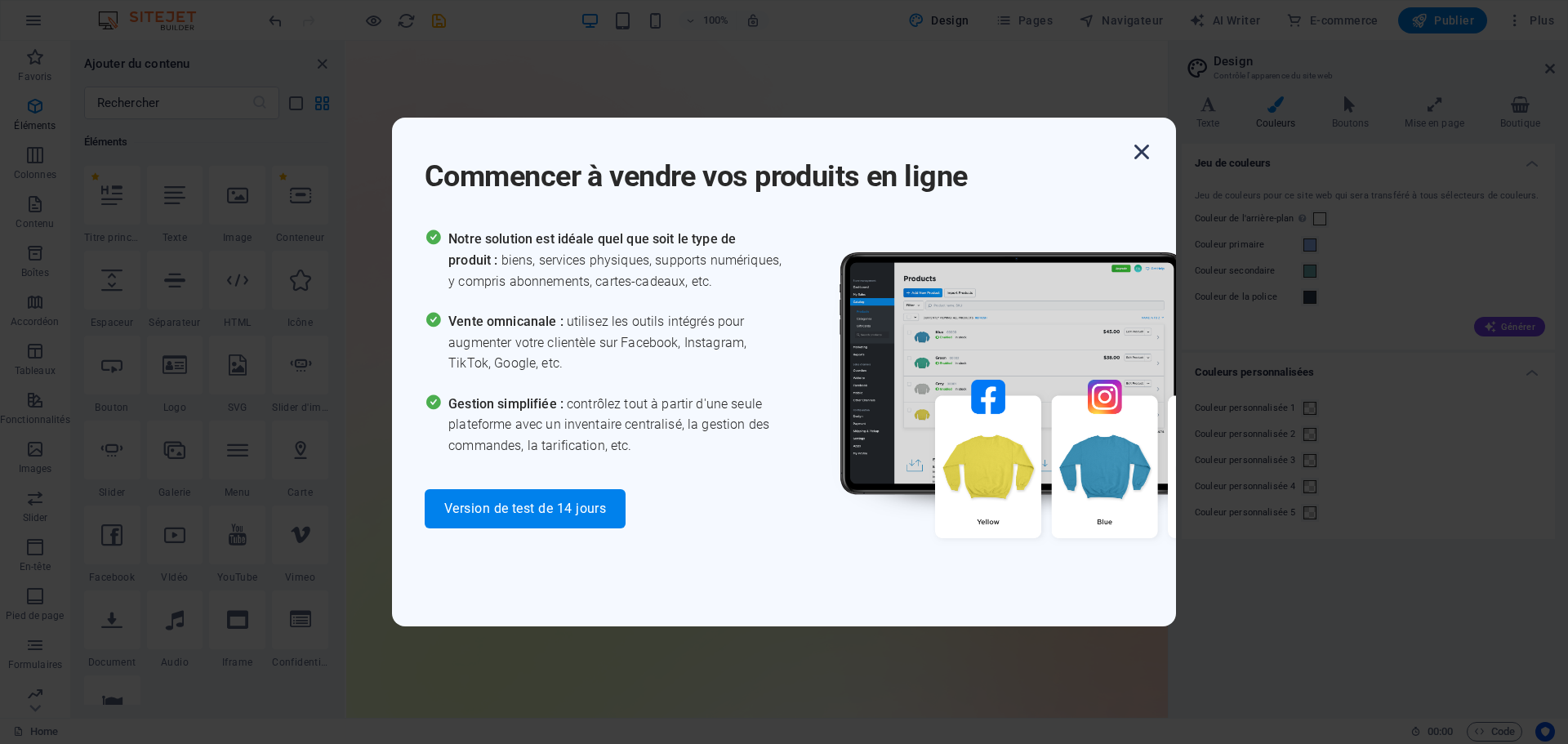
click at [1149, 146] on icon "button" at bounding box center [1142, 151] width 30 height 30
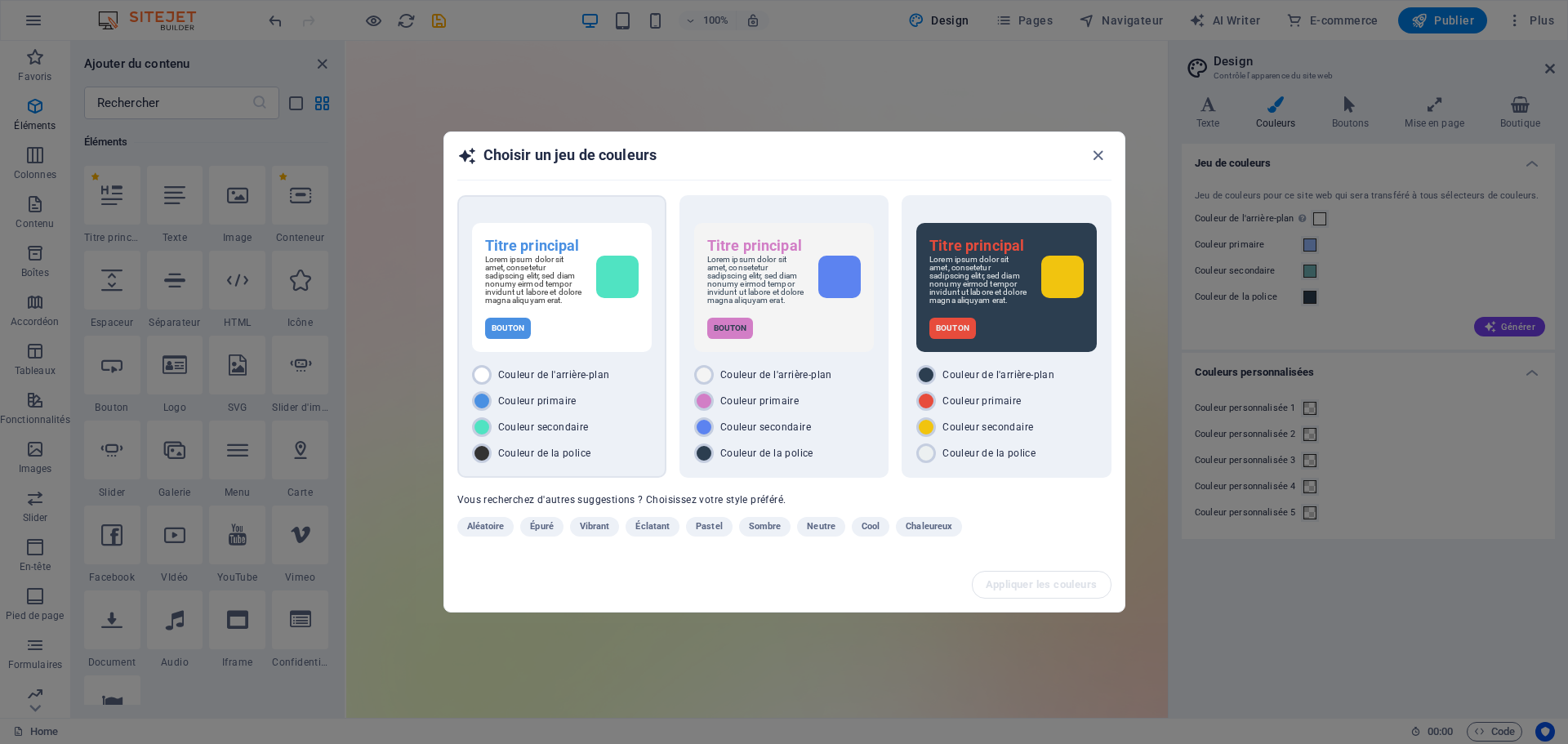
click at [592, 304] on div "Lorem ipsum dolor sit amet, consetetur sadipscing elitr, sed diam nonumy eirmod…" at bounding box center [562, 280] width 153 height 49
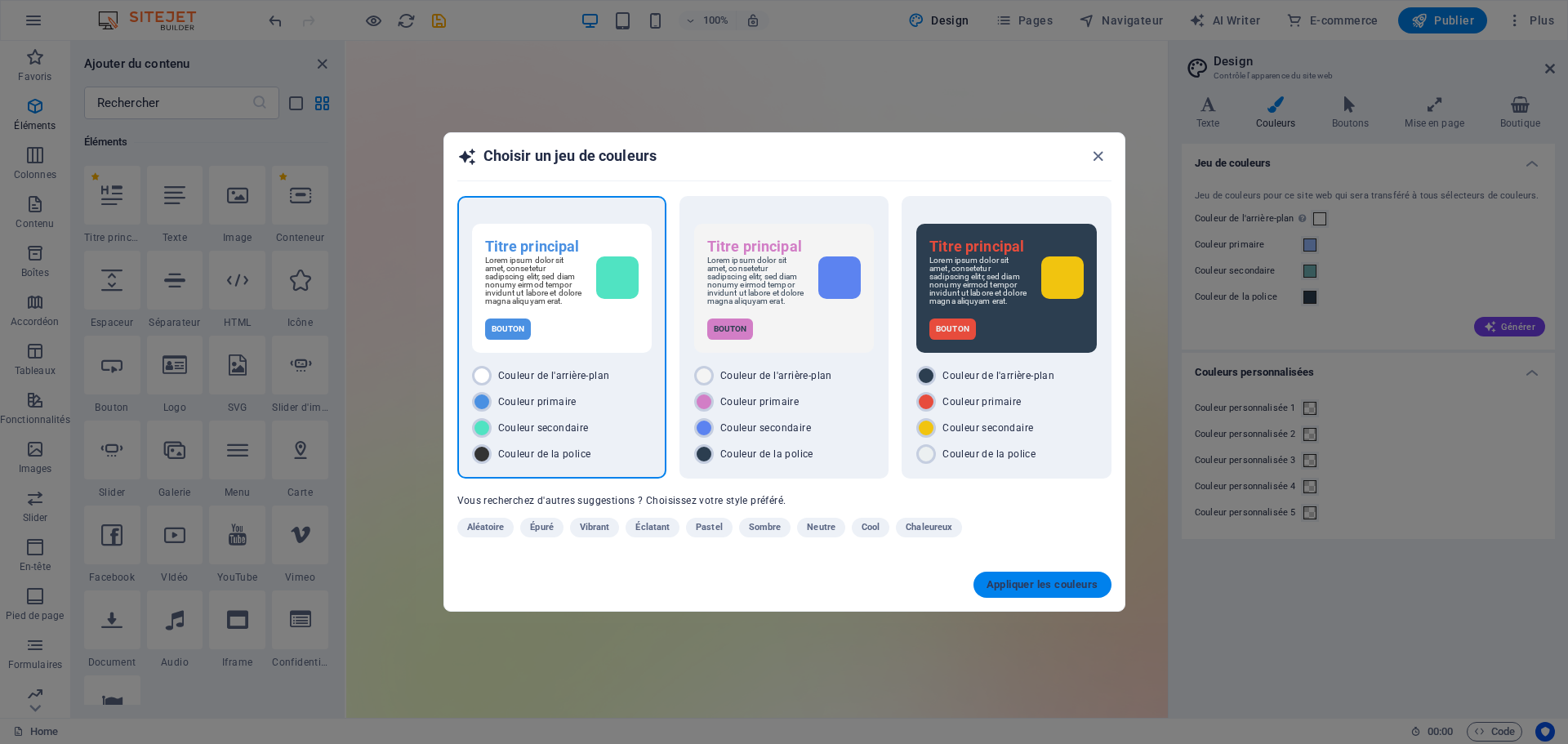
click at [1069, 592] on span "Appliquer les couleurs" at bounding box center [1042, 585] width 112 height 13
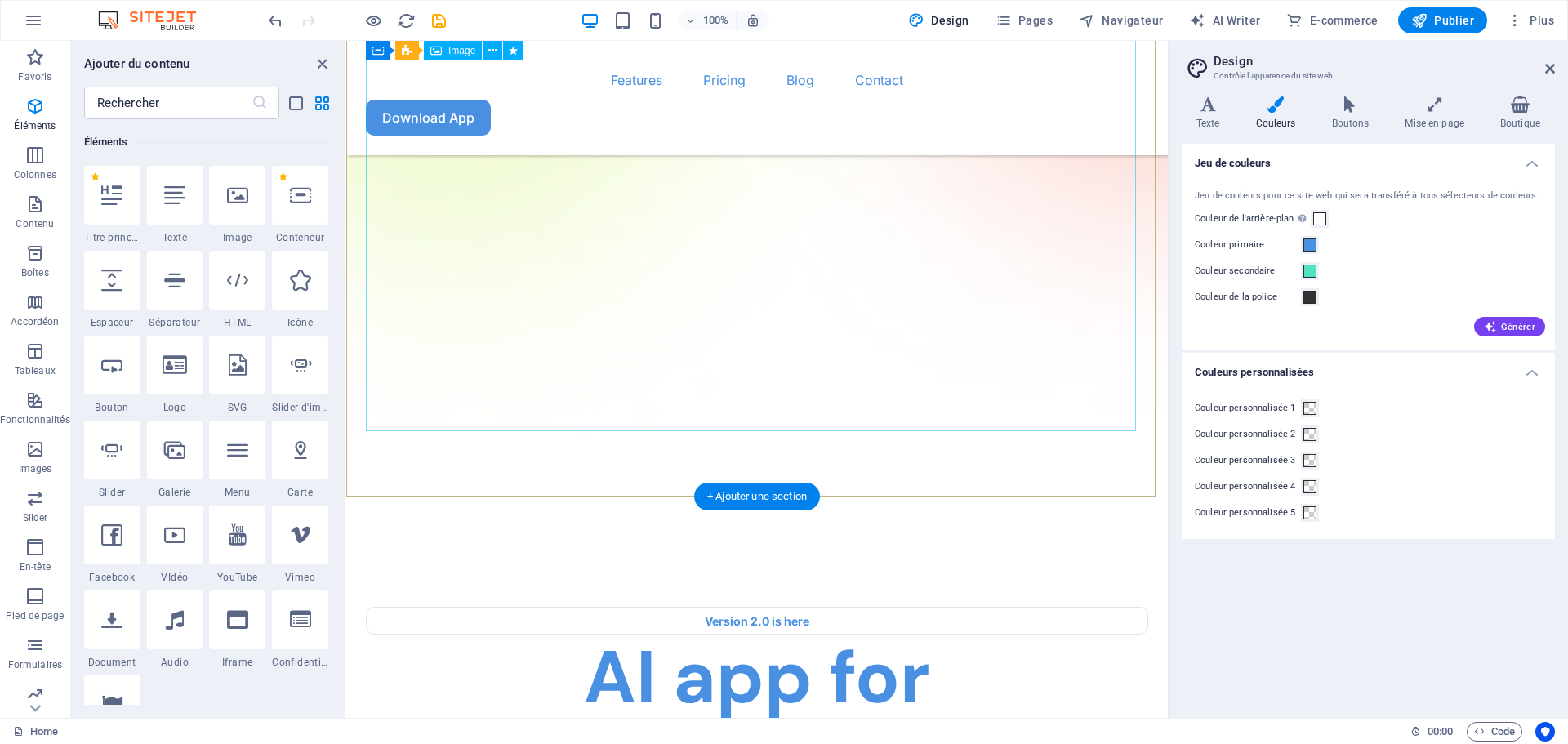
scroll to position [654, 0]
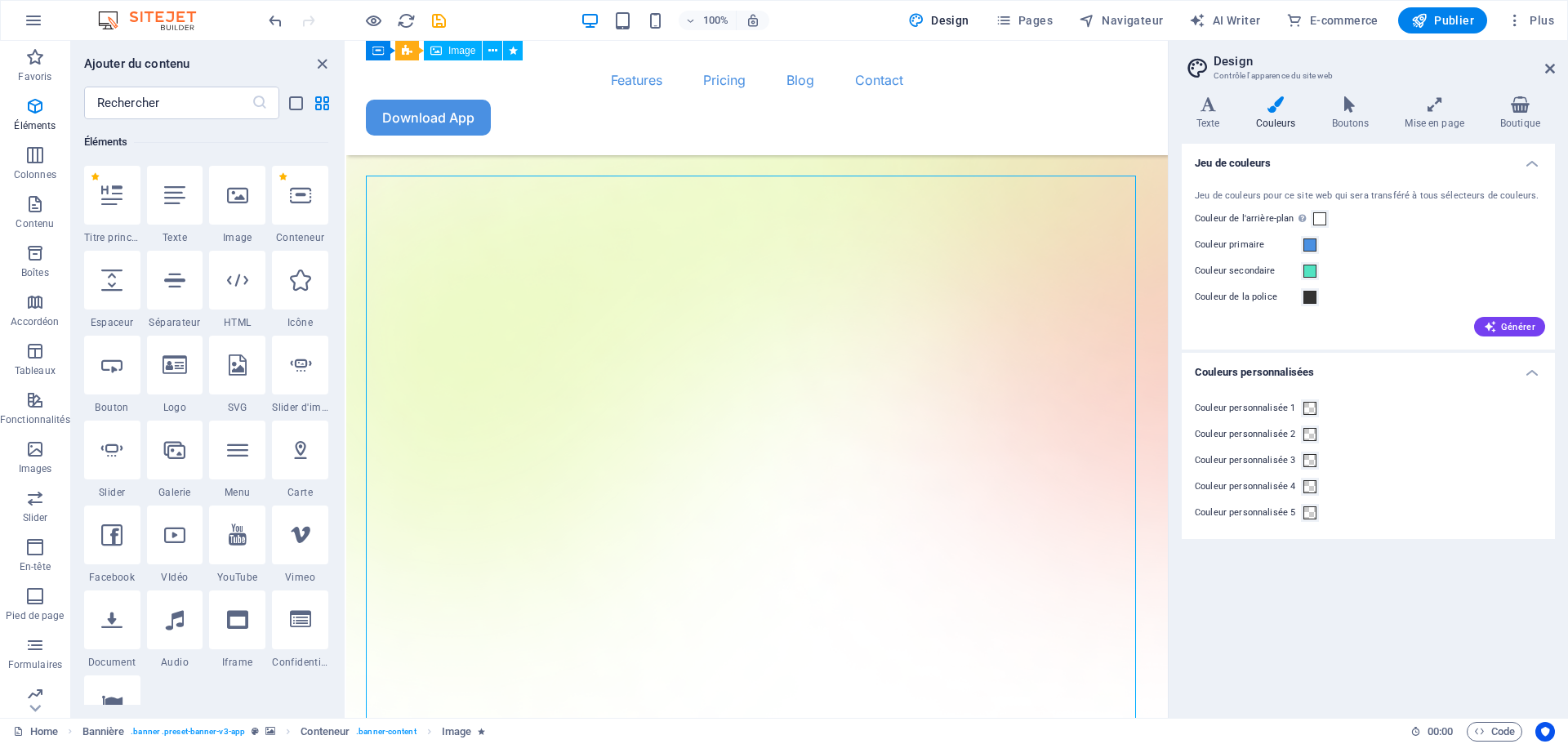
scroll to position [327, 0]
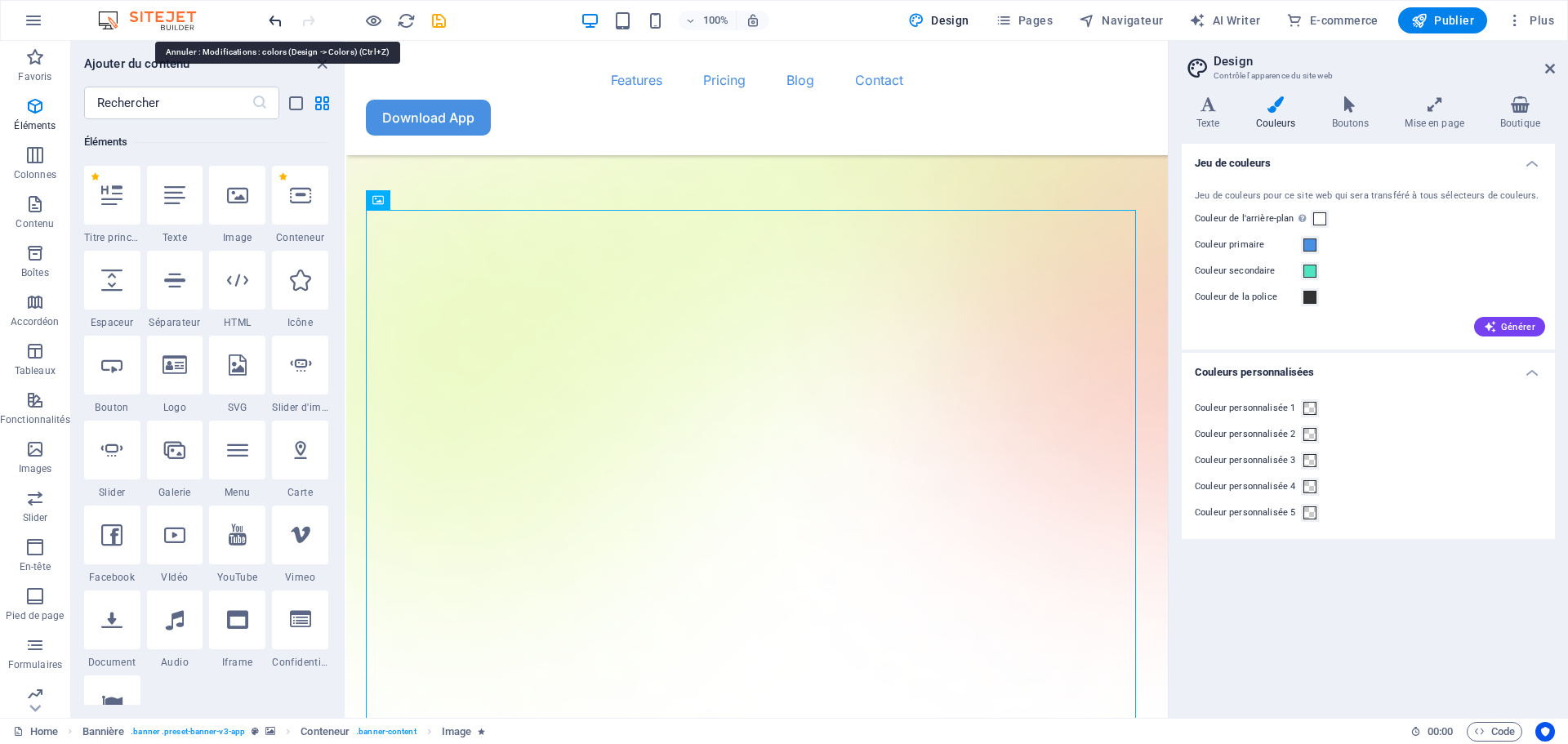
click at [281, 14] on icon "undo" at bounding box center [276, 21] width 19 height 19
